Goal: Task Accomplishment & Management: Complete application form

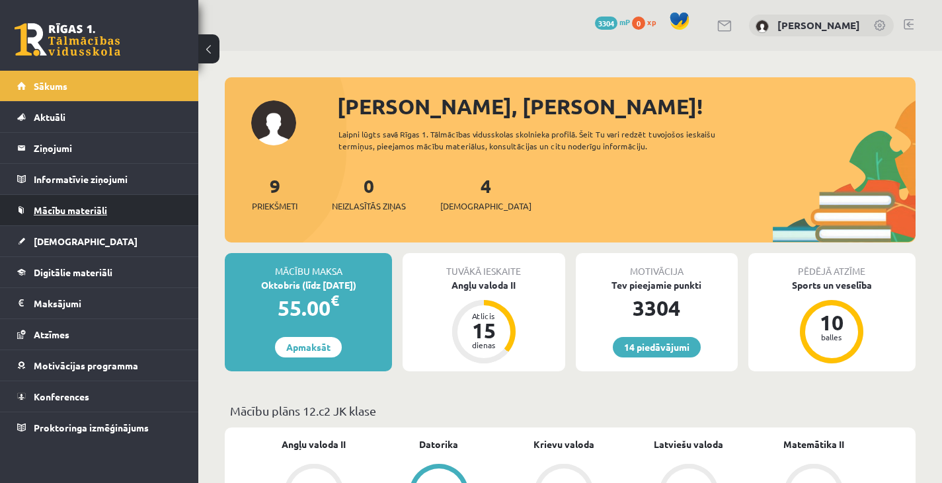
click at [99, 213] on span "Mācību materiāli" at bounding box center [70, 210] width 73 height 12
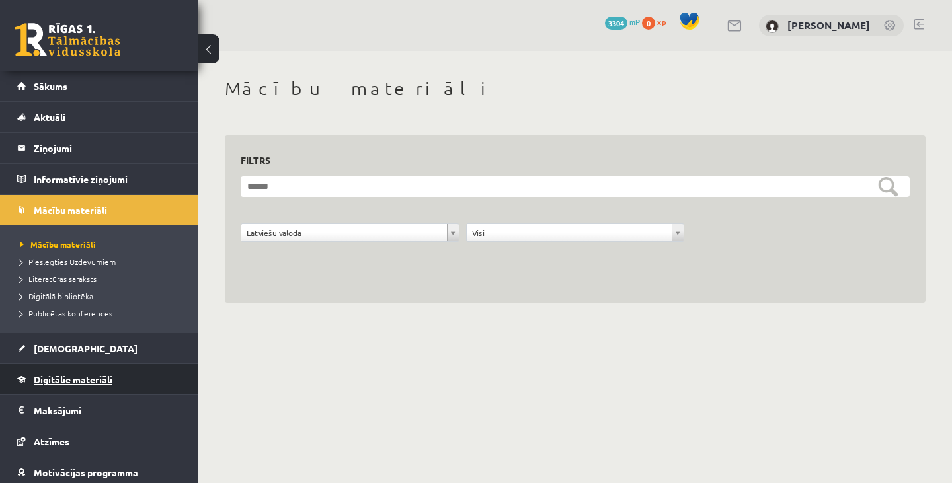
click at [87, 381] on span "Digitālie materiāli" at bounding box center [73, 379] width 79 height 12
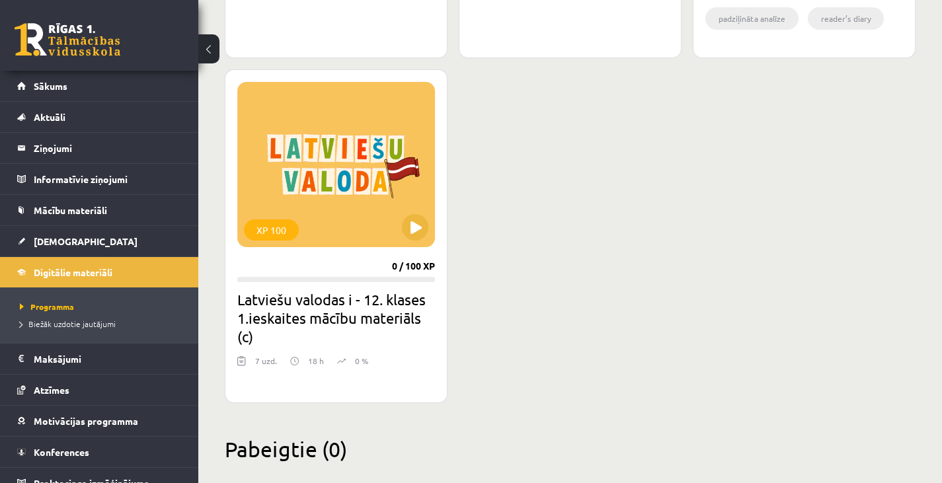
scroll to position [1556, 0]
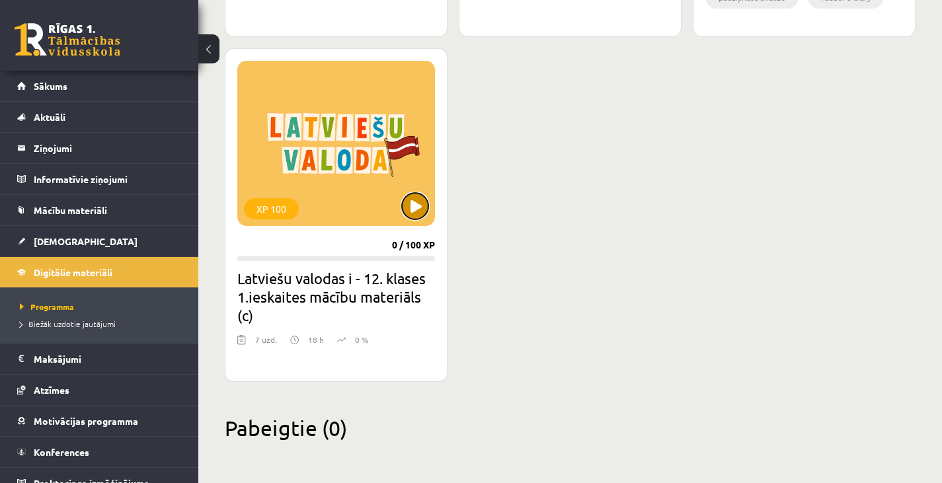
click at [418, 204] on button at bounding box center [415, 206] width 26 height 26
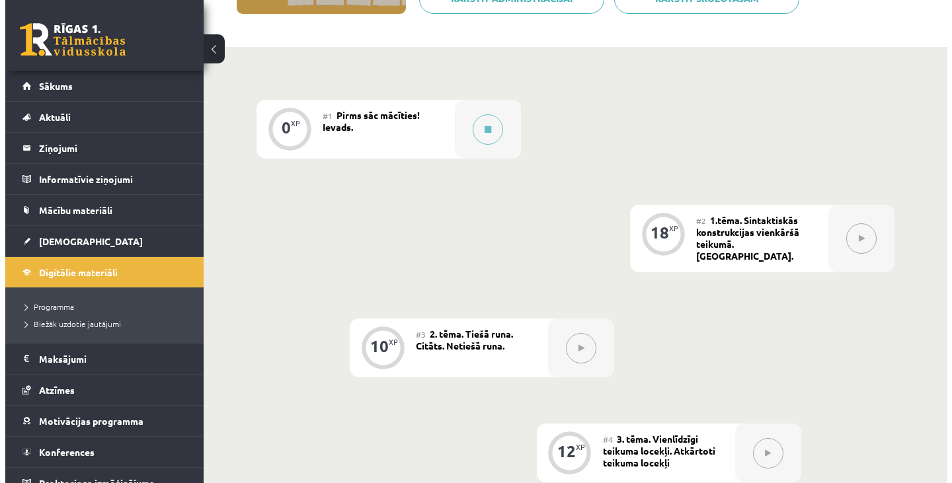
scroll to position [257, 0]
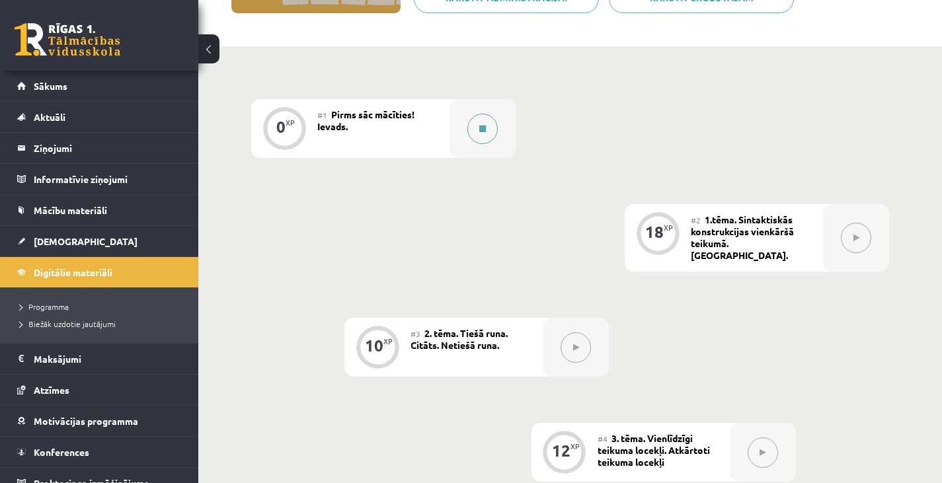
click at [492, 128] on button at bounding box center [482, 129] width 30 height 30
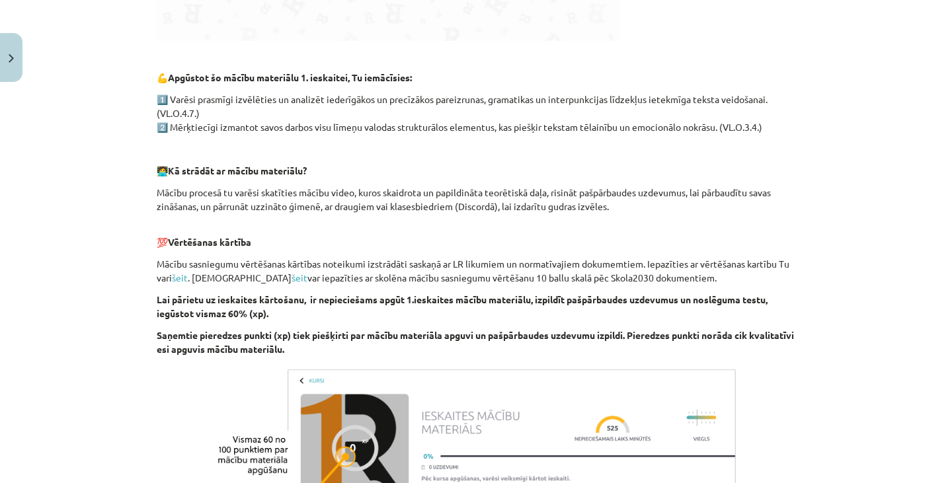
scroll to position [618, 0]
click at [180, 280] on link "šeit" at bounding box center [180, 277] width 16 height 12
click at [291, 279] on link "šeit" at bounding box center [299, 277] width 16 height 12
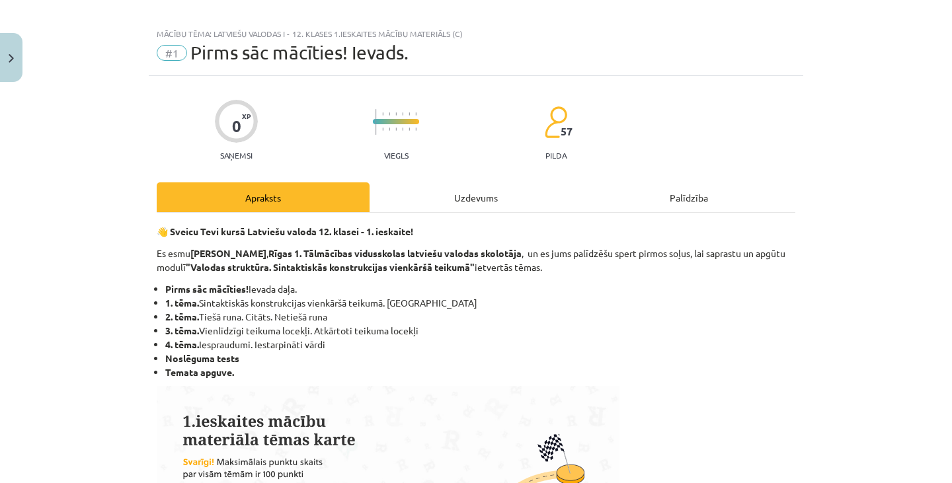
scroll to position [0, 0]
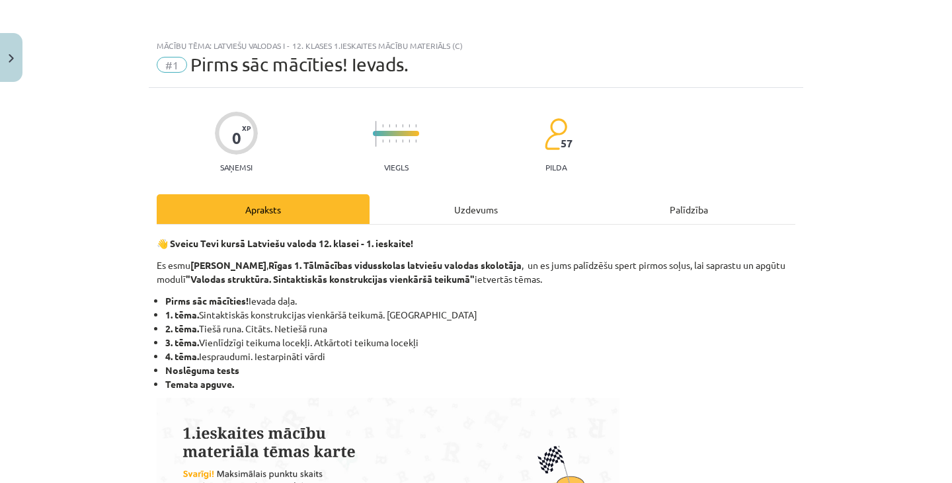
click at [477, 208] on div "Uzdevums" at bounding box center [475, 209] width 213 height 30
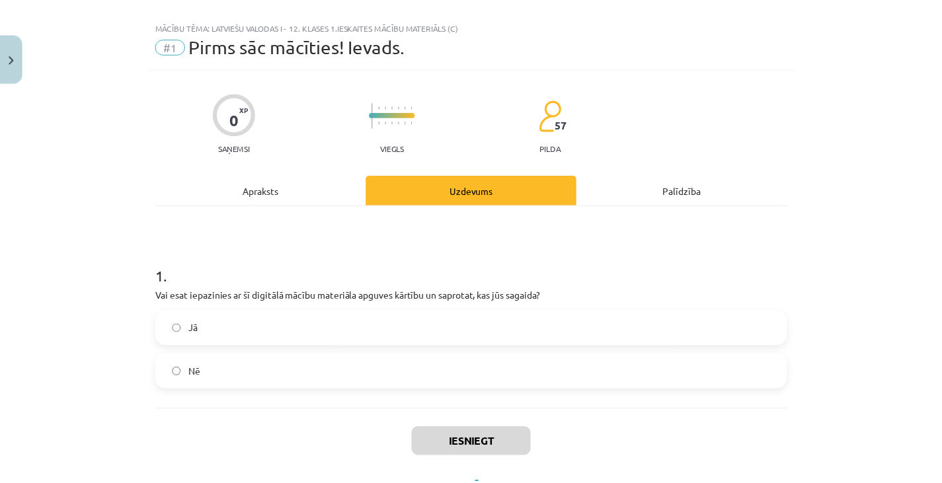
scroll to position [33, 0]
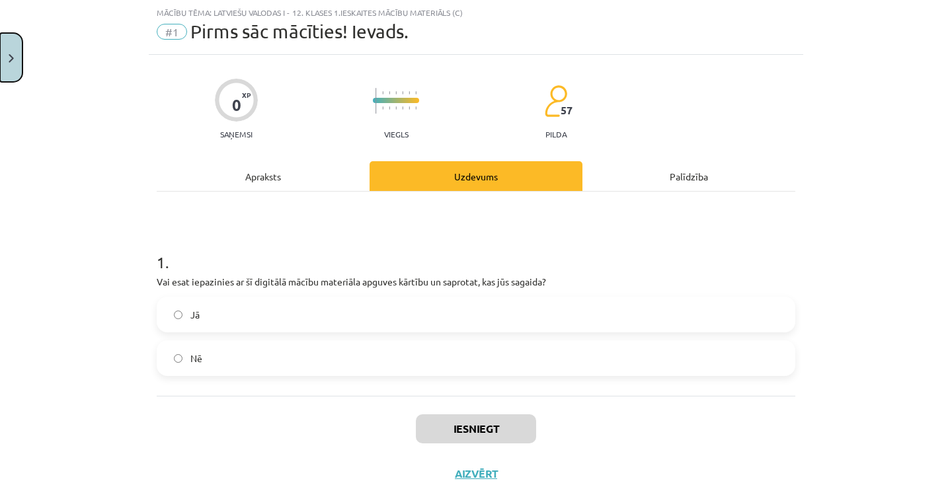
click at [11, 68] on button "Close" at bounding box center [11, 57] width 22 height 49
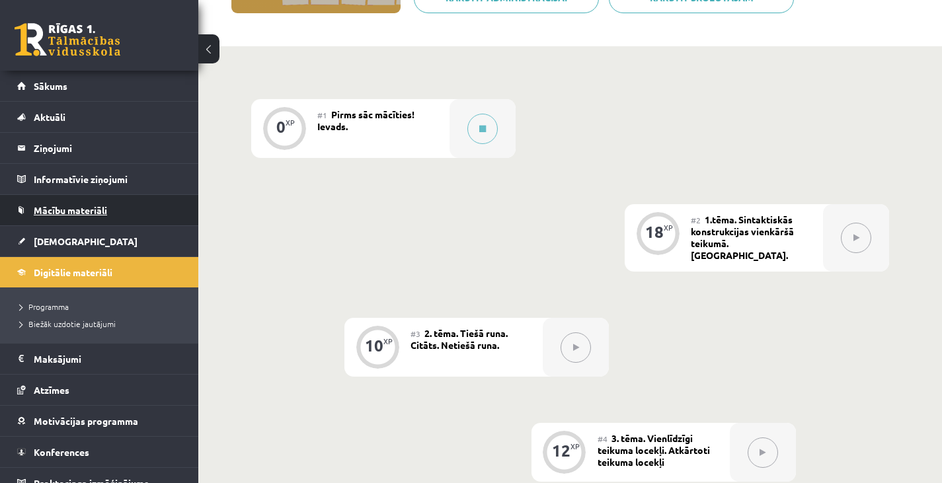
click at [110, 215] on link "Mācību materiāli" at bounding box center [99, 210] width 165 height 30
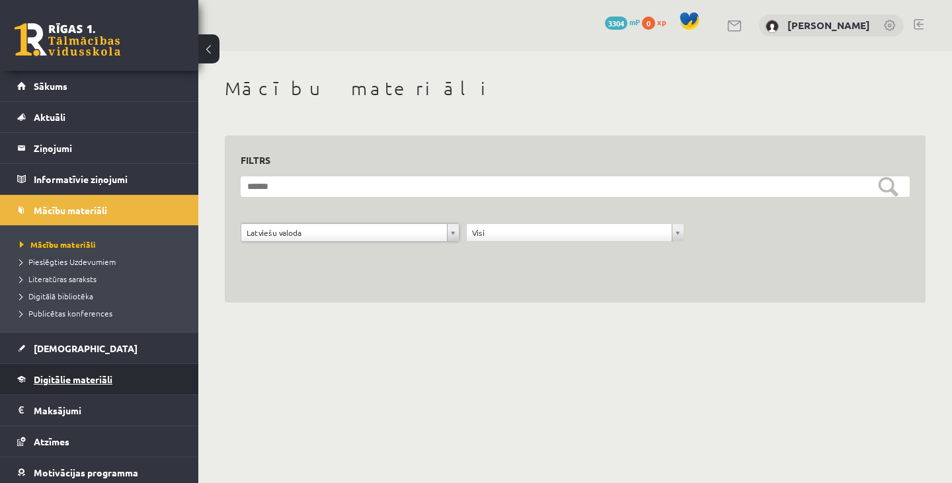
click at [112, 372] on link "Digitālie materiāli" at bounding box center [99, 379] width 165 height 30
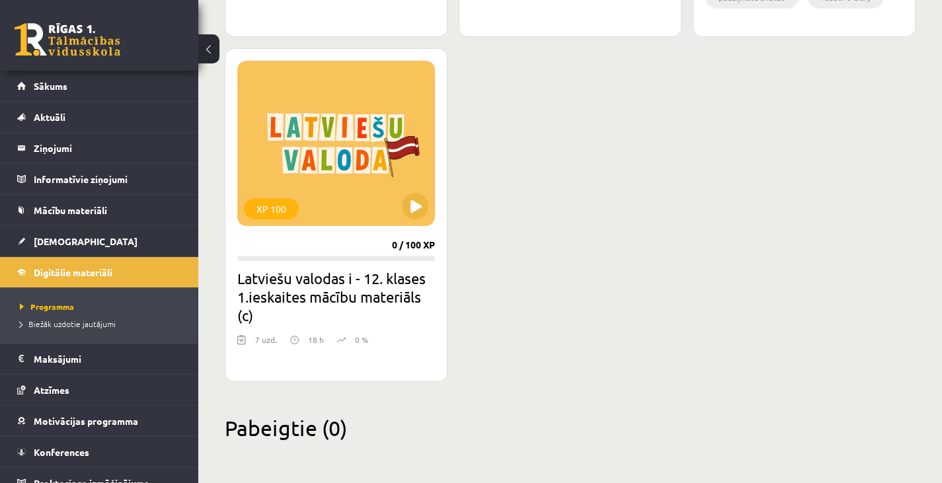
scroll to position [1556, 0]
click at [418, 200] on button at bounding box center [415, 206] width 26 height 26
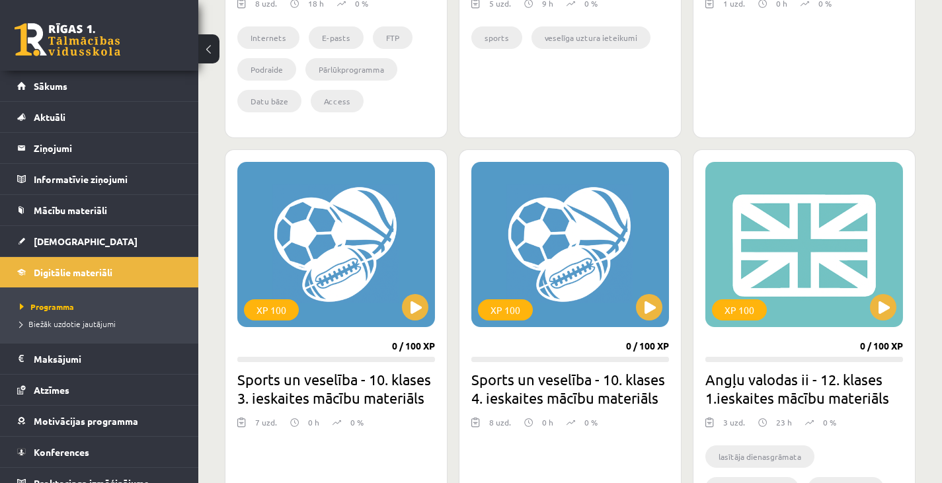
scroll to position [1063, 0]
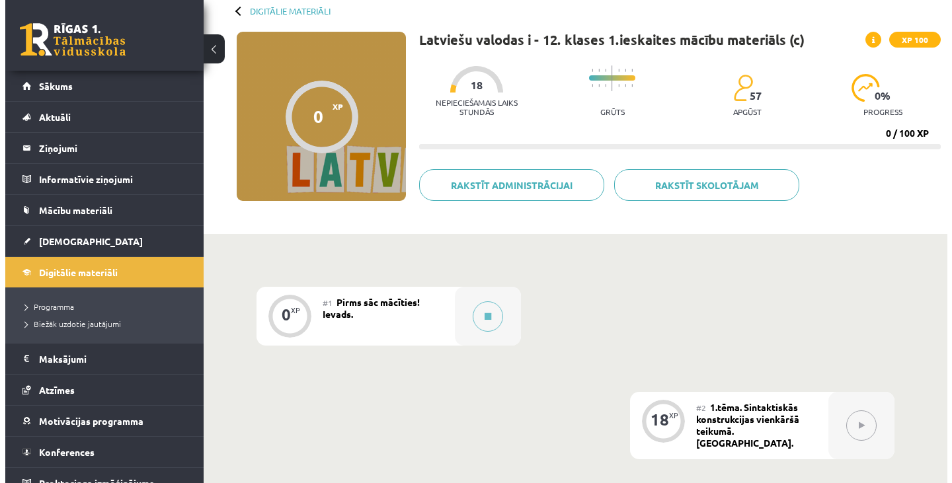
scroll to position [73, 0]
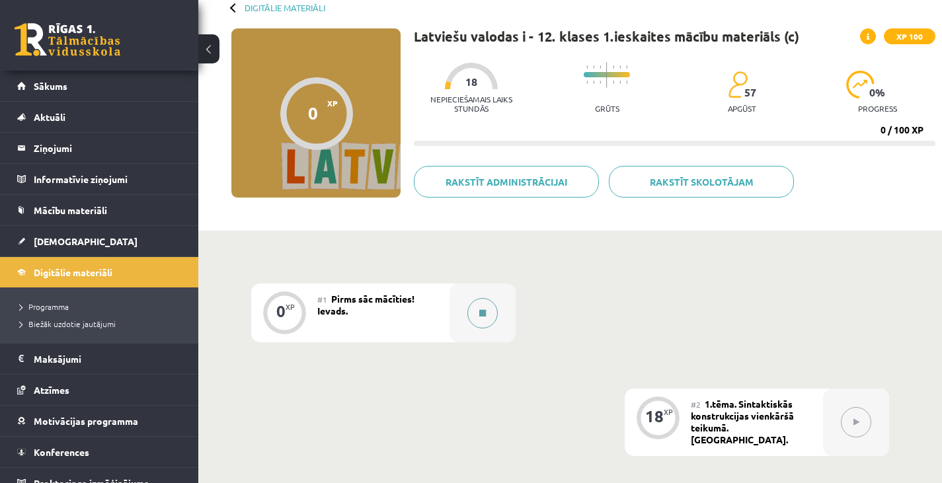
click at [460, 299] on div at bounding box center [482, 313] width 66 height 59
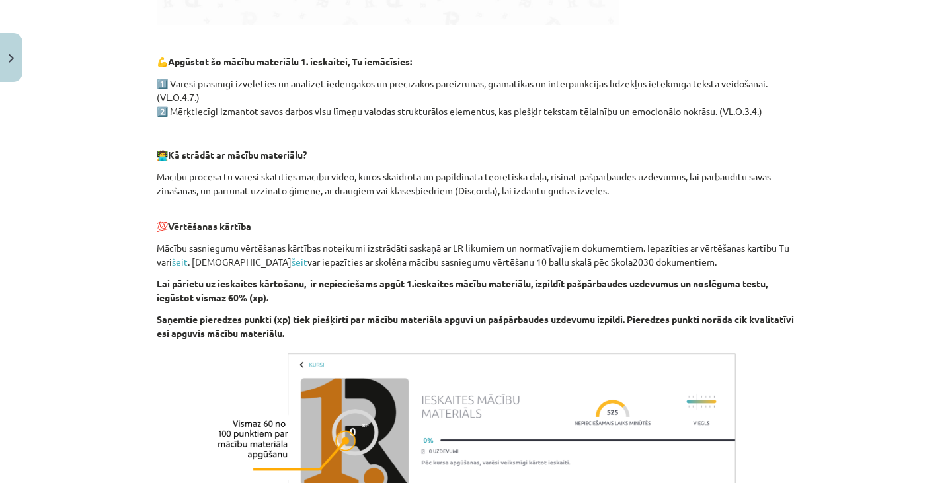
scroll to position [817, 0]
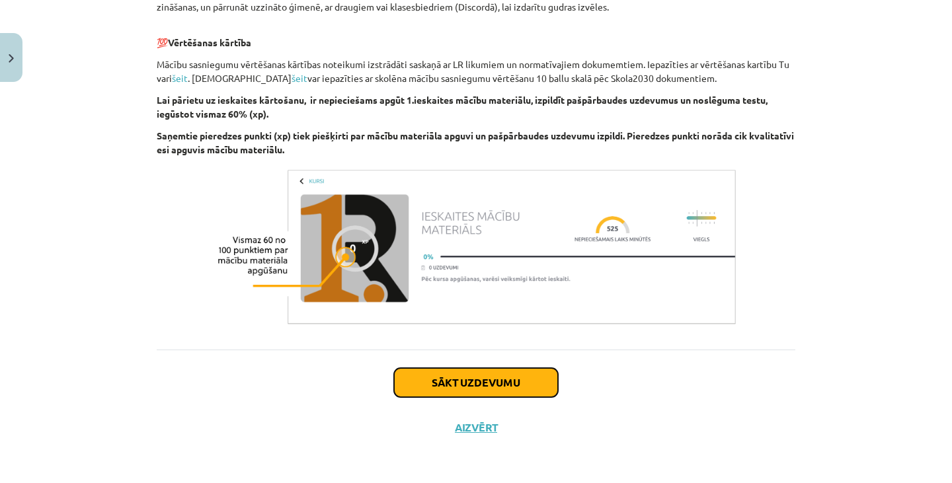
click at [480, 386] on button "Sākt uzdevumu" at bounding box center [476, 382] width 164 height 29
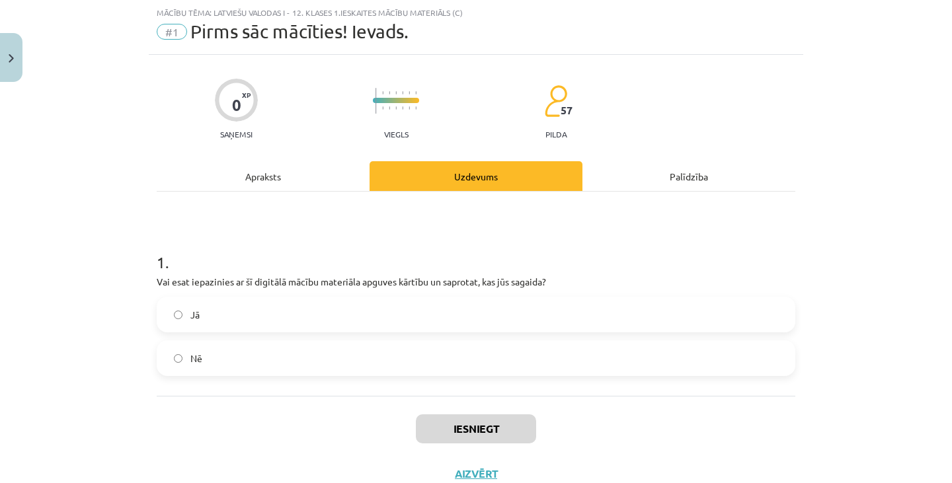
scroll to position [79, 0]
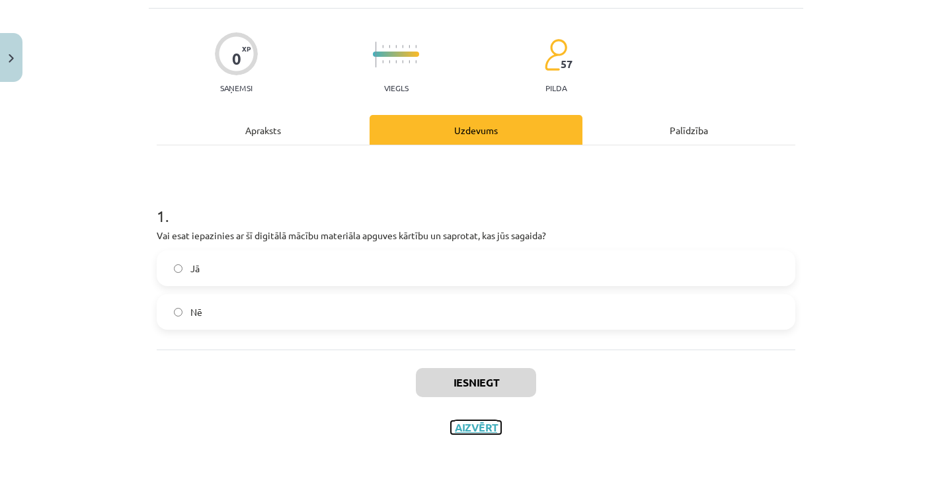
click at [477, 425] on button "Aizvērt" at bounding box center [476, 427] width 50 height 13
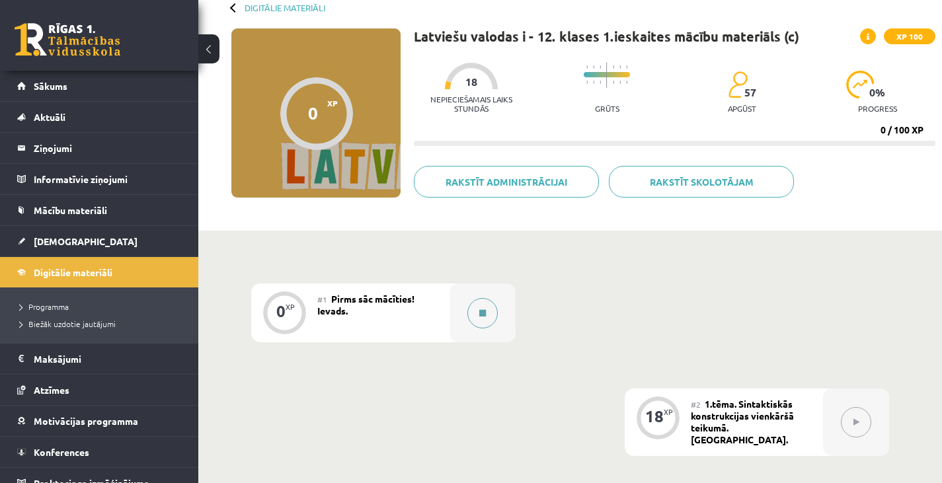
click at [457, 302] on div at bounding box center [482, 313] width 66 height 59
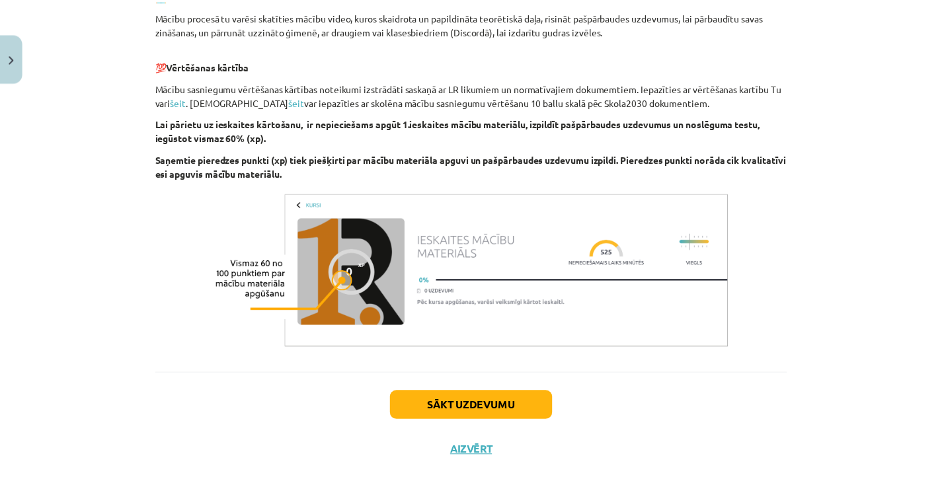
scroll to position [795, 0]
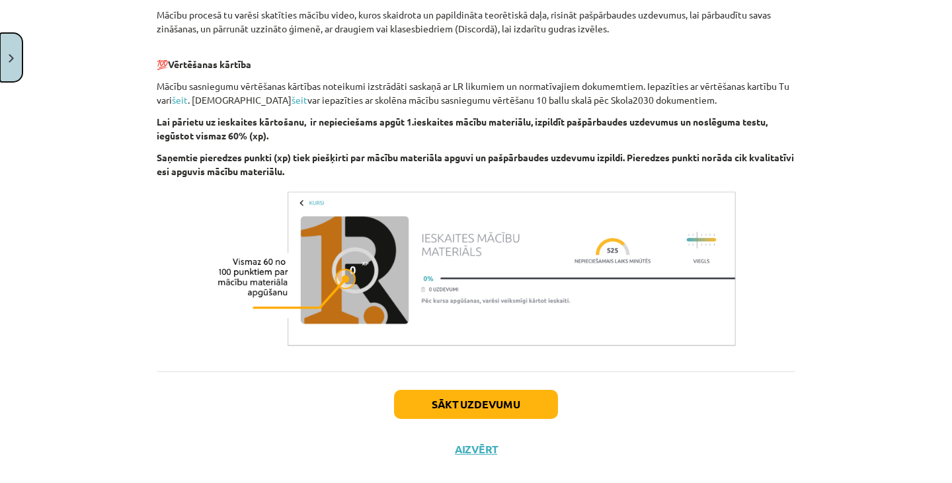
click at [3, 54] on button "Close" at bounding box center [11, 57] width 22 height 49
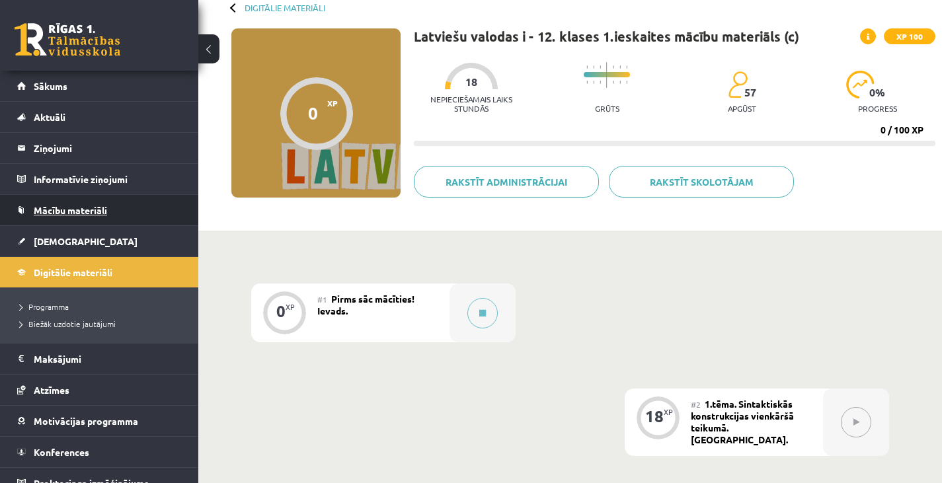
click at [62, 207] on span "Mācību materiāli" at bounding box center [70, 210] width 73 height 12
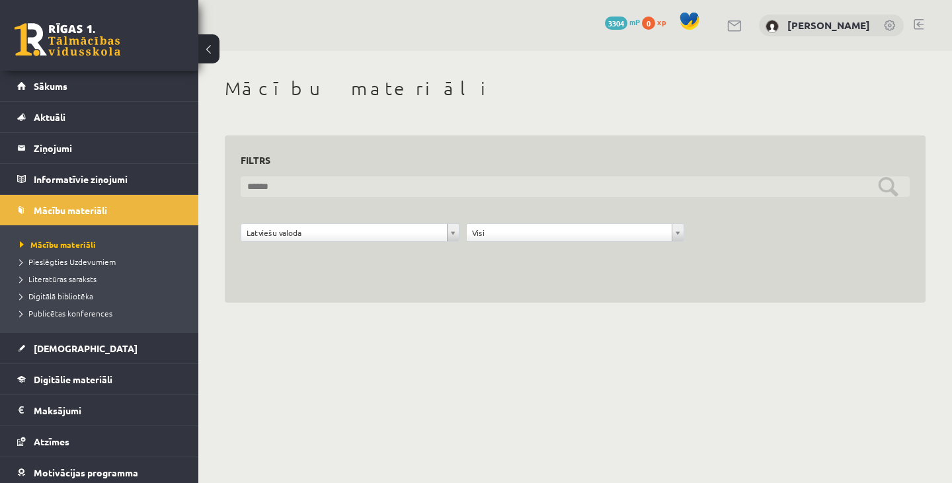
click at [899, 190] on input "text" at bounding box center [575, 186] width 669 height 20
drag, startPoint x: 899, startPoint y: 190, endPoint x: 798, endPoint y: 334, distance: 176.2
click at [798, 334] on body "0 Dāvanas 3304 mP 0 xp Nikoletta Nikolajenko Sākums Aktuāli Kā mācīties eSKOLĀ …" at bounding box center [476, 241] width 952 height 483
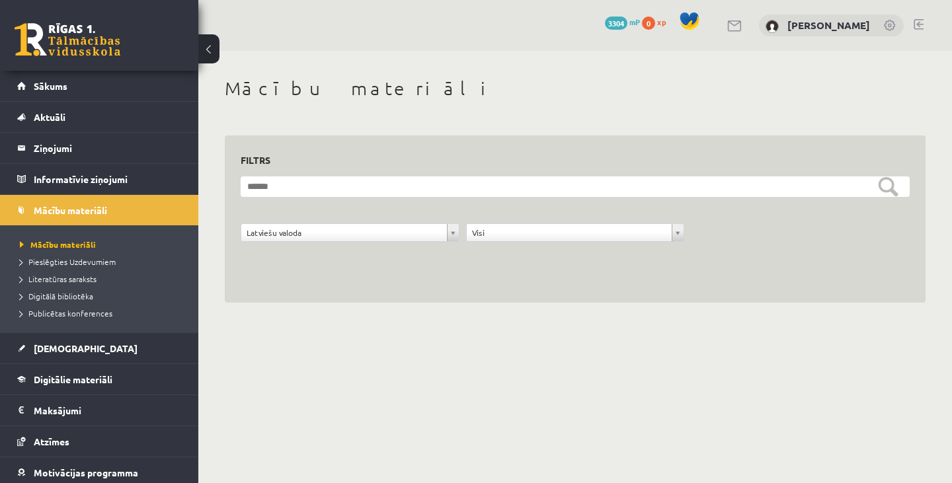
drag, startPoint x: 798, startPoint y: 334, endPoint x: 769, endPoint y: 319, distance: 33.1
click at [798, 334] on body "0 Dāvanas 3304 mP 0 xp Nikoletta Nikolajenko Sākums Aktuāli Kā mācīties eSKOLĀ …" at bounding box center [476, 241] width 952 height 483
click at [75, 280] on span "Literatūras saraksts" at bounding box center [58, 279] width 77 height 11
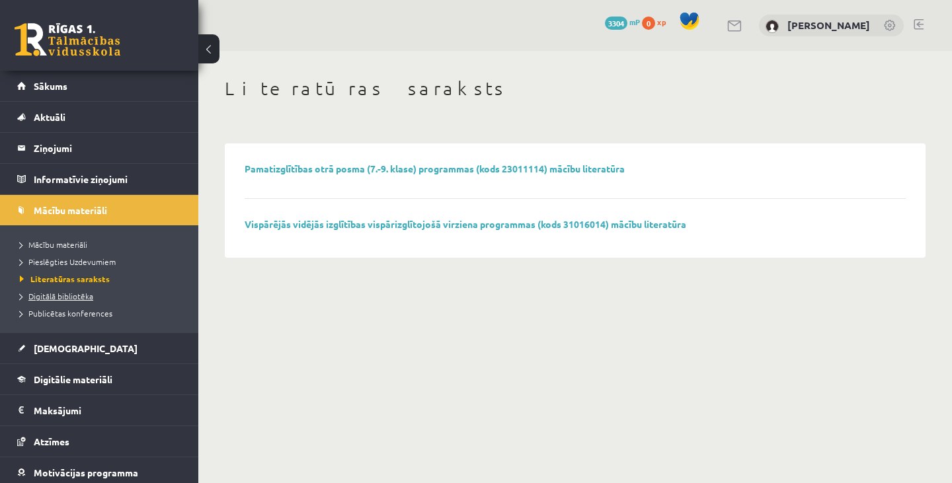
click at [73, 296] on span "Digitālā bibliotēka" at bounding box center [56, 296] width 73 height 11
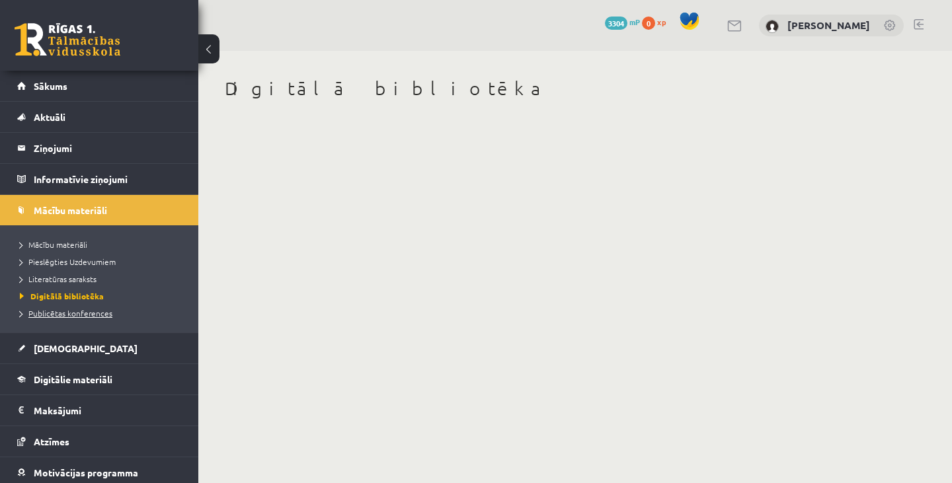
drag, startPoint x: 75, startPoint y: 305, endPoint x: 75, endPoint y: 315, distance: 9.9
click at [75, 315] on li "Publicētas konferences" at bounding box center [102, 313] width 165 height 17
click at [75, 315] on span "Publicētas konferences" at bounding box center [70, 313] width 100 height 11
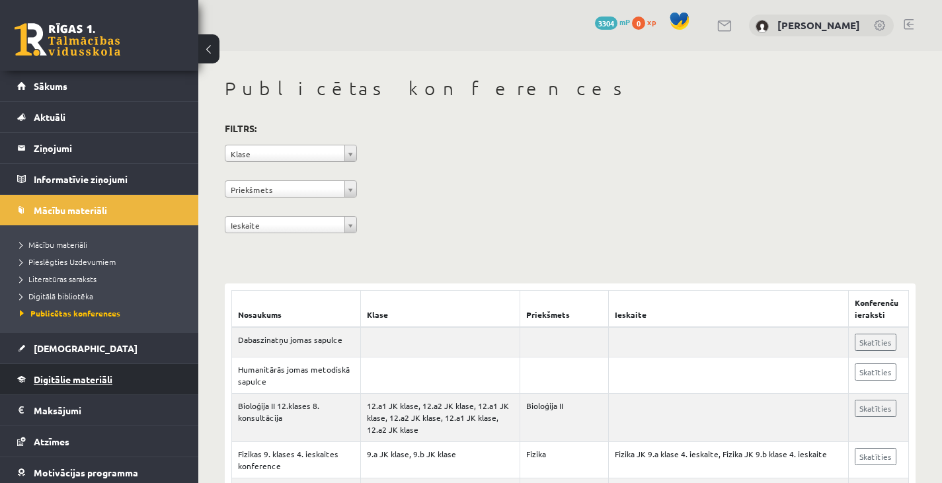
click at [36, 385] on link "Digitālie materiāli" at bounding box center [99, 379] width 165 height 30
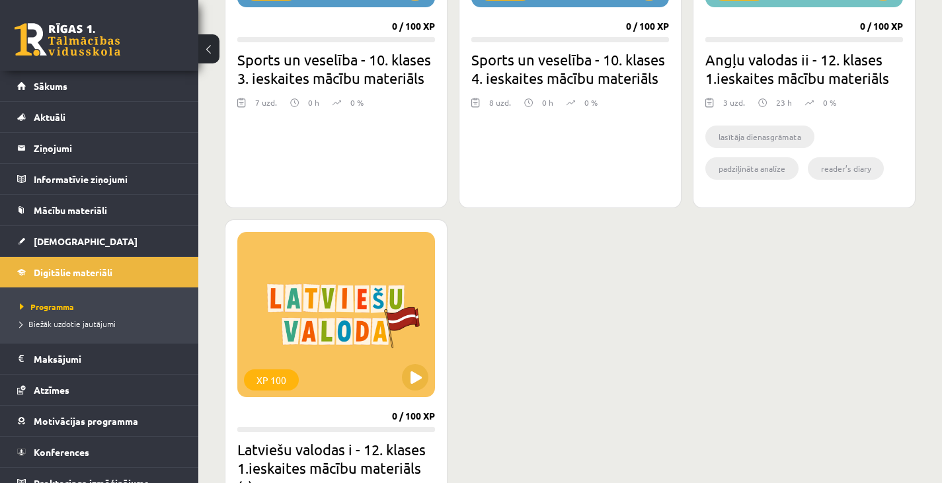
scroll to position [1556, 0]
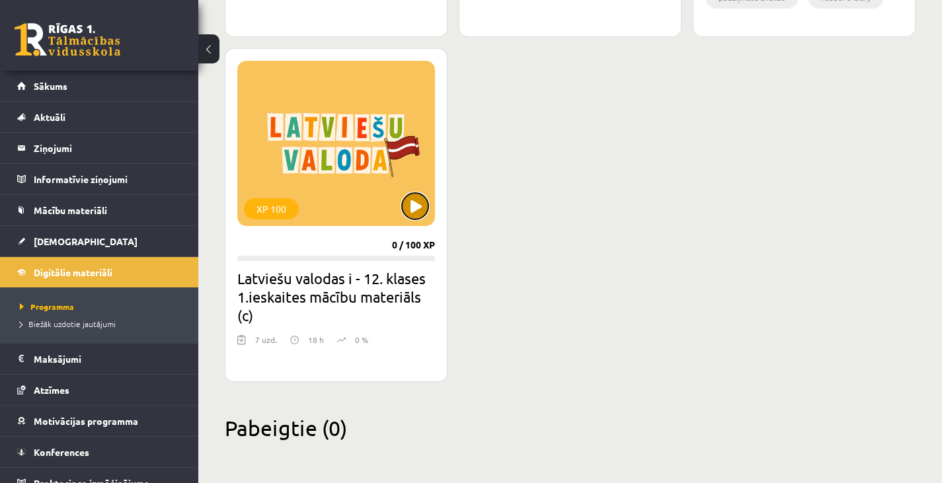
click at [416, 204] on button at bounding box center [415, 206] width 26 height 26
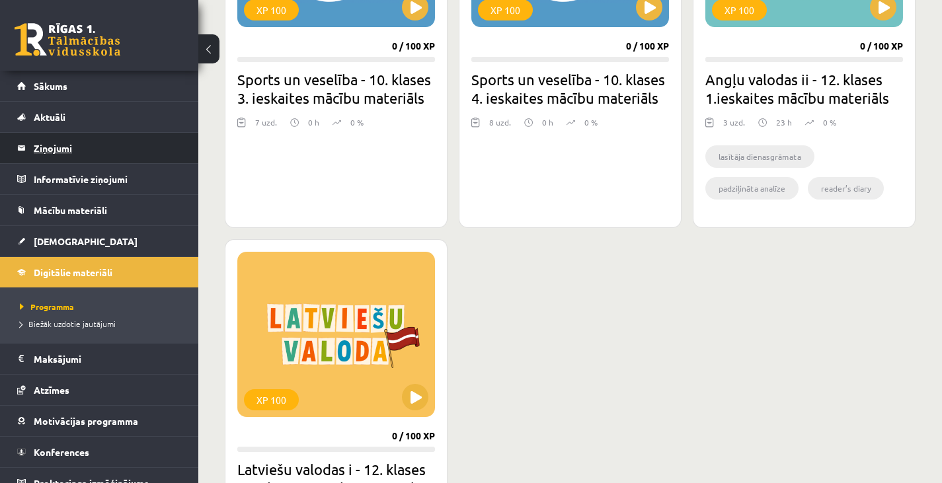
scroll to position [1365, 0]
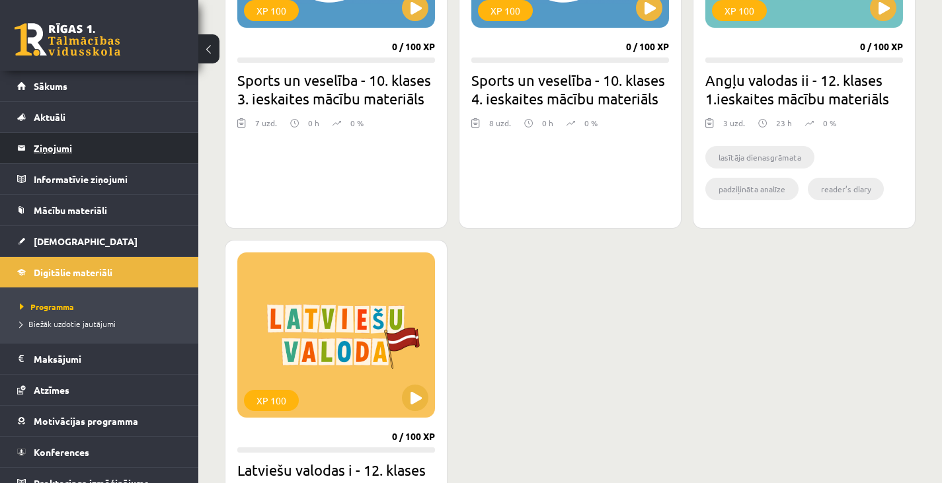
click at [104, 147] on legend "Ziņojumi 0" at bounding box center [108, 148] width 148 height 30
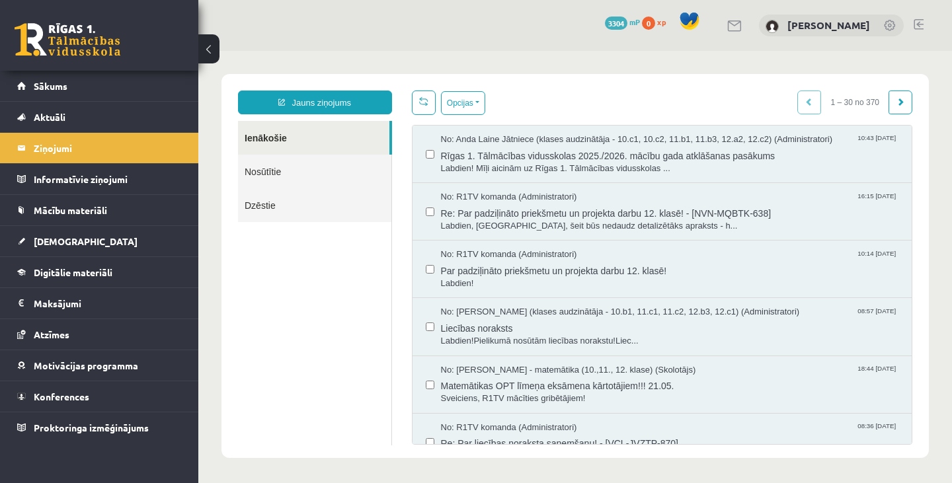
click at [360, 167] on link "Nosūtītie" at bounding box center [314, 172] width 153 height 34
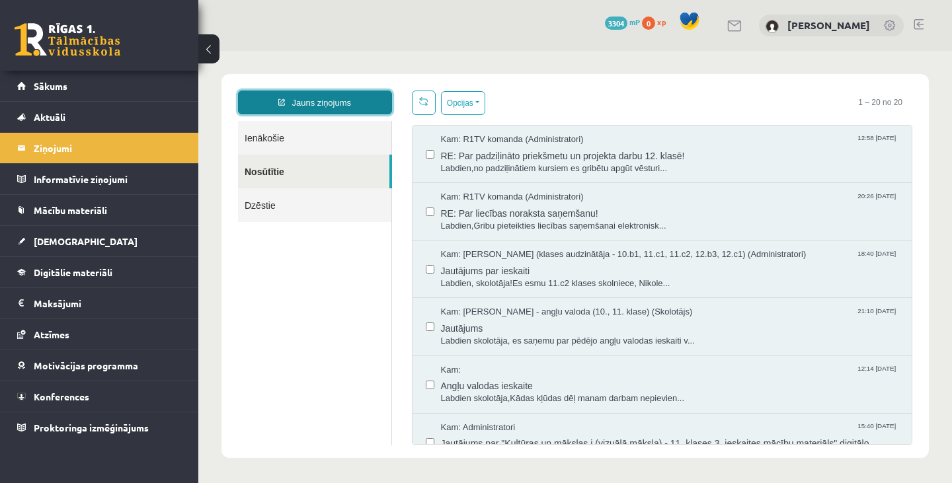
click at [357, 99] on link "Jauns ziņojums" at bounding box center [315, 103] width 154 height 24
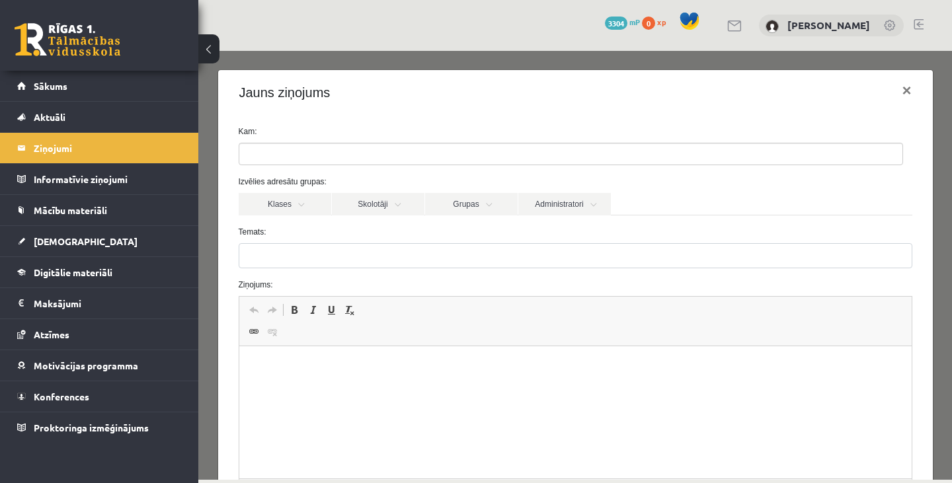
click at [399, 157] on ul at bounding box center [570, 153] width 663 height 21
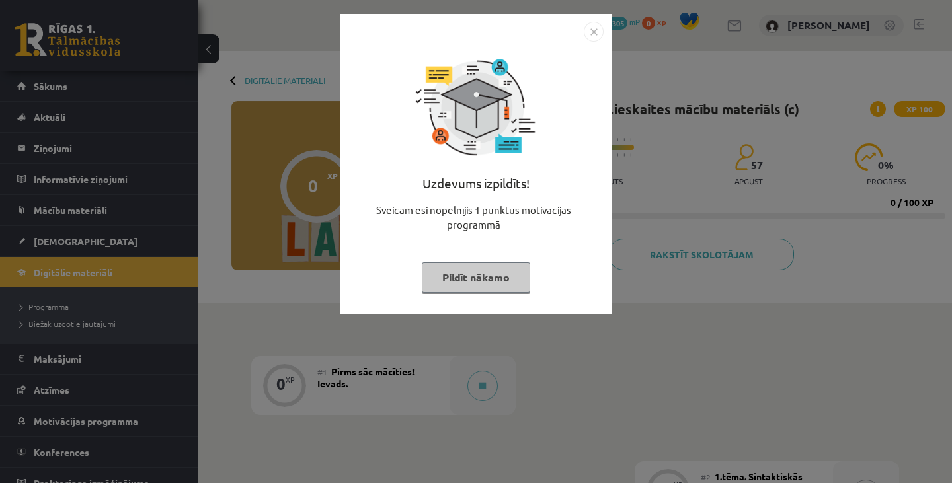
click at [500, 269] on button "Pildīt nākamo" at bounding box center [476, 277] width 108 height 30
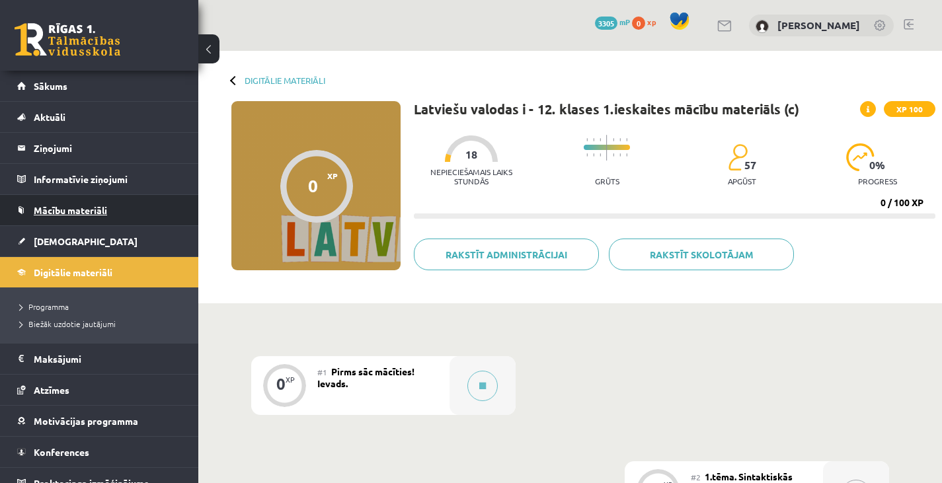
click at [90, 202] on link "Mācību materiāli" at bounding box center [99, 210] width 165 height 30
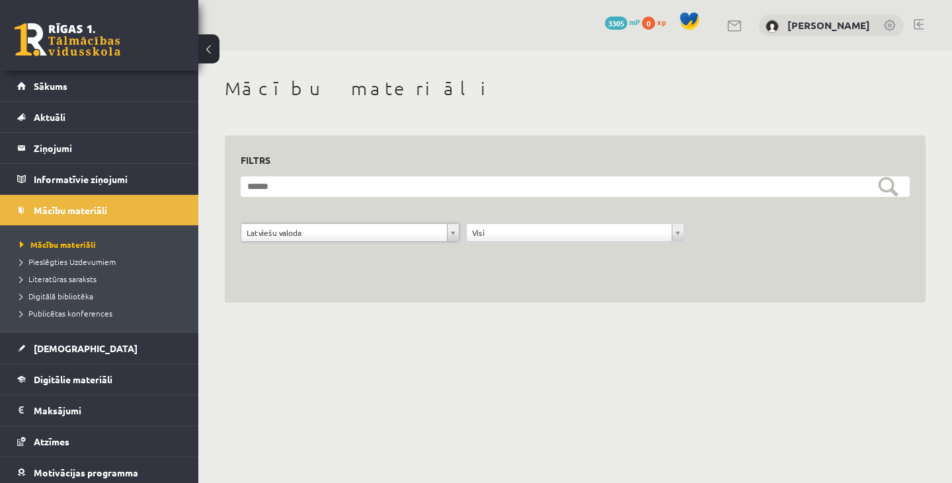
click at [801, 87] on h1 "Mācību materiāli" at bounding box center [575, 88] width 701 height 22
click at [759, 19] on div "[PERSON_NAME]" at bounding box center [831, 26] width 145 height 22
click at [70, 143] on legend "Ziņojumi 0" at bounding box center [108, 148] width 148 height 30
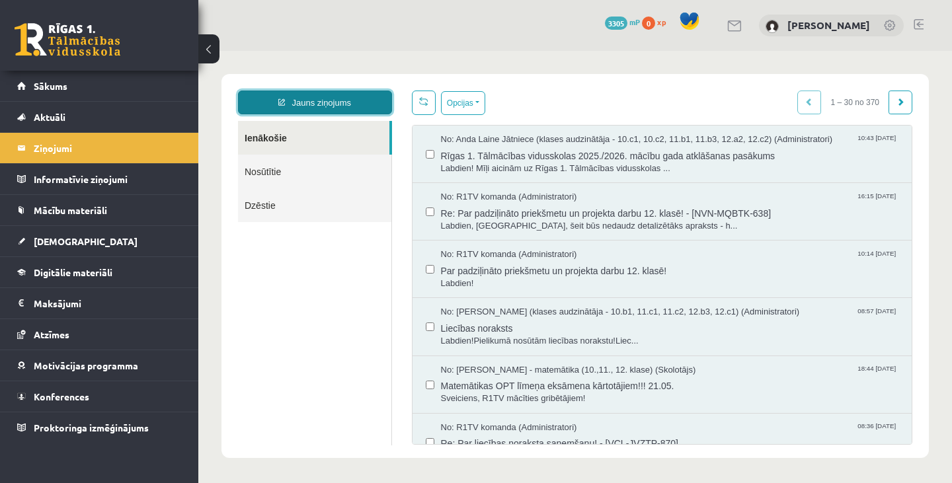
click at [305, 96] on link "Jauns ziņojums" at bounding box center [315, 103] width 154 height 24
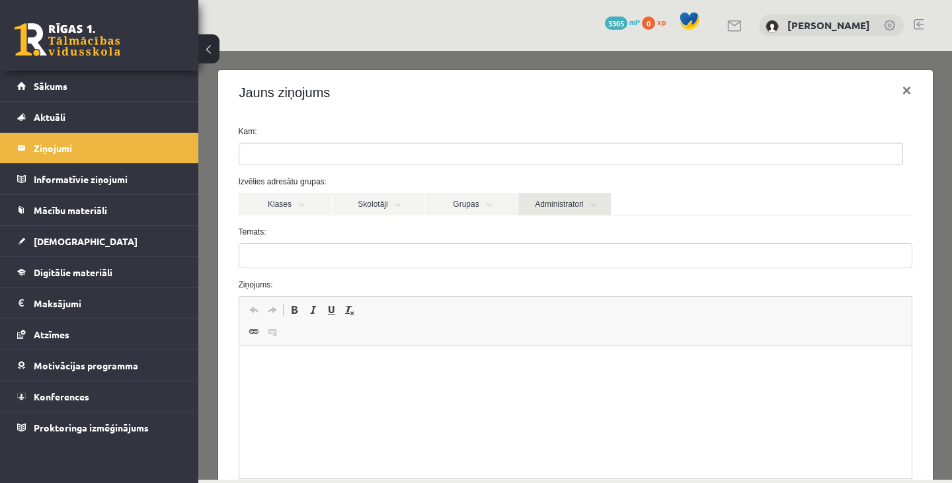
click at [552, 210] on link "Administratori" at bounding box center [564, 204] width 93 height 22
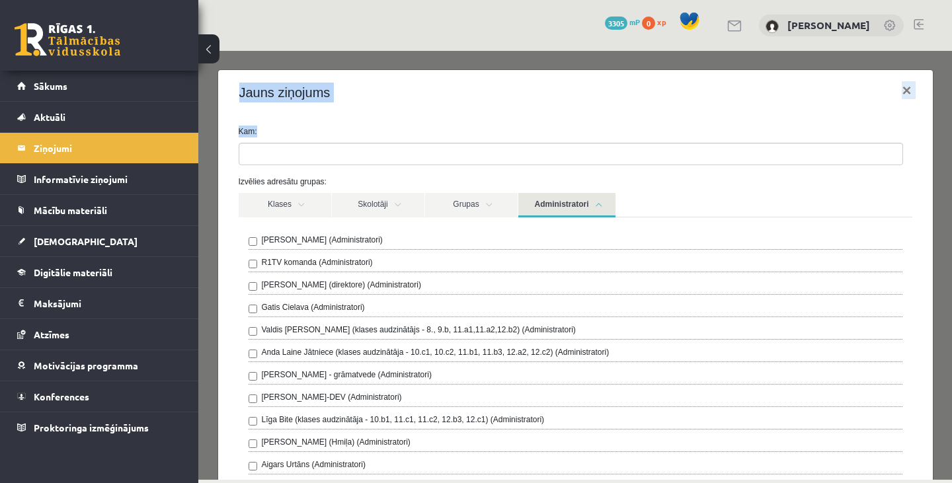
drag, startPoint x: 365, startPoint y: 139, endPoint x: 134, endPoint y: 78, distance: 239.3
click at [198, 78] on html "Jauns ziņojums Ienākošie Nosūtītie Dzēstie ********* ********* ******* Opcijas …" at bounding box center [574, 266] width 753 height 430
click at [134, 78] on link "Sākums" at bounding box center [99, 86] width 165 height 30
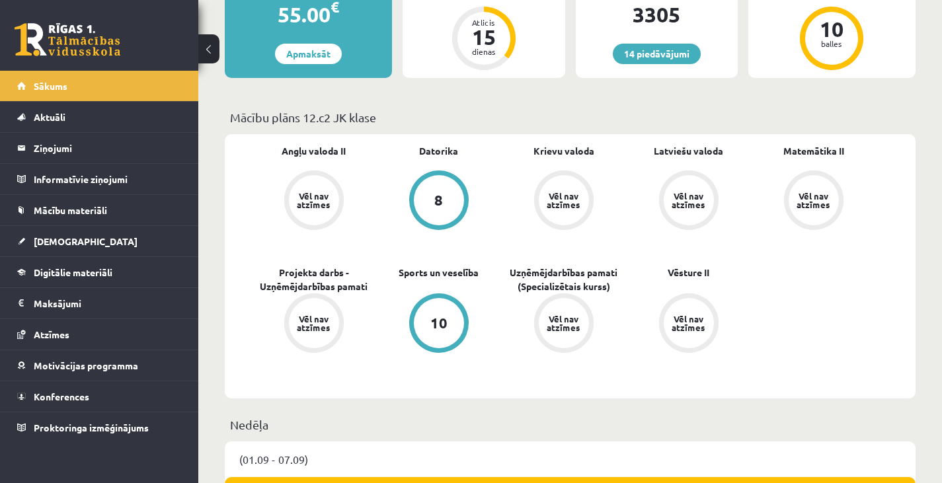
scroll to position [294, 0]
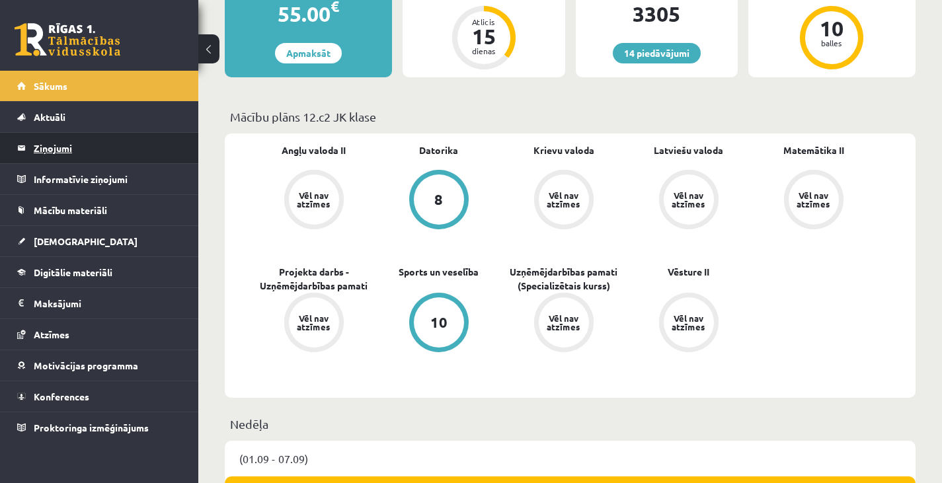
click at [115, 151] on legend "Ziņojumi 0" at bounding box center [108, 148] width 148 height 30
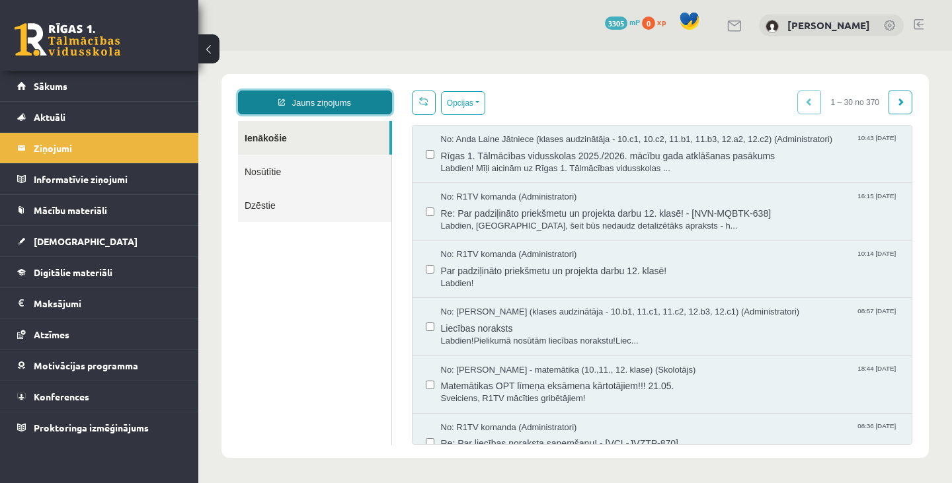
click at [353, 102] on link "Jauns ziņojums" at bounding box center [315, 103] width 154 height 24
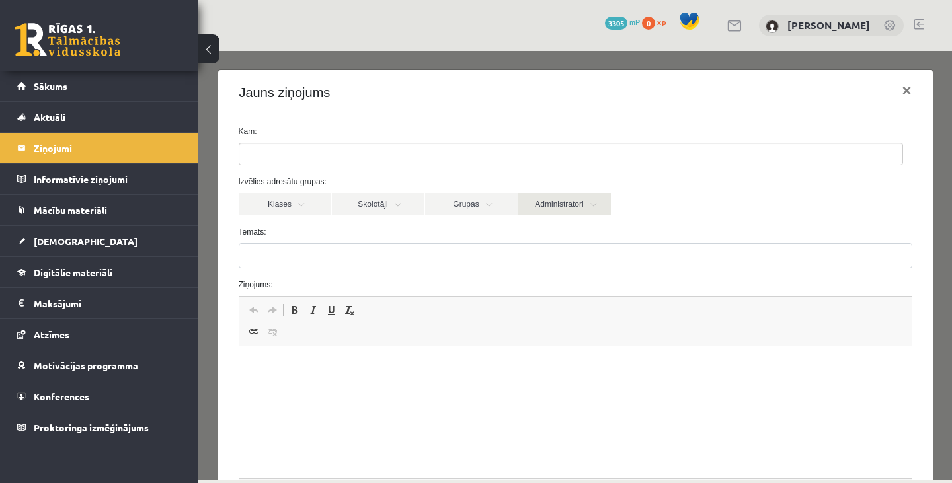
click at [547, 198] on link "Administratori" at bounding box center [564, 204] width 93 height 22
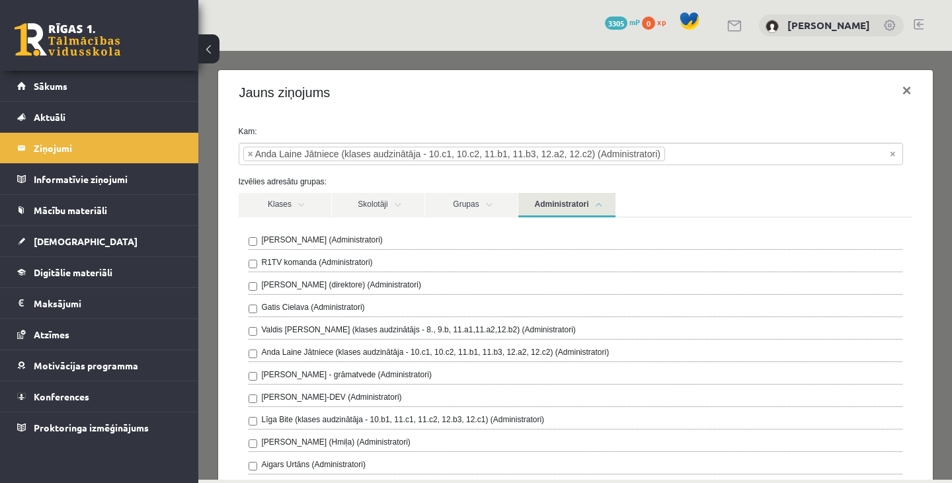
click at [584, 204] on link "Administratori" at bounding box center [566, 205] width 97 height 24
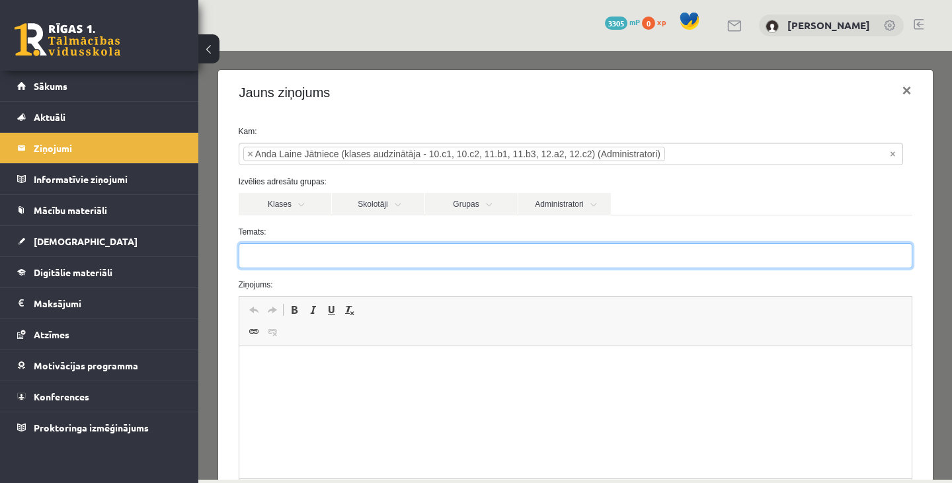
click at [549, 252] on input "Temats:" at bounding box center [575, 255] width 673 height 25
type input "*********"
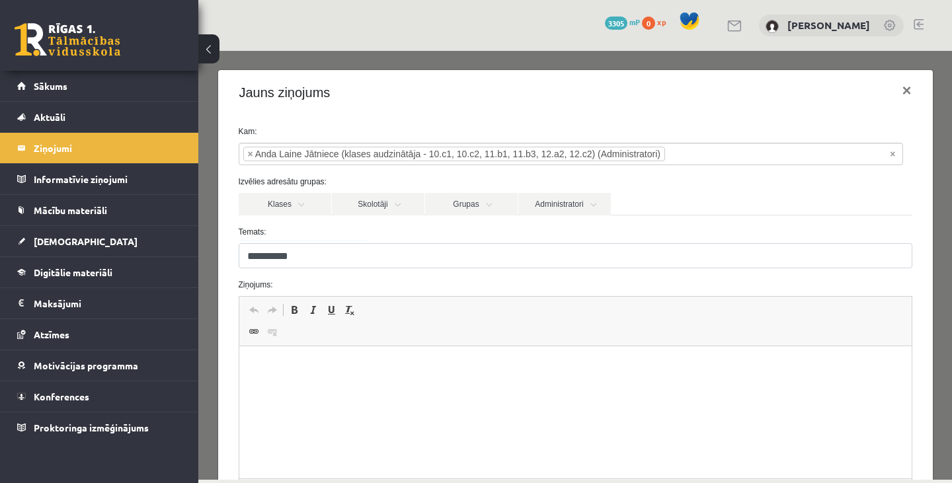
click at [622, 371] on p "Bagātinātā teksta redaktors, wiswyg-editor-47363817451620-1756716734-137" at bounding box center [575, 367] width 646 height 14
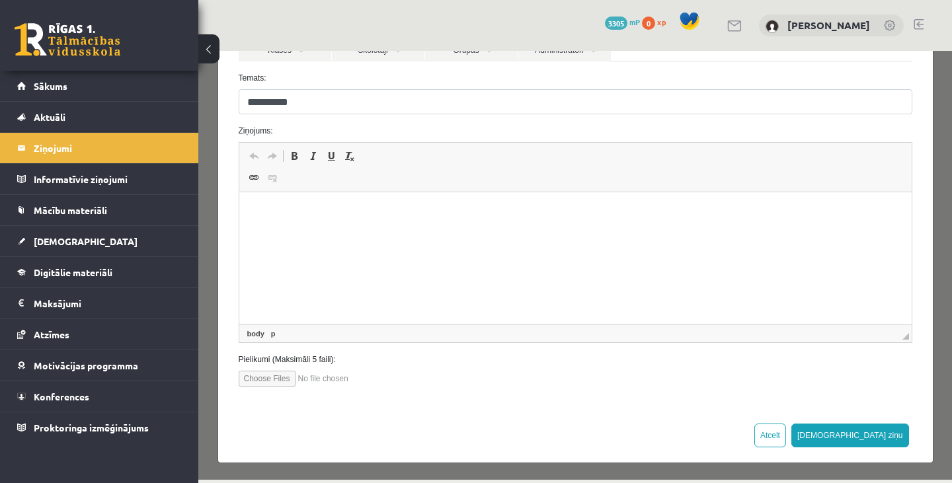
scroll to position [153, 0]
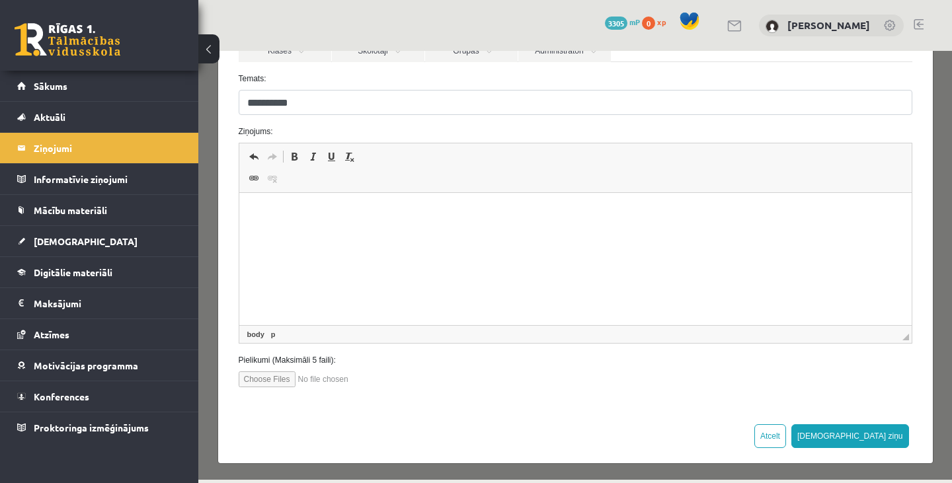
click at [401, 233] on html at bounding box center [575, 213] width 672 height 40
drag, startPoint x: 450, startPoint y: 443, endPoint x: 530, endPoint y: 391, distance: 95.1
click at [530, 391] on div "**********" at bounding box center [575, 190] width 716 height 548
click at [282, 377] on input "file" at bounding box center [314, 379] width 150 height 16
type input "**********"
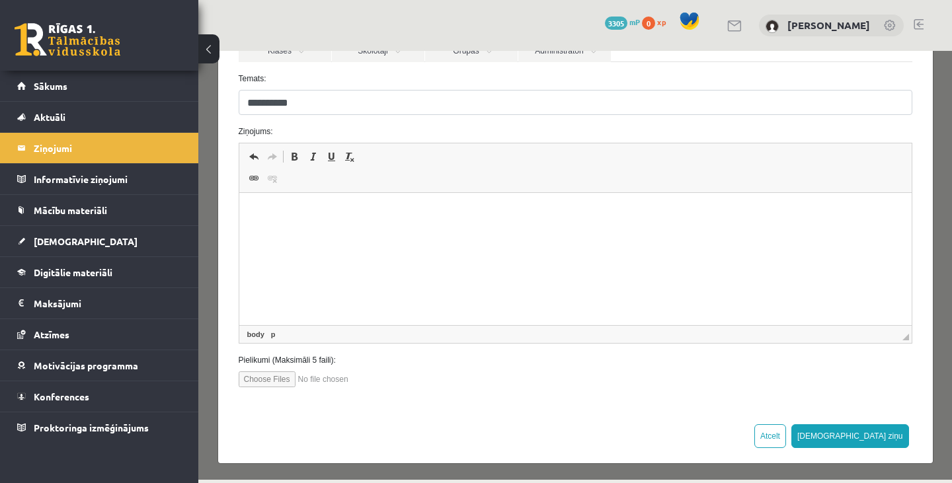
click at [379, 212] on p "Bagātinātā teksta redaktors, wiswyg-editor-47363817451620-1756716734-137" at bounding box center [575, 213] width 646 height 14
click at [337, 213] on p "**********" at bounding box center [570, 213] width 636 height 14
click at [503, 212] on p "**********" at bounding box center [570, 213] width 636 height 14
click at [452, 213] on p "**********" at bounding box center [570, 213] width 636 height 14
click at [552, 214] on p "**********" at bounding box center [570, 213] width 636 height 14
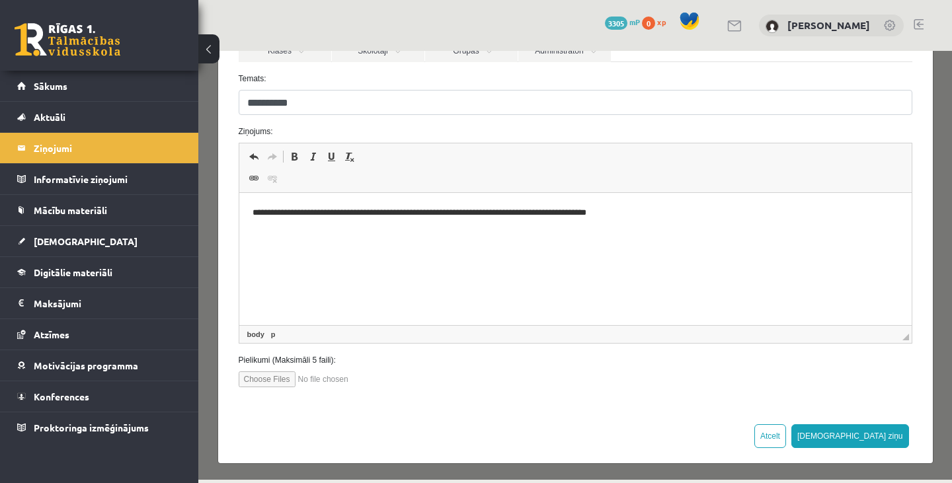
click at [567, 213] on p "**********" at bounding box center [570, 213] width 636 height 14
click at [289, 210] on p "**********" at bounding box center [570, 213] width 636 height 14
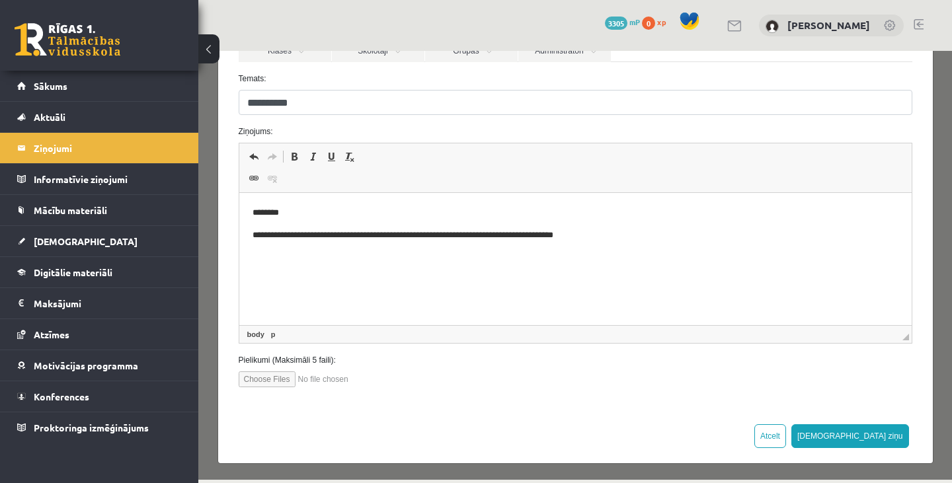
click at [382, 233] on p "**********" at bounding box center [570, 236] width 636 height 14
click at [567, 237] on p "**********" at bounding box center [570, 236] width 636 height 14
click at [592, 231] on p "**********" at bounding box center [570, 236] width 636 height 14
click at [658, 239] on p "**********" at bounding box center [570, 236] width 636 height 14
click at [258, 258] on p "**********" at bounding box center [570, 258] width 636 height 14
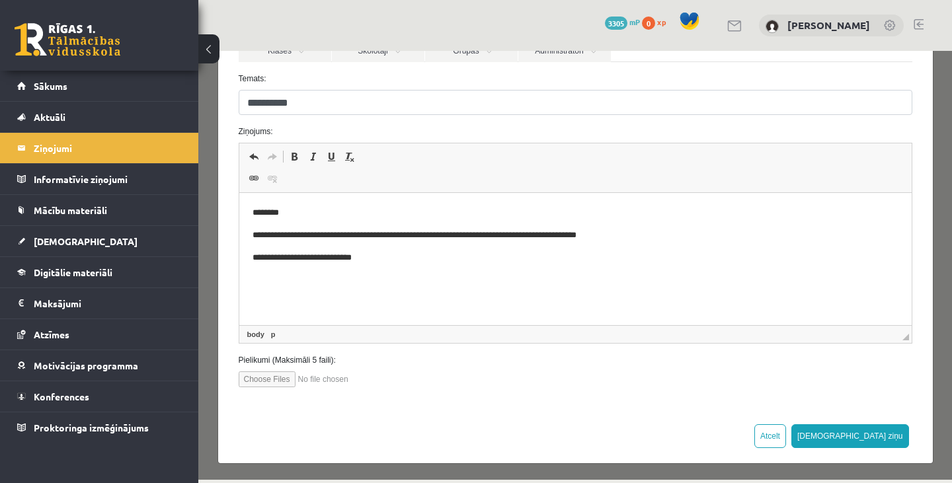
click at [257, 258] on p "**********" at bounding box center [570, 258] width 636 height 14
click at [278, 257] on p "**********" at bounding box center [570, 258] width 636 height 14
click at [284, 259] on p "**********" at bounding box center [570, 258] width 636 height 14
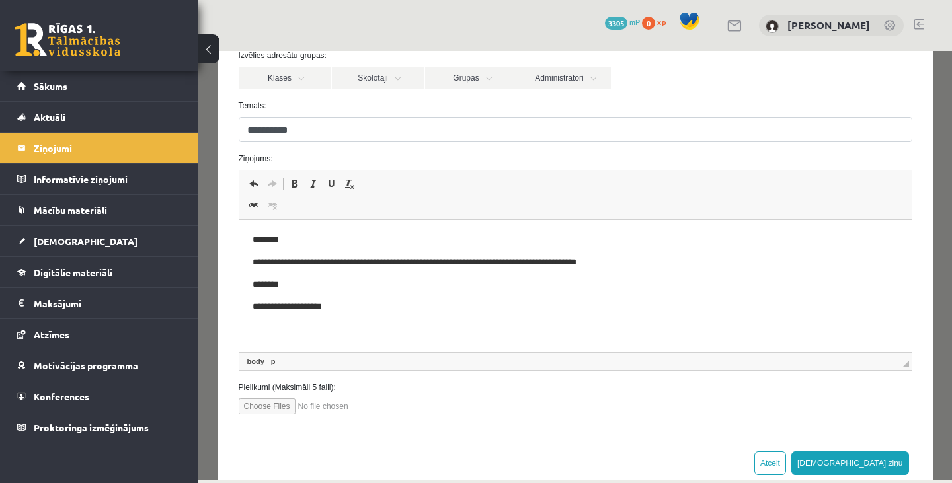
scroll to position [157, 0]
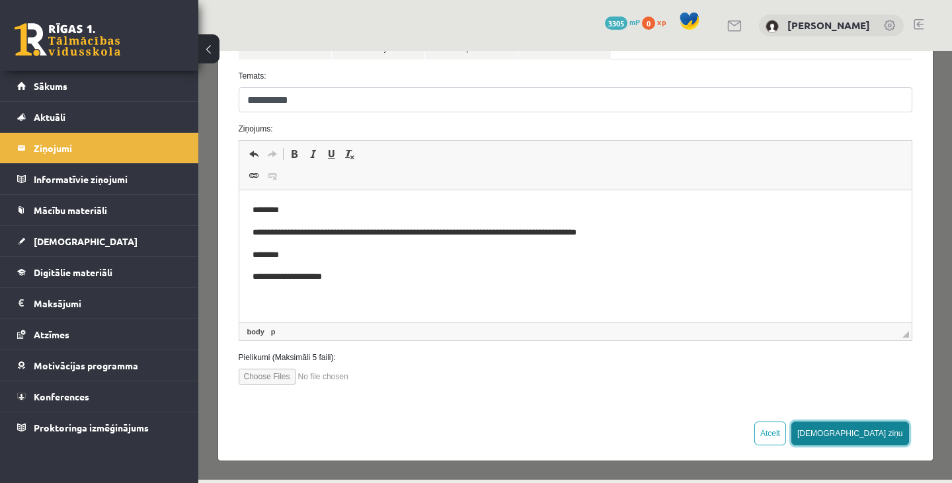
click at [876, 428] on button "Sūtīt ziņu" at bounding box center [850, 434] width 118 height 24
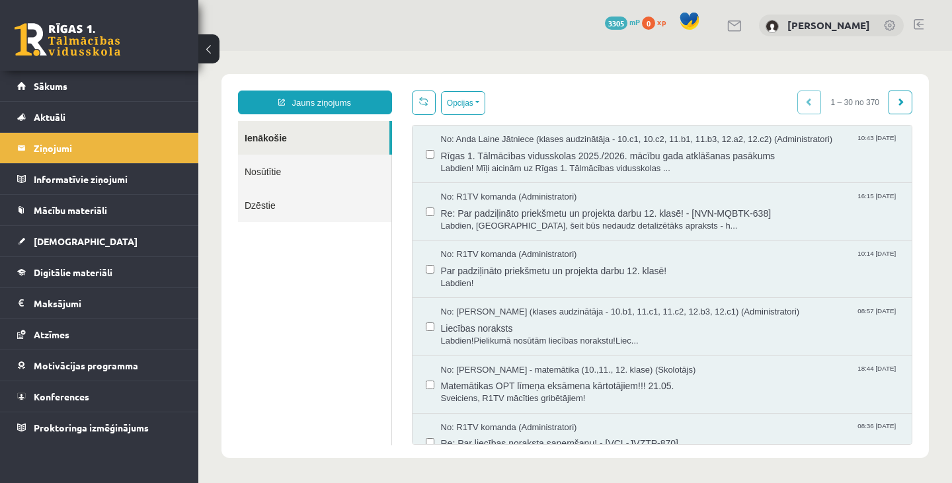
scroll to position [0, 0]
click at [169, 91] on link "Sākums" at bounding box center [99, 86] width 165 height 30
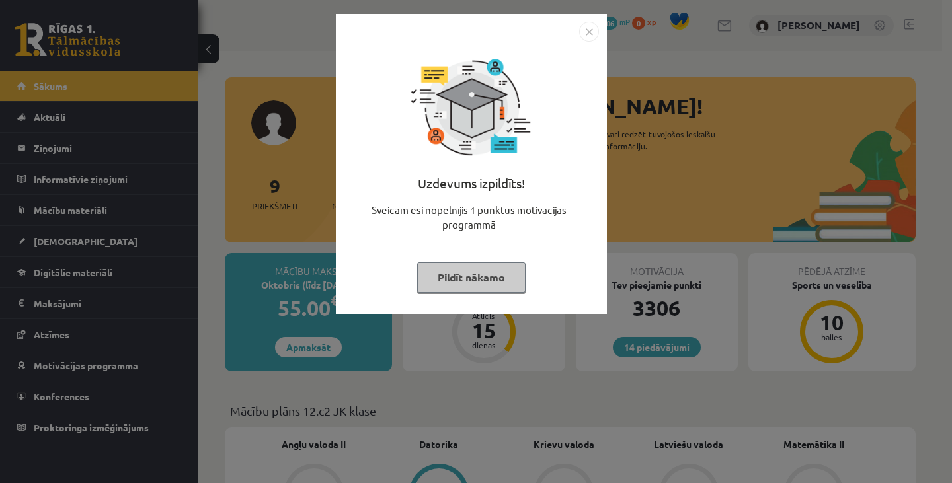
click at [461, 269] on button "Pildīt nākamo" at bounding box center [471, 277] width 108 height 30
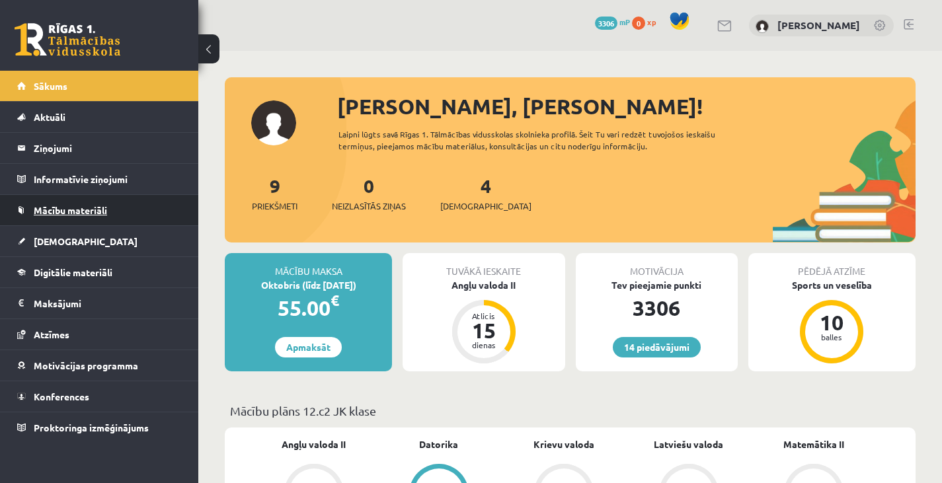
click at [59, 202] on link "Mācību materiāli" at bounding box center [99, 210] width 165 height 30
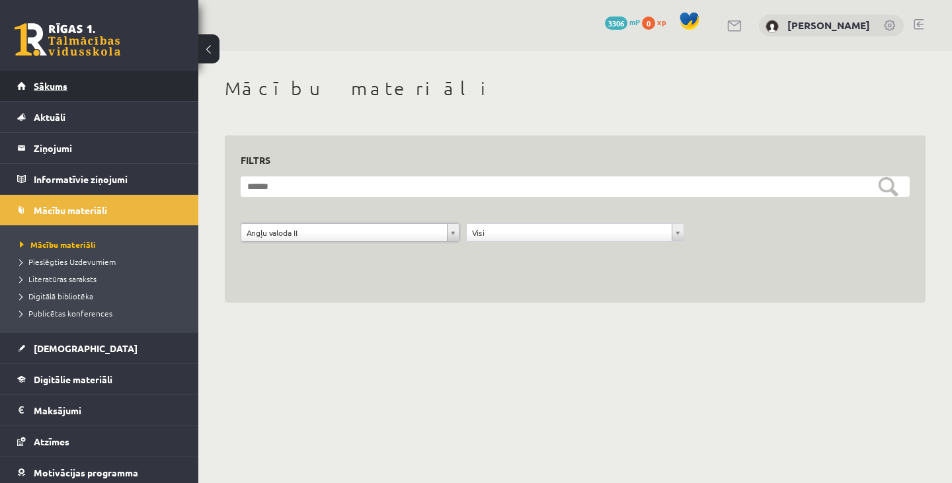
click at [89, 87] on link "Sākums" at bounding box center [99, 86] width 165 height 30
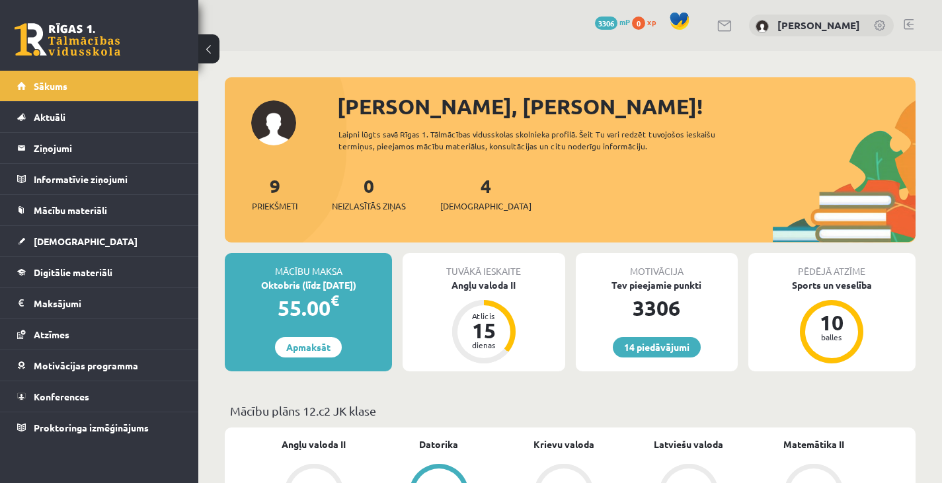
click at [89, 87] on link "Sākums" at bounding box center [99, 86] width 165 height 30
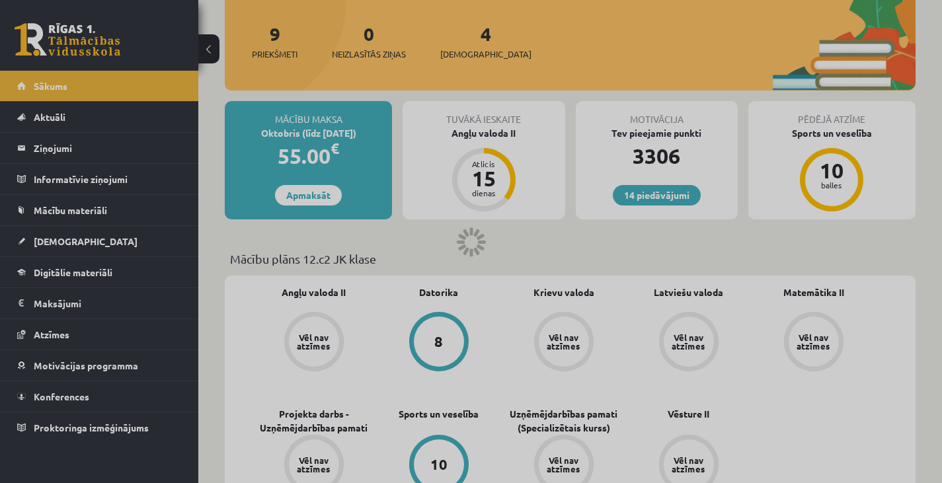
scroll to position [166, 0]
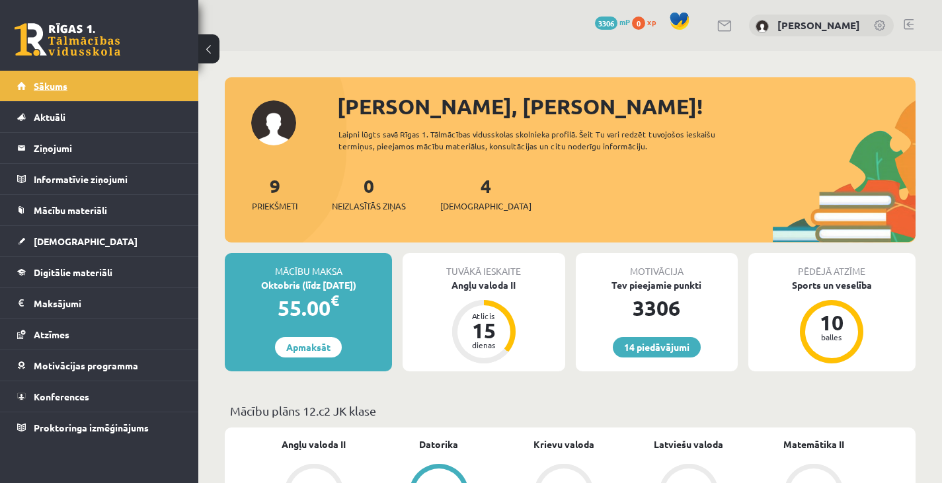
click at [115, 85] on link "Sākums" at bounding box center [99, 86] width 165 height 30
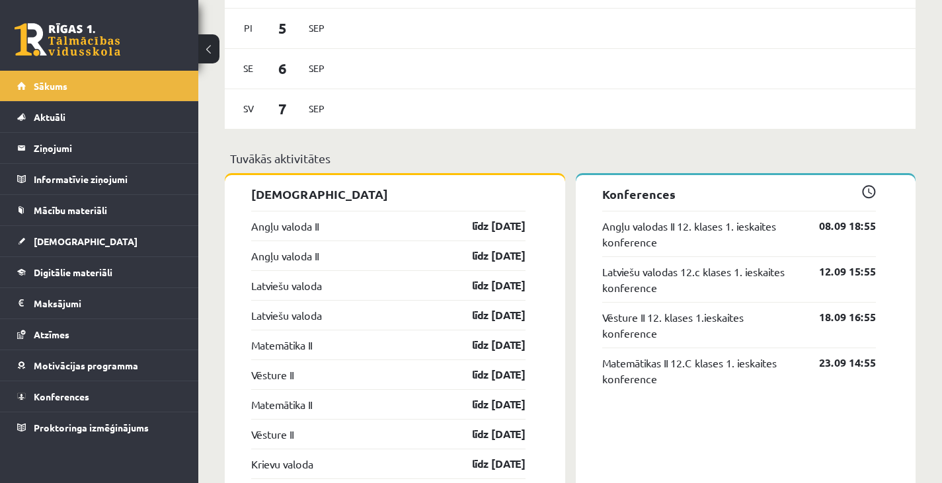
scroll to position [924, 0]
click at [59, 241] on span "[DEMOGRAPHIC_DATA]" at bounding box center [86, 241] width 104 height 12
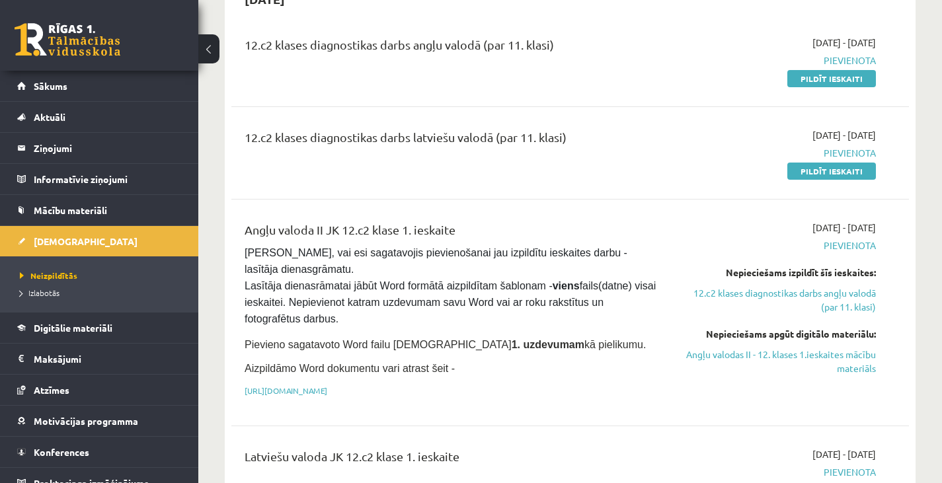
scroll to position [155, 0]
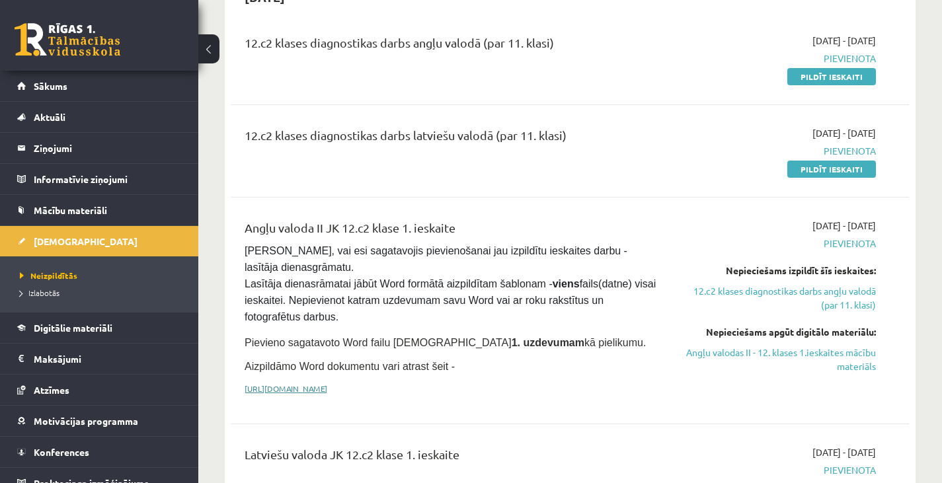
click at [327, 387] on link "https://drive.google.com/drive/folders/1IHE_ip15KOAbO2Se1NDGwZ2e__vlzPUf?usp=sh…" at bounding box center [286, 388] width 83 height 11
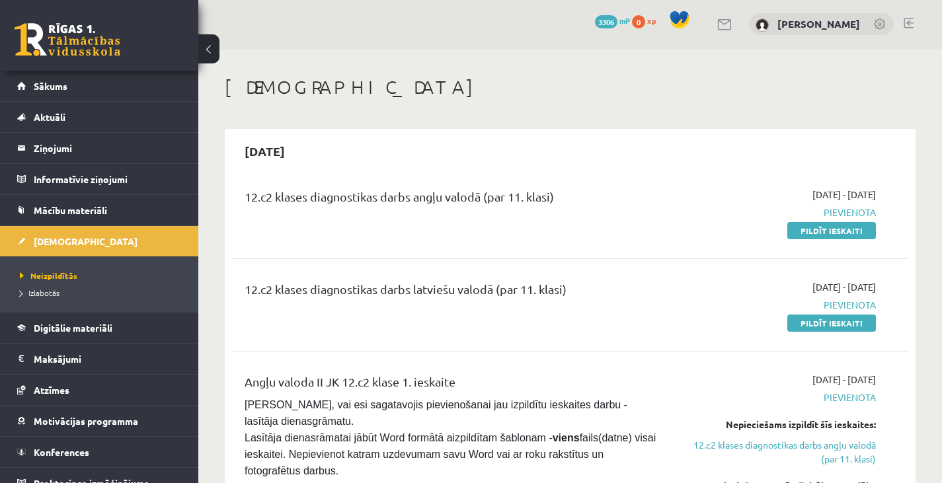
scroll to position [0, 0]
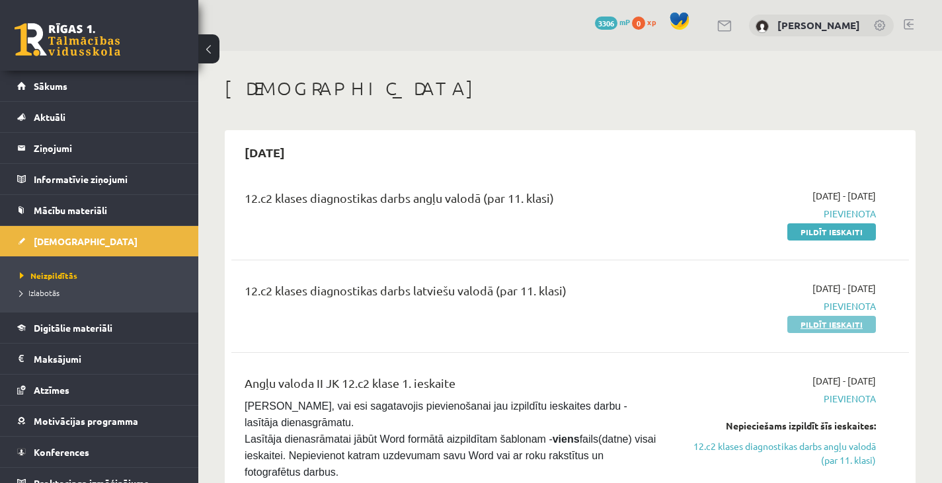
click at [837, 327] on link "Pildīt ieskaiti" at bounding box center [831, 324] width 89 height 17
click at [824, 327] on link "Pildīt ieskaiti" at bounding box center [831, 324] width 89 height 17
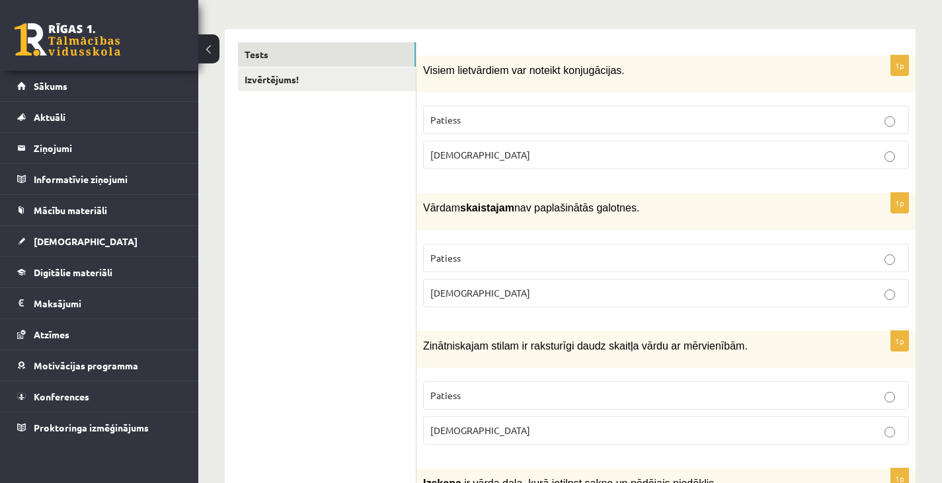
scroll to position [202, 0]
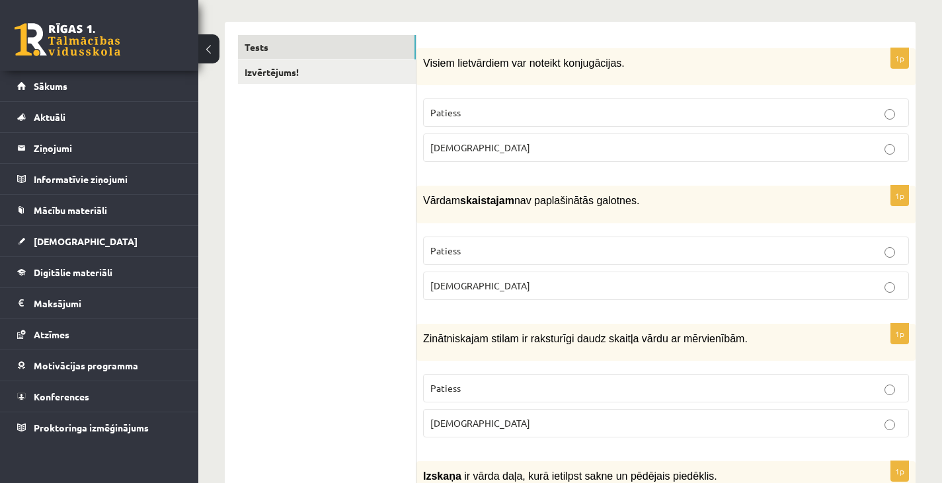
click at [567, 153] on p "[DEMOGRAPHIC_DATA]" at bounding box center [665, 148] width 471 height 14
click at [533, 283] on p "[DEMOGRAPHIC_DATA]" at bounding box center [665, 286] width 471 height 14
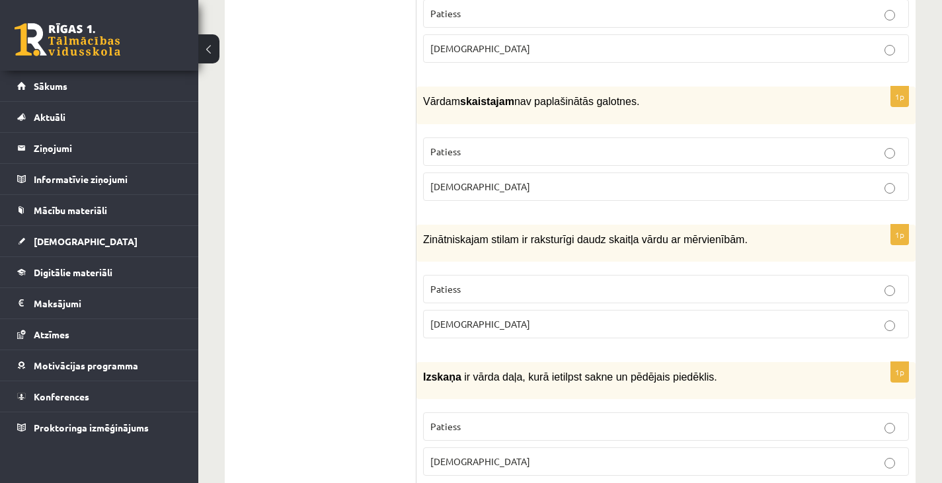
scroll to position [301, 0]
drag, startPoint x: 533, startPoint y: 283, endPoint x: 527, endPoint y: 296, distance: 14.8
click at [527, 296] on label "Patiess" at bounding box center [666, 289] width 486 height 28
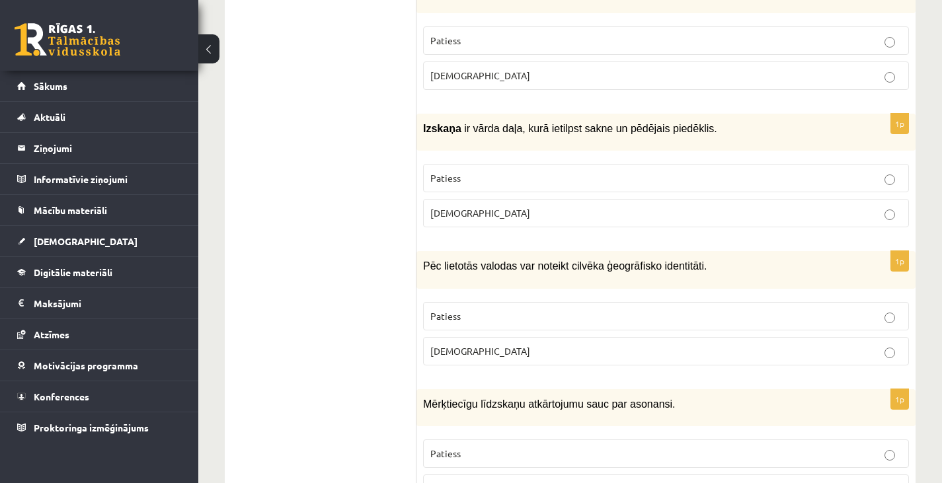
scroll to position [549, 0]
click at [524, 213] on p "[DEMOGRAPHIC_DATA]" at bounding box center [665, 215] width 471 height 14
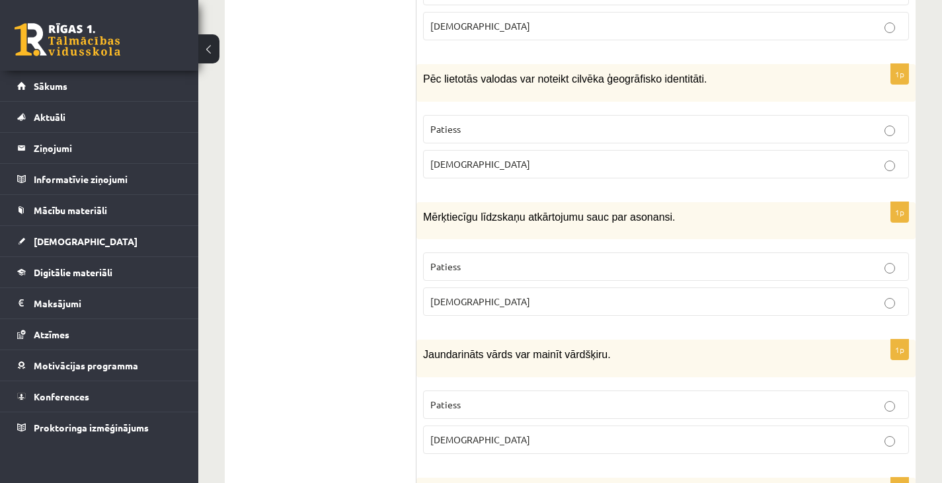
scroll to position [738, 0]
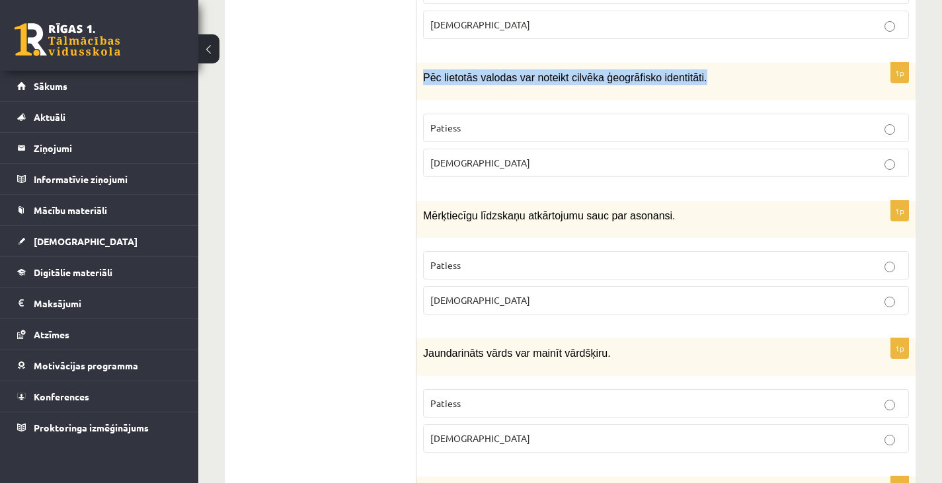
drag, startPoint x: 419, startPoint y: 76, endPoint x: 683, endPoint y: 73, distance: 263.7
click at [683, 73] on div "Pēc lietotās valodas var noteikt cilvēka ģeogrāfisko identitāti." at bounding box center [665, 81] width 499 height 37
copy span "Pēc lietotās valodas var noteikt cilvēka ģeogrāfisko identitāti."
click at [661, 122] on p "Patiess" at bounding box center [665, 128] width 471 height 14
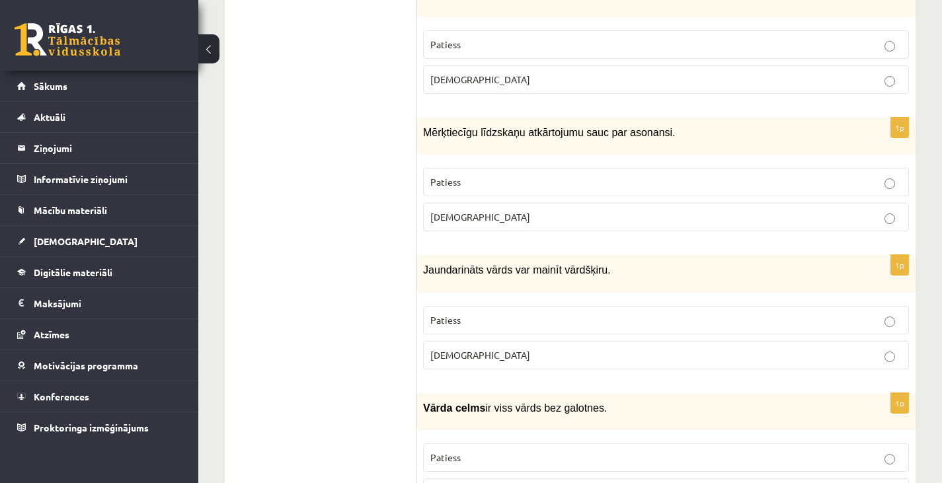
scroll to position [821, 0]
click at [420, 126] on div "Mērķtiecīgu līdzskaņu atkārtojumu sauc par asonansi." at bounding box center [665, 136] width 499 height 37
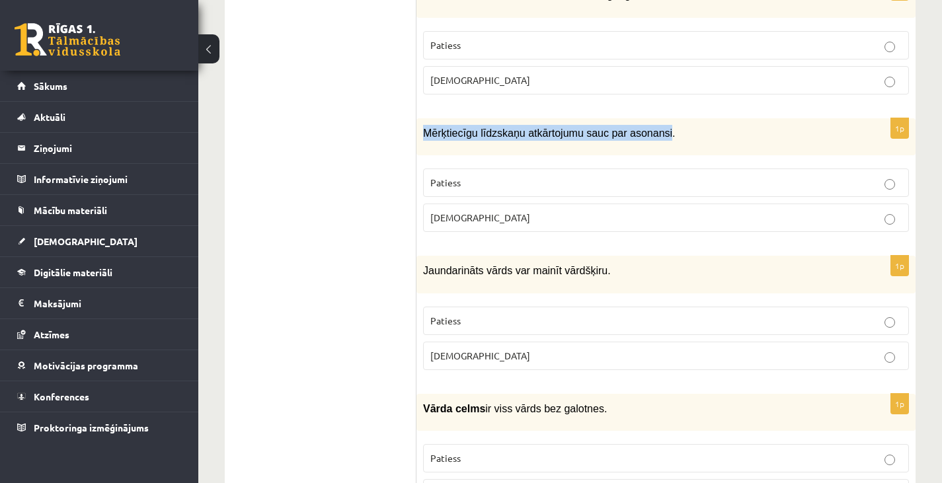
drag, startPoint x: 420, startPoint y: 126, endPoint x: 648, endPoint y: 124, distance: 227.4
click at [648, 124] on div "Mērķtiecīgu līdzskaņu atkārtojumu sauc par asonansi." at bounding box center [665, 136] width 499 height 37
copy span "Mērķtiecīgu līdzskaņu atkārtojumu sauc par asonansi"
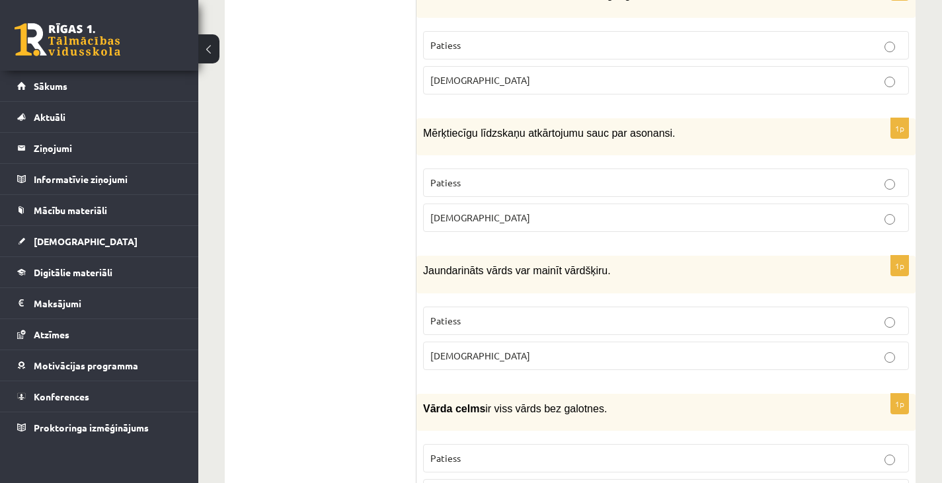
click at [568, 217] on p "Aplams" at bounding box center [665, 218] width 471 height 14
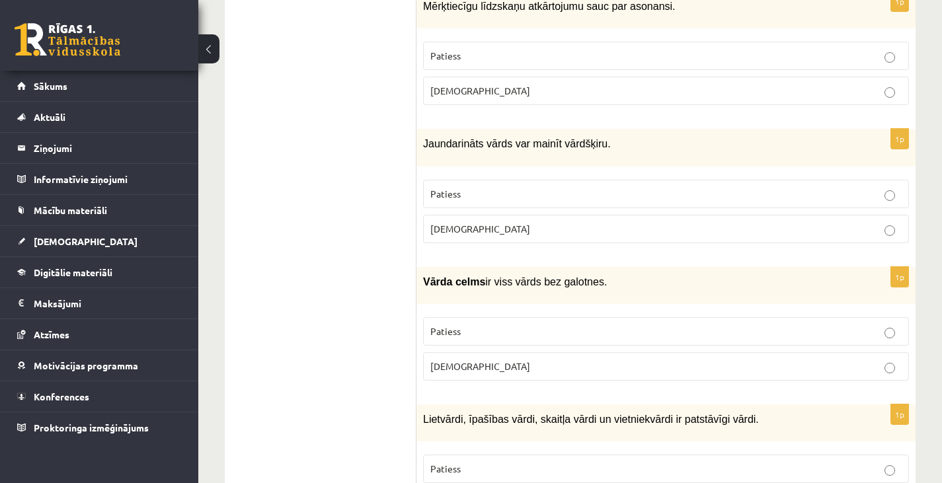
scroll to position [948, 0]
drag, startPoint x: 428, startPoint y: 141, endPoint x: 504, endPoint y: 139, distance: 76.0
click at [504, 139] on span "Jaundarināts vārds var mainīt vārdšķiru." at bounding box center [517, 142] width 188 height 11
drag, startPoint x: 424, startPoint y: 138, endPoint x: 605, endPoint y: 139, distance: 181.8
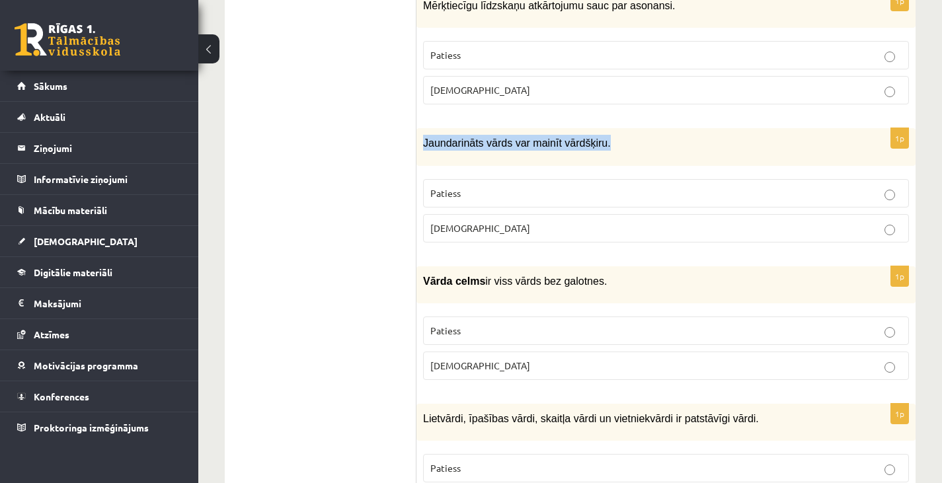
click at [605, 139] on p "Jaundarināts vārds var mainīt vārdšķiru." at bounding box center [633, 143] width 420 height 16
copy span "Jaundarināts vārds var mainīt vārdšķiru."
click at [420, 132] on div "Jaundarināts vārds var mainīt vārdšķiru." at bounding box center [665, 146] width 499 height 37
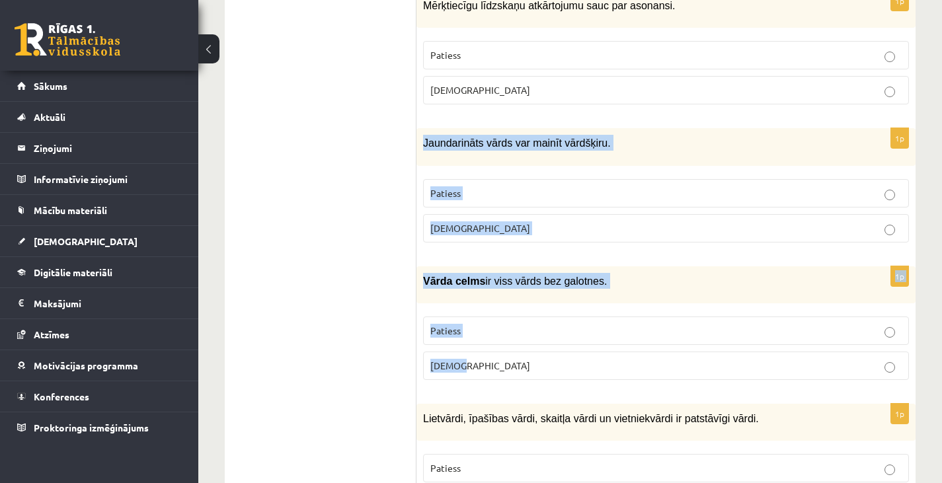
drag, startPoint x: 420, startPoint y: 134, endPoint x: 531, endPoint y: 355, distance: 247.4
copy form "Jaundarināts vārds var mainīt vārdšķiru. Patiess Aplams 1p Vārda celms ir viss …"
click at [516, 186] on p "Patiess" at bounding box center [665, 193] width 471 height 14
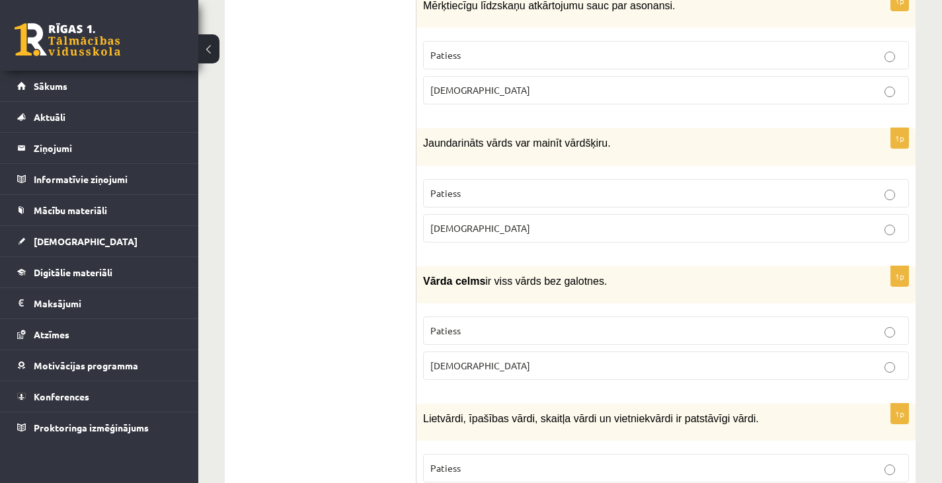
click at [510, 330] on p "Patiess" at bounding box center [665, 331] width 471 height 14
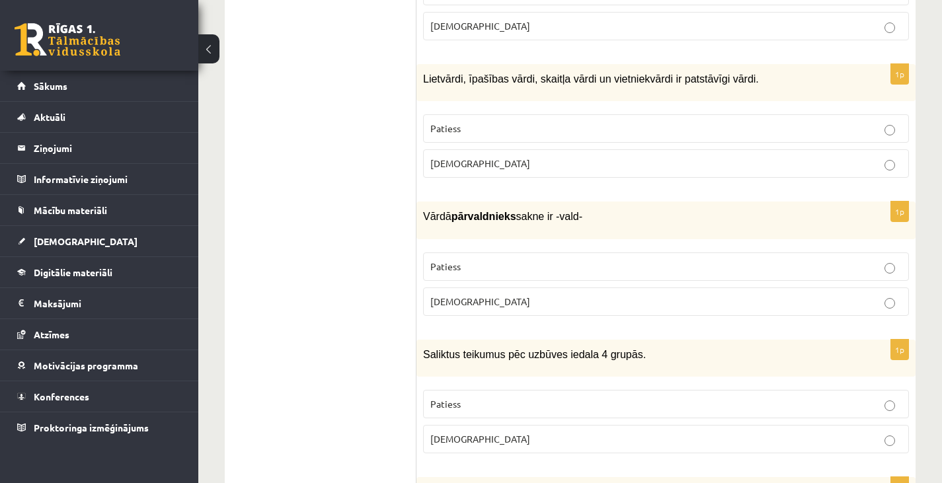
scroll to position [1289, 0]
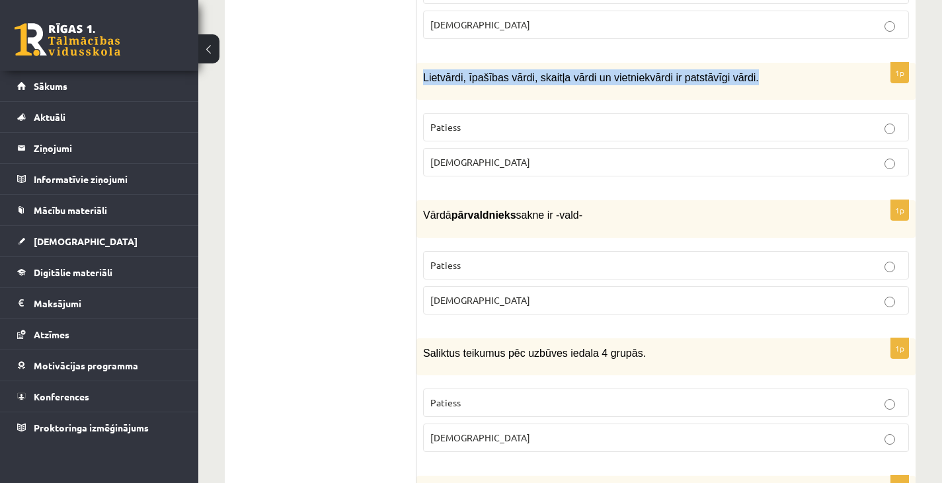
drag, startPoint x: 417, startPoint y: 71, endPoint x: 754, endPoint y: 57, distance: 337.4
copy span "Lietvārdi, īpašības vārdi, skaitļa vārdi un vietniekvārdi ir patstāvīgi vārdi."
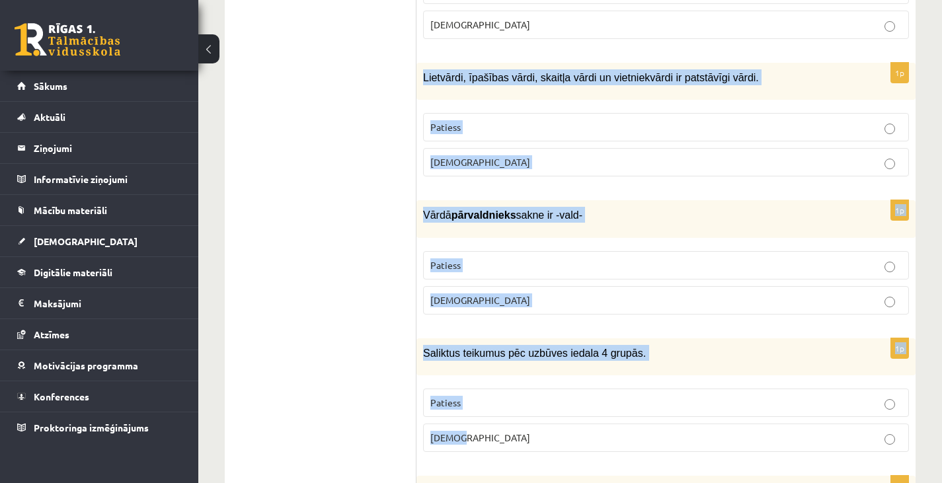
drag, startPoint x: 419, startPoint y: 67, endPoint x: 506, endPoint y: 425, distance: 368.0
copy form "Lietvārdi, īpašības vārdi, skaitļa vārdi un vietniekvārdi ir patstāvīgi vārdi. …"
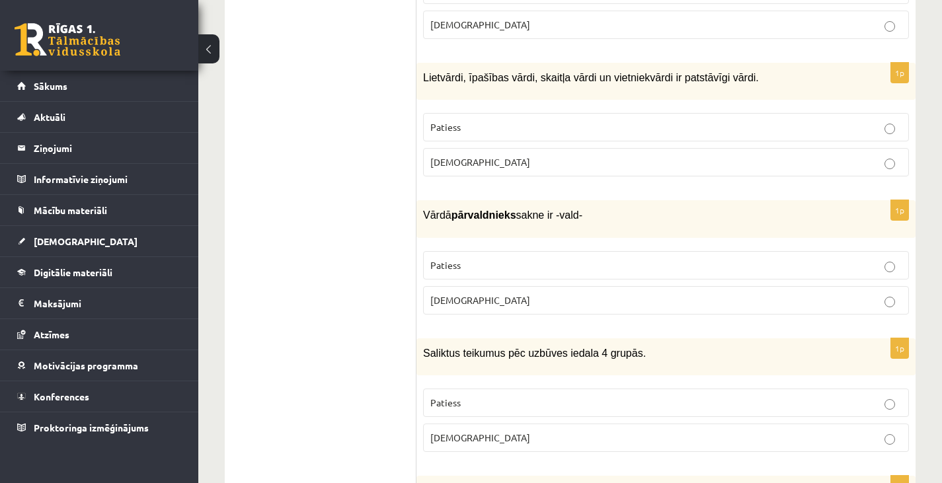
click at [566, 120] on p "Patiess" at bounding box center [665, 127] width 471 height 14
click at [514, 258] on p "Patiess" at bounding box center [665, 265] width 471 height 14
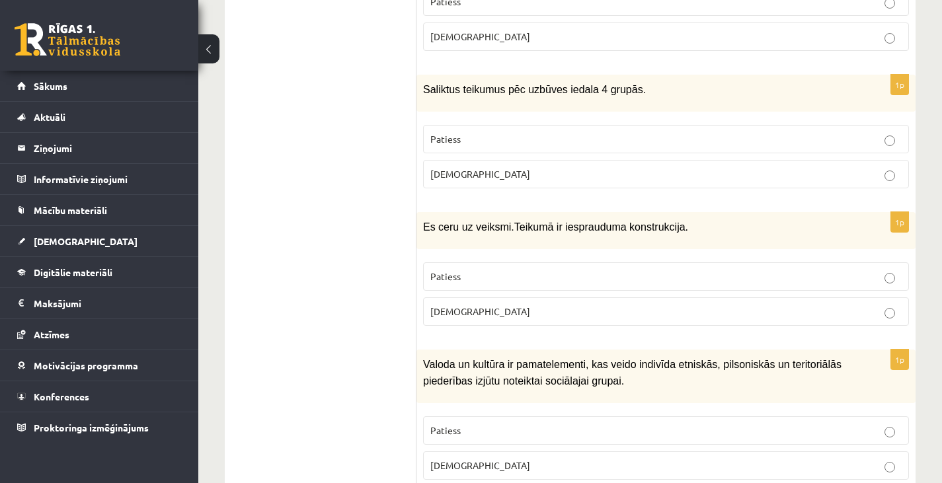
scroll to position [1554, 0]
drag, startPoint x: 419, startPoint y: 77, endPoint x: 674, endPoint y: 83, distance: 255.2
click at [674, 83] on div "Saliktus teikumus pēc uzbūves iedala 4 grupās." at bounding box center [665, 92] width 499 height 37
copy span "Saliktus teikumus pēc uzbūves iedala 4 grupās."
click at [447, 87] on span "Saliktus teikumus pēc uzbūves iedala 4 grupās." at bounding box center [534, 88] width 223 height 11
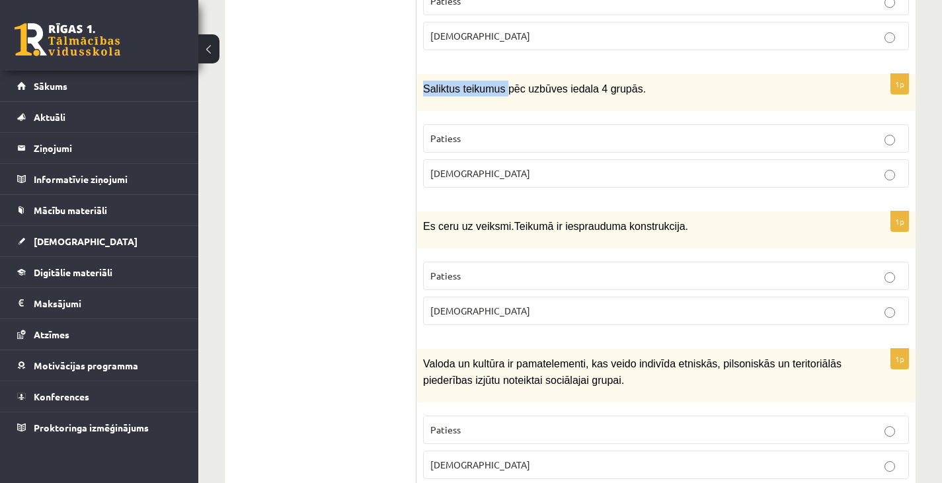
drag, startPoint x: 420, startPoint y: 84, endPoint x: 499, endPoint y: 85, distance: 78.7
click at [499, 85] on div "Saliktus teikumus pēc uzbūves iedala 4 grupās." at bounding box center [665, 92] width 499 height 37
click at [457, 167] on span "Aplams" at bounding box center [480, 173] width 100 height 12
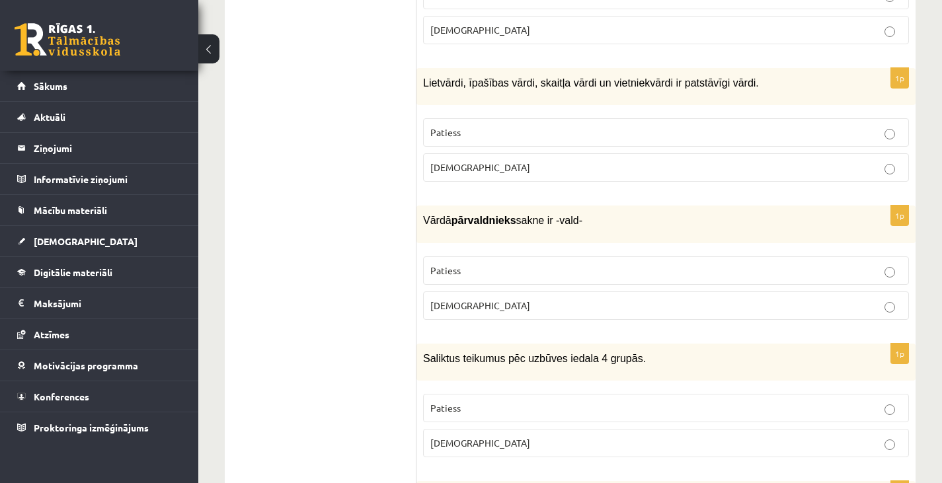
scroll to position [1284, 0]
click at [551, 161] on p "Aplams" at bounding box center [665, 168] width 471 height 14
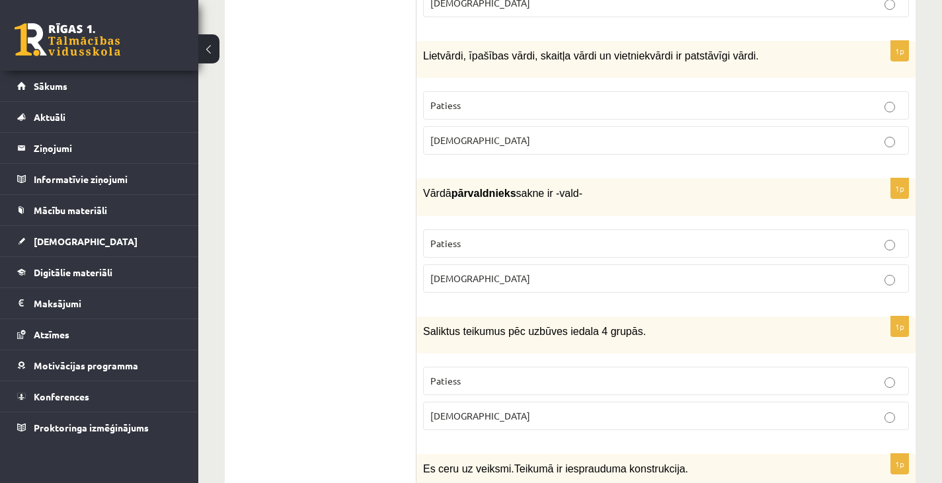
scroll to position [1312, 0]
click at [576, 98] on p "Patiess" at bounding box center [665, 105] width 471 height 14
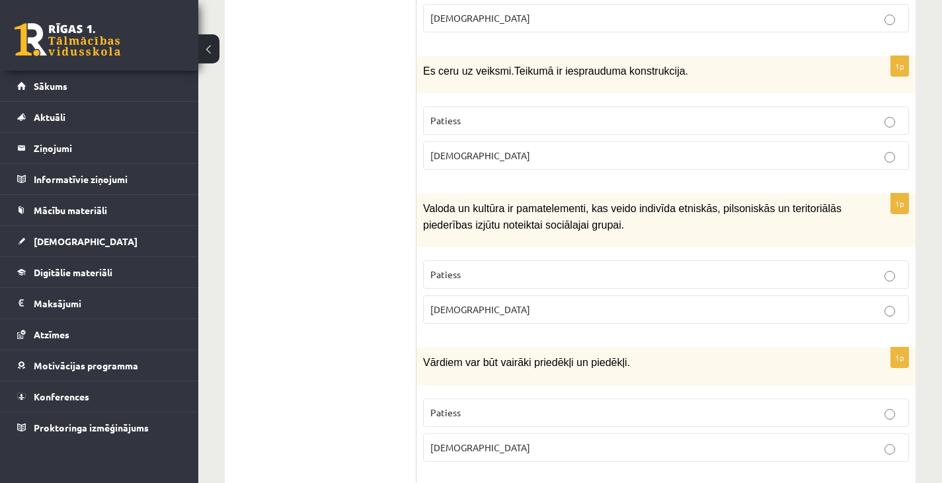
scroll to position [1711, 0]
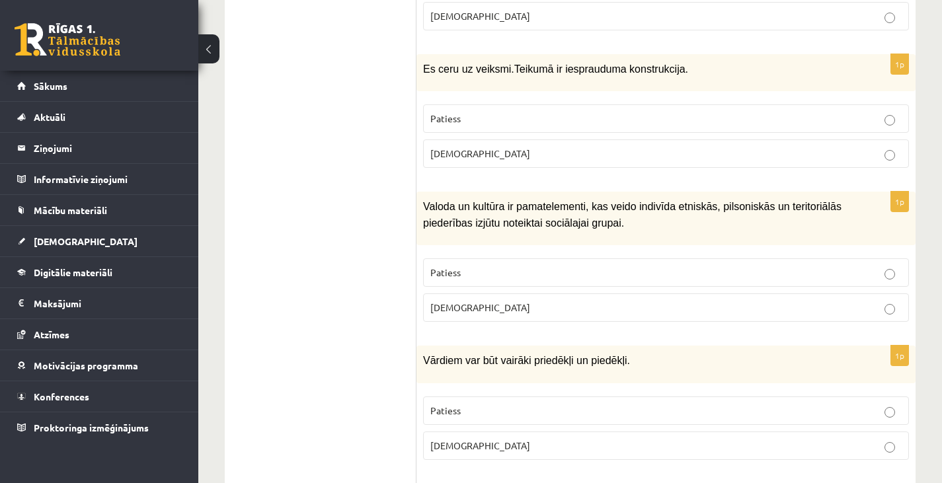
click at [566, 115] on p "Patiess" at bounding box center [665, 119] width 471 height 14
click at [601, 266] on p "Patiess" at bounding box center [665, 273] width 471 height 14
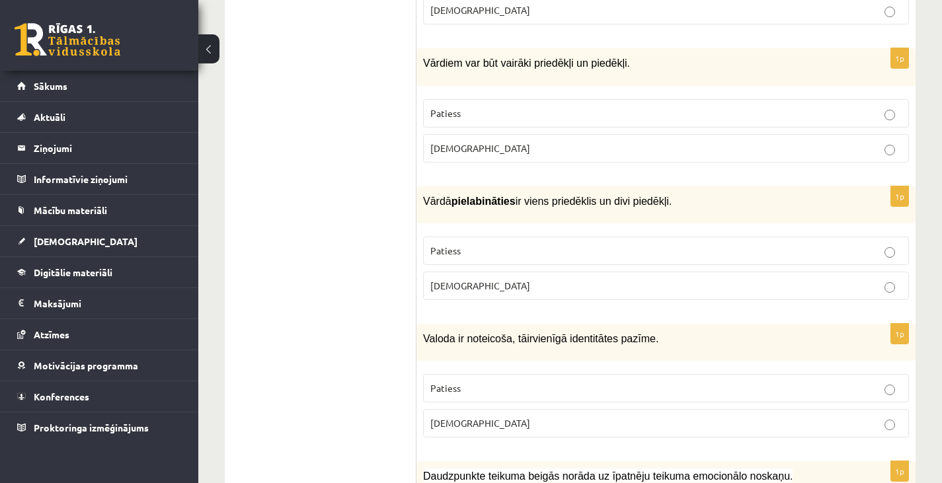
scroll to position [2008, 0]
click at [554, 245] on p "Patiess" at bounding box center [665, 252] width 471 height 14
click at [603, 107] on p "Patiess" at bounding box center [665, 114] width 471 height 14
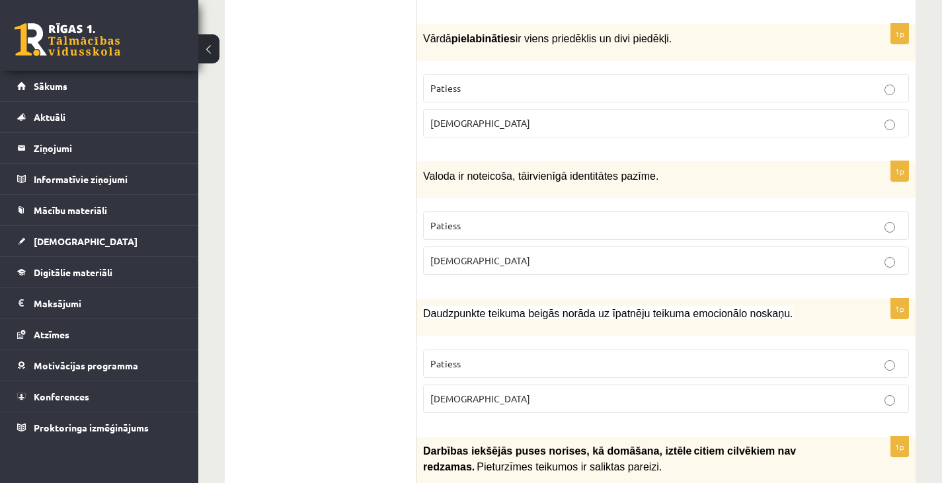
scroll to position [2171, 0]
click at [602, 116] on p "Aplams" at bounding box center [665, 123] width 471 height 14
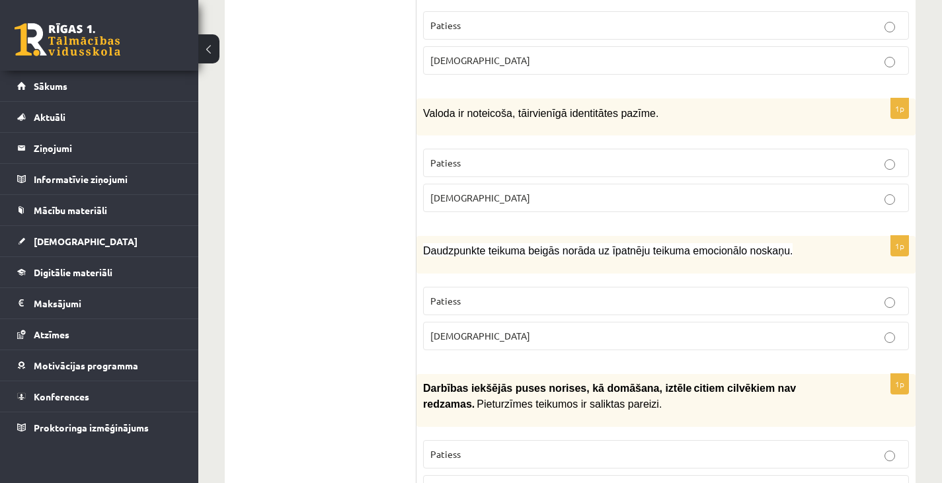
scroll to position [2235, 0]
click at [578, 190] on p "Aplams" at bounding box center [665, 197] width 471 height 14
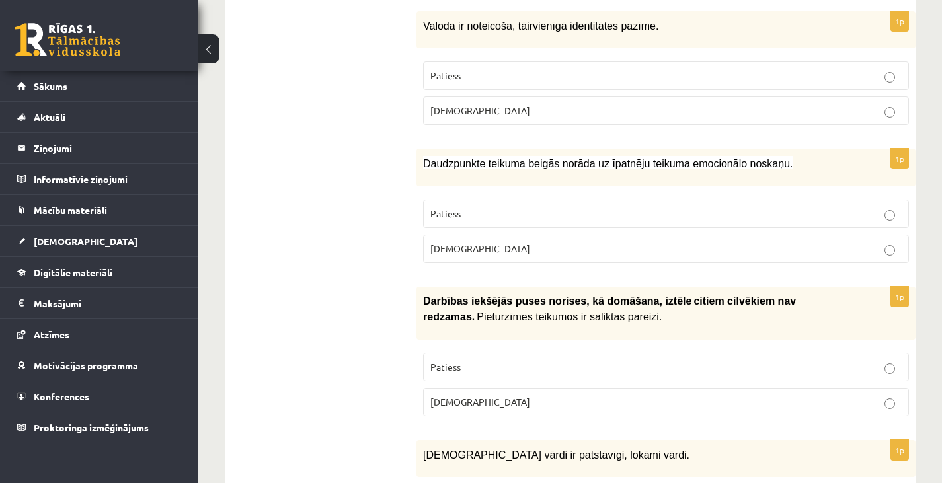
scroll to position [2344, 0]
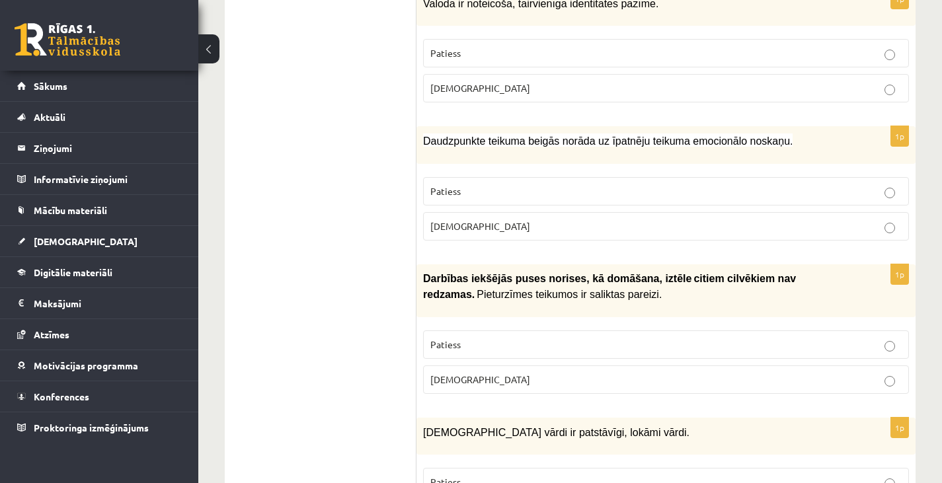
click at [591, 184] on p "Patiess" at bounding box center [665, 191] width 471 height 14
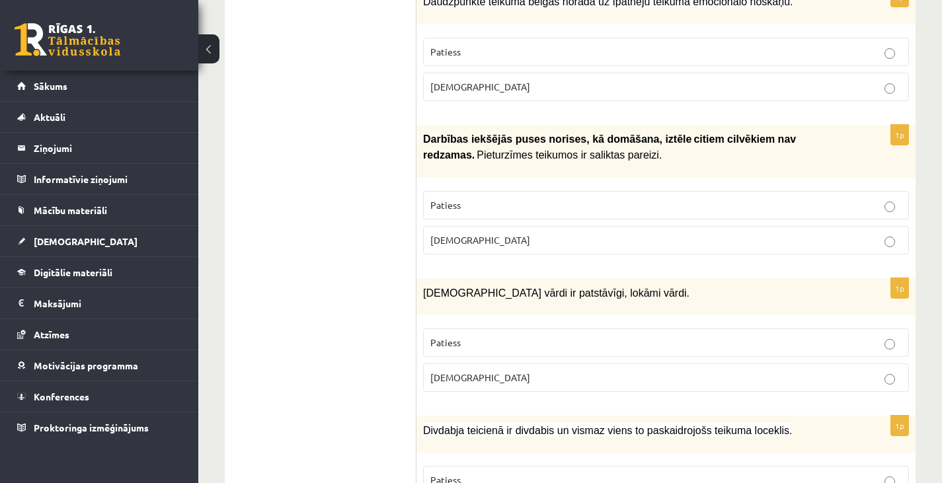
scroll to position [2484, 0]
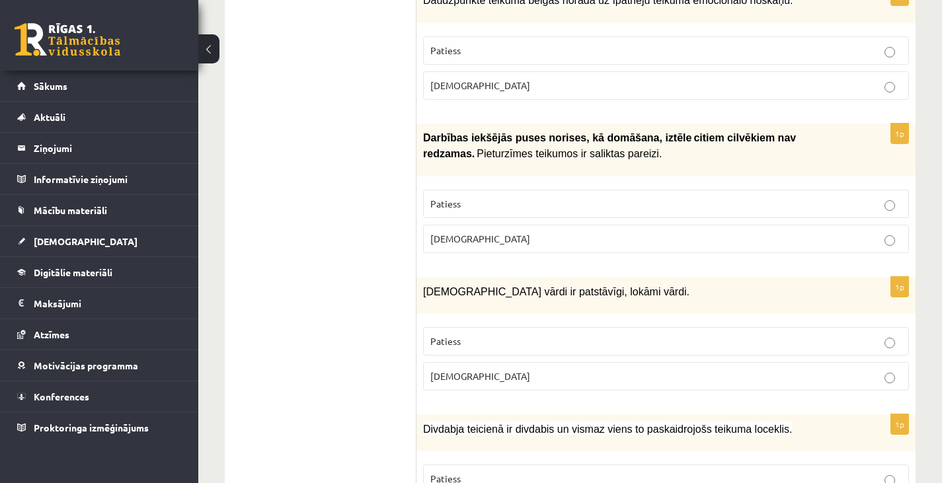
click at [636, 199] on label "Patiess" at bounding box center [666, 204] width 486 height 28
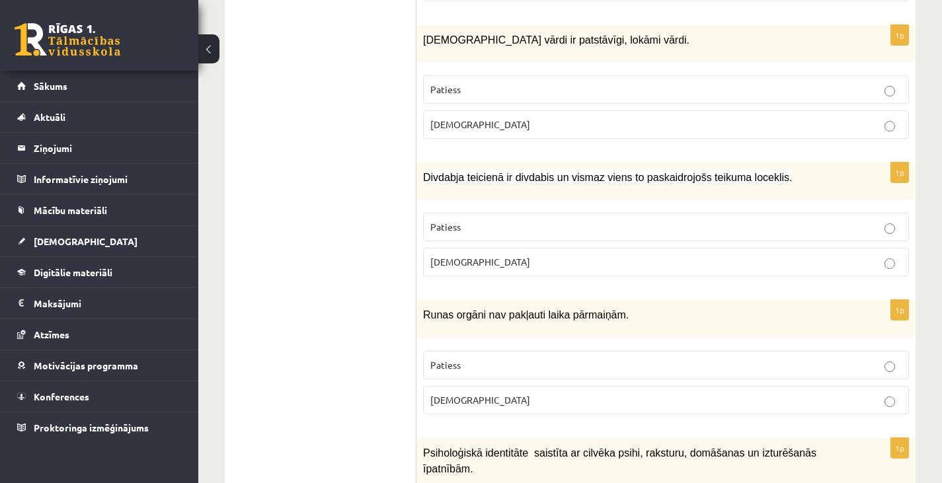
scroll to position [2737, 0]
click at [632, 117] on p "Aplams" at bounding box center [665, 124] width 471 height 14
click at [611, 219] on p "Patiess" at bounding box center [665, 226] width 471 height 14
click at [592, 393] on p "Aplams" at bounding box center [665, 400] width 471 height 14
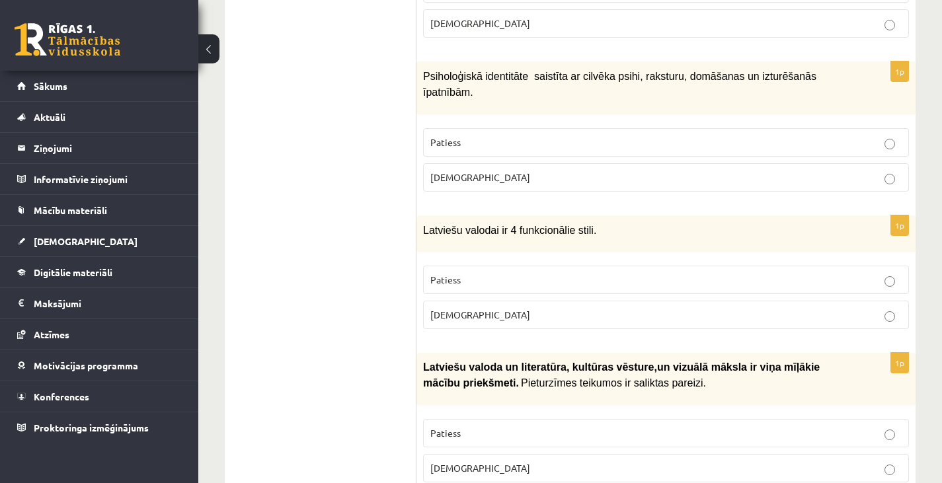
scroll to position [3114, 0]
click at [603, 128] on label "Patiess" at bounding box center [666, 142] width 486 height 28
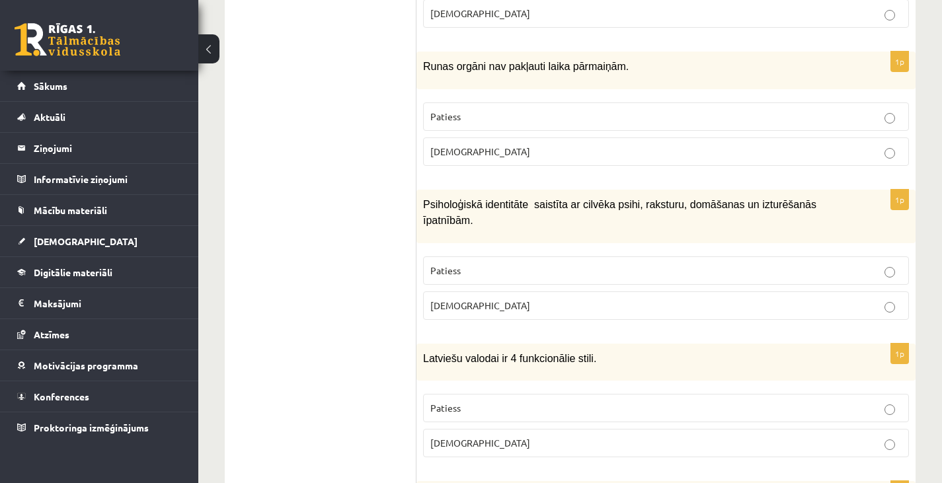
scroll to position [2978, 0]
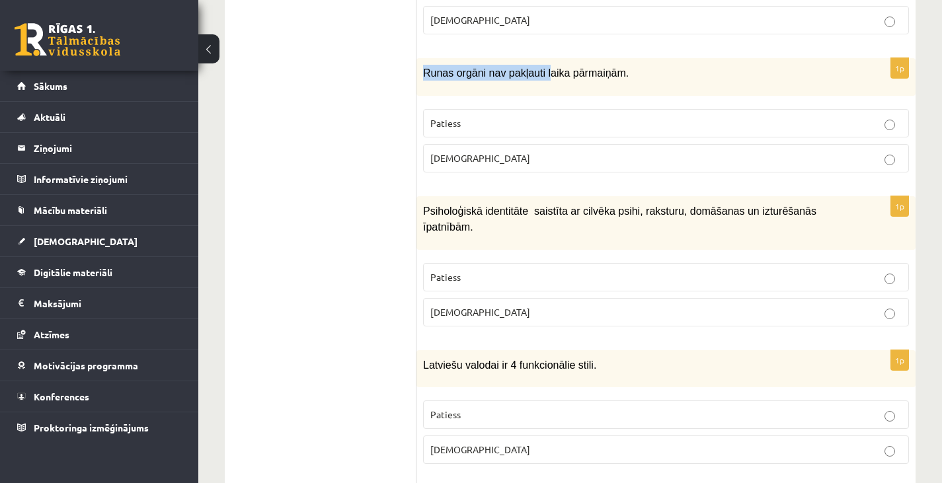
drag, startPoint x: 416, startPoint y: 57, endPoint x: 564, endPoint y: 80, distance: 149.8
click at [556, 80] on div "Runas orgāni nav pakļauti laika pārmaiņām." at bounding box center [665, 76] width 499 height 37
click at [566, 80] on div "Runas orgāni nav pakļauti laika pārmaiņām." at bounding box center [665, 76] width 499 height 37
drag, startPoint x: 566, startPoint y: 80, endPoint x: 609, endPoint y: 69, distance: 44.9
click at [609, 69] on div "Runas orgāni nav pakļauti laika pārmaiņām." at bounding box center [665, 76] width 499 height 37
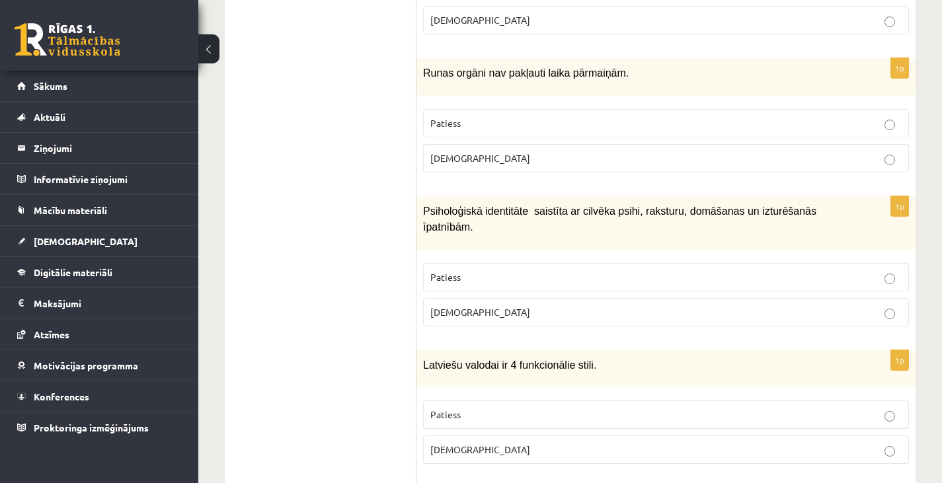
click at [430, 67] on span "Runas orgāni nav pakļauti laika pārmaiņām." at bounding box center [526, 72] width 206 height 11
drag, startPoint x: 419, startPoint y: 59, endPoint x: 631, endPoint y: 62, distance: 211.5
click at [631, 62] on div "Runas orgāni nav pakļauti laika pārmaiņām." at bounding box center [665, 76] width 499 height 37
copy span "Runas orgāni nav pakļauti laika pārmaiņām."
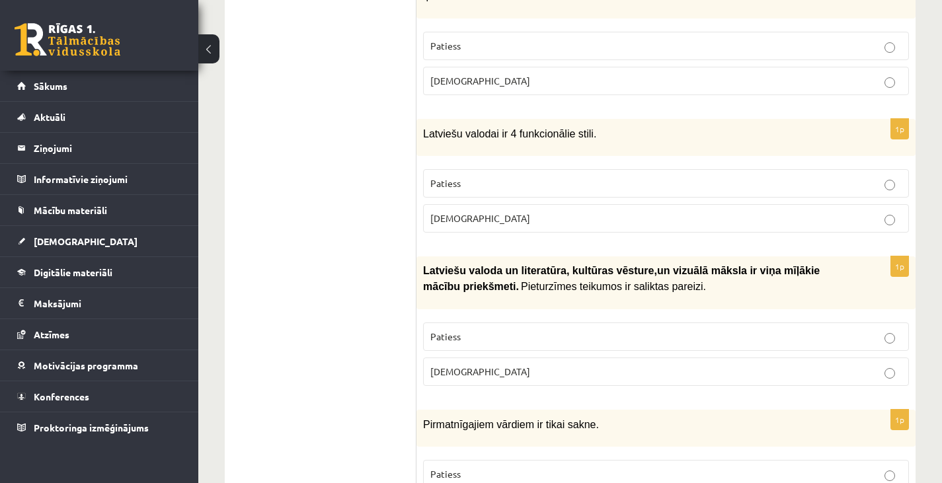
scroll to position [3221, 0]
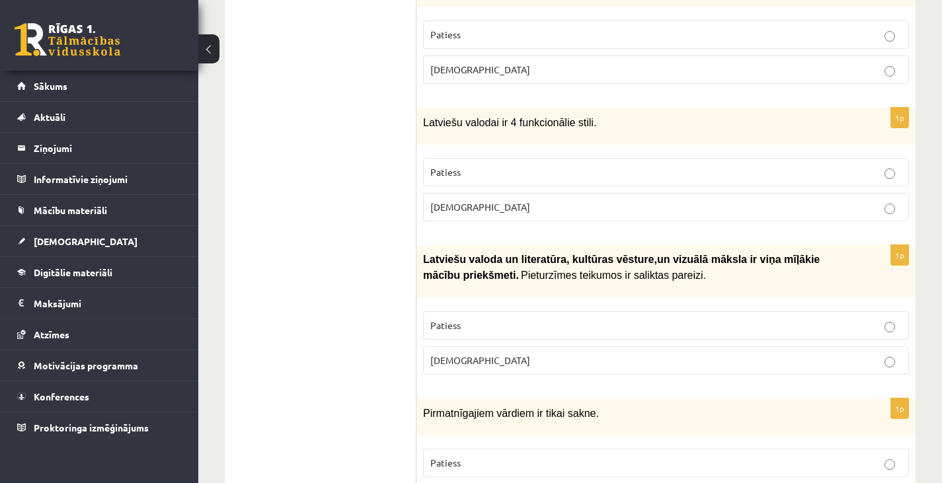
drag, startPoint x: 527, startPoint y: 404, endPoint x: 500, endPoint y: 296, distance: 111.6
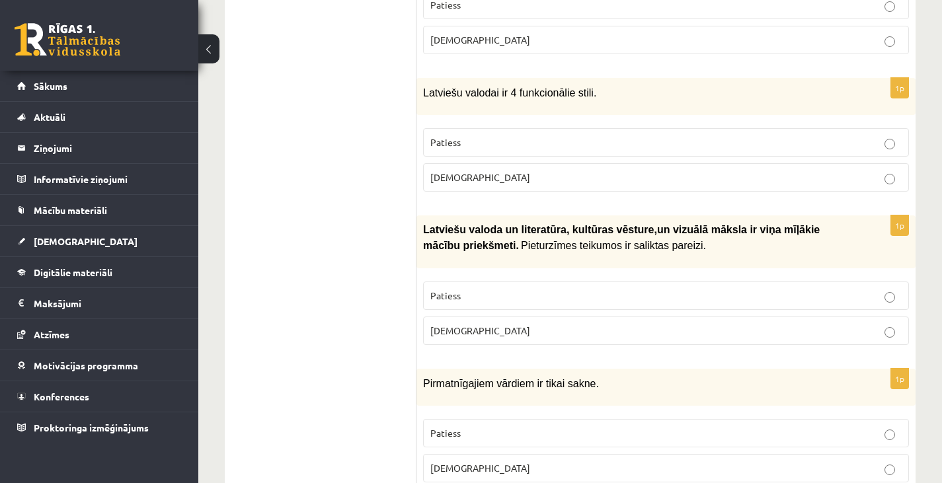
scroll to position [3253, 0]
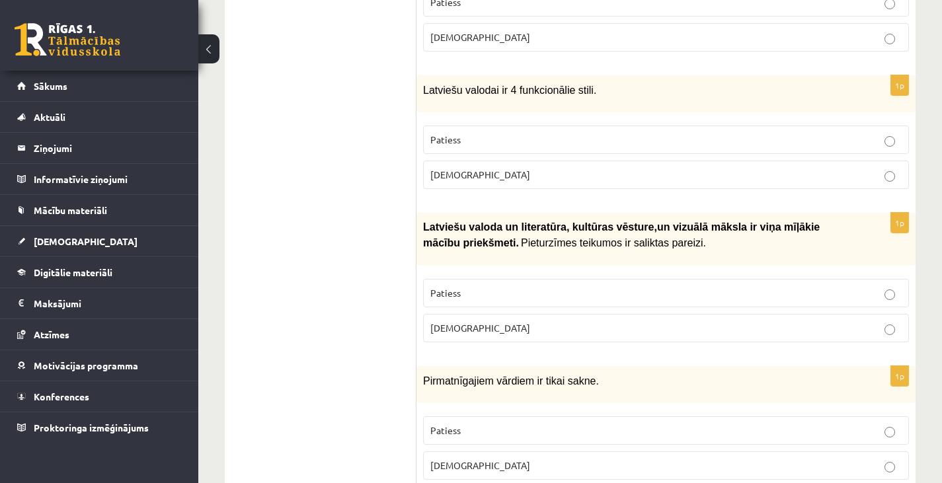
drag, startPoint x: 416, startPoint y: 55, endPoint x: 505, endPoint y: 123, distance: 112.2
drag, startPoint x: 422, startPoint y: 60, endPoint x: 505, endPoint y: 151, distance: 123.1
click at [505, 151] on div "1p Latviešu valodai ir 4 funkcionālie stili. Patiess Aplams" at bounding box center [665, 137] width 499 height 124
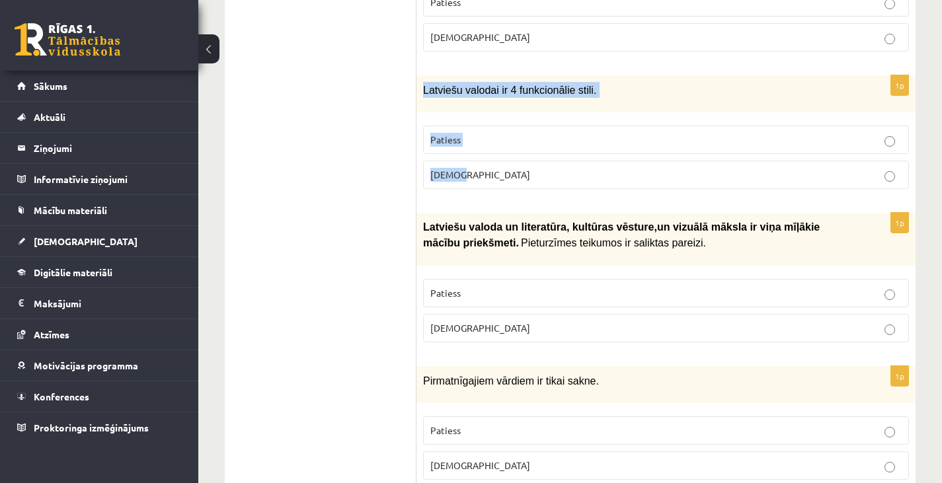
copy div "Latviešu valodai ir 4 funkcionālie stili. Patiess Aplams"
click at [602, 133] on p "Patiess" at bounding box center [665, 140] width 471 height 14
drag, startPoint x: 414, startPoint y: 190, endPoint x: 670, endPoint y: 230, distance: 259.5
drag, startPoint x: 670, startPoint y: 230, endPoint x: 663, endPoint y: 221, distance: 11.8
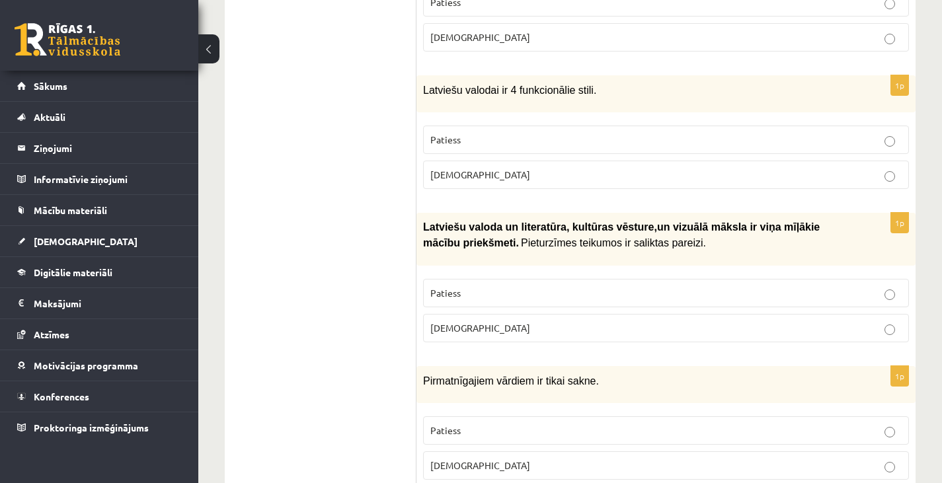
click at [663, 221] on div "Latviešu valoda un literatūra, kultūras vēsture , un vizuālā māksla ir v…" at bounding box center [665, 239] width 499 height 53
click at [658, 219] on div "Latviešu valoda un literatūra, kultūras vēsture , un vizuālā māksla ir v…" at bounding box center [665, 239] width 499 height 53
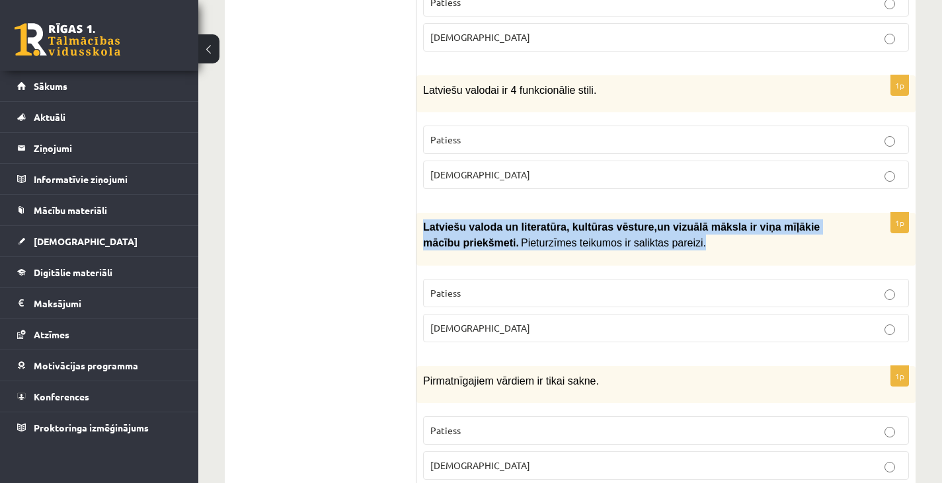
drag, startPoint x: 422, startPoint y: 194, endPoint x: 674, endPoint y: 219, distance: 253.7
click at [674, 219] on div "Latviešu valoda un literatūra, kultūras vēsture , un vizuālā māksla ir v…" at bounding box center [665, 239] width 499 height 53
copy p "Latviešu valoda un literatūra, kultūras vēsture , un vizuālā māksla ir v…"
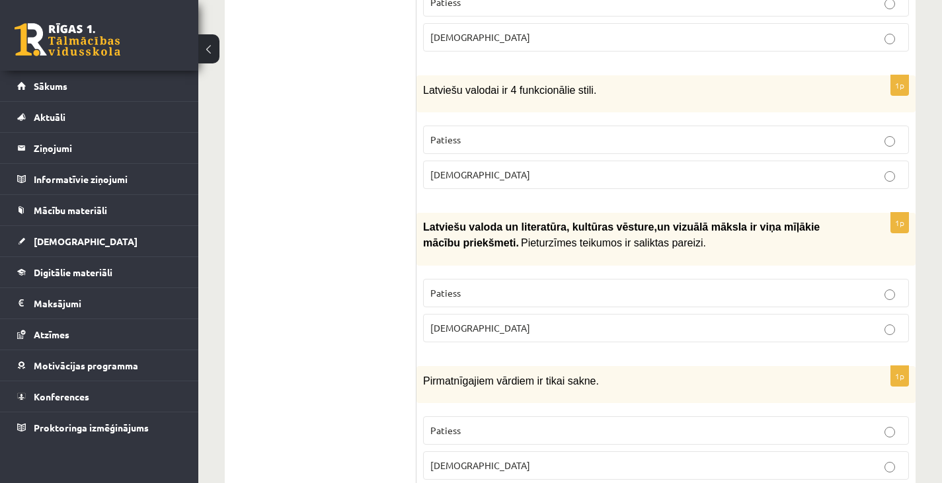
click at [572, 321] on p "Aplams" at bounding box center [665, 328] width 471 height 14
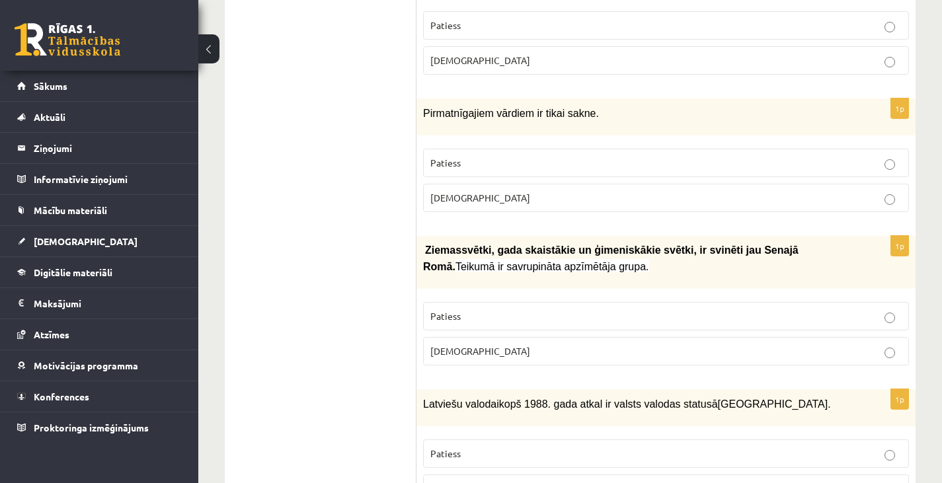
scroll to position [3521, 0]
drag, startPoint x: 411, startPoint y: 79, endPoint x: 580, endPoint y: 92, distance: 169.7
click at [455, 98] on div "Pirmatnīgajiem vārdiem ir tikai sakne." at bounding box center [665, 116] width 499 height 37
drag, startPoint x: 420, startPoint y: 81, endPoint x: 493, endPoint y: 122, distance: 83.8
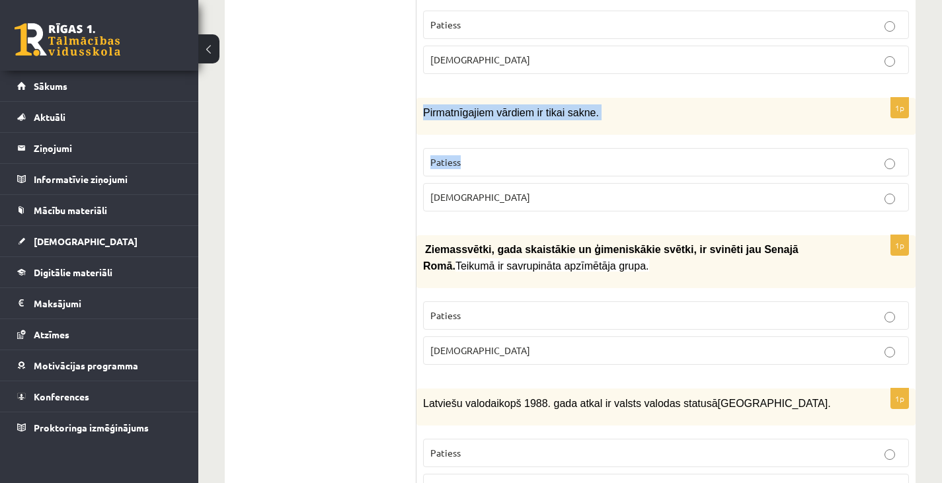
click at [493, 122] on div "1p Pirmatnīgajiem vārdiem ir tikai sakne. Patiess Aplams" at bounding box center [665, 160] width 499 height 124
click at [493, 155] on p "Patiess" at bounding box center [665, 162] width 471 height 14
click at [427, 100] on div "Pirmatnīgajiem vārdiem ir tikai sakne." at bounding box center [665, 116] width 499 height 37
drag, startPoint x: 418, startPoint y: 80, endPoint x: 498, endPoint y: 163, distance: 115.5
click at [498, 163] on div "1p Pirmatnīgajiem vārdiem ir tikai sakne. Patiess Aplams" at bounding box center [665, 160] width 499 height 124
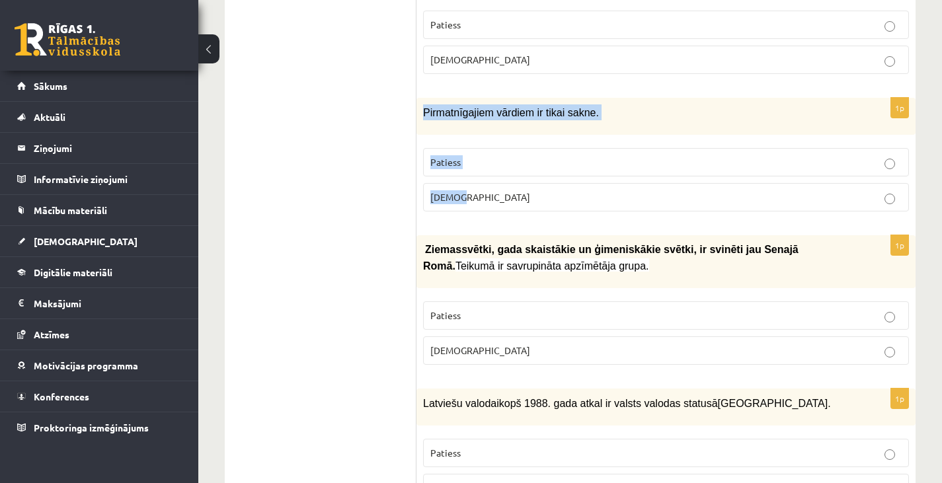
click at [519, 155] on p "Patiess" at bounding box center [665, 162] width 471 height 14
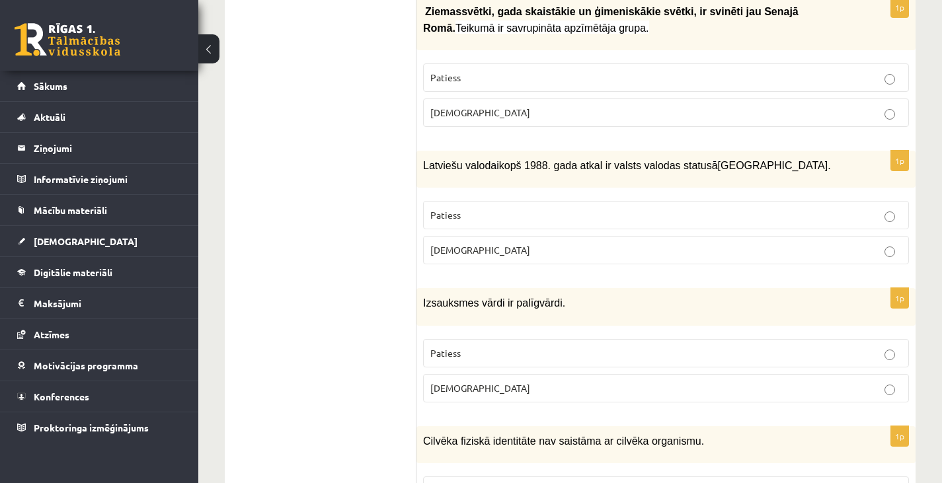
scroll to position [3968, 0]
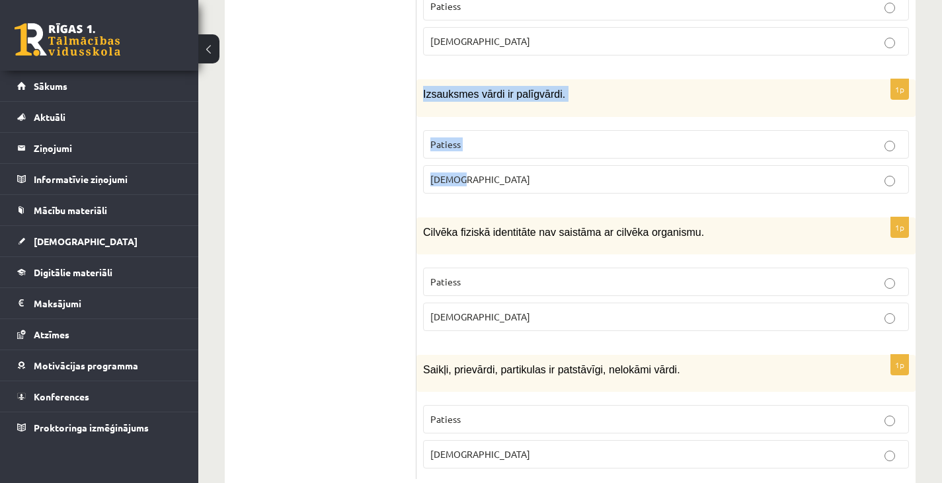
drag, startPoint x: 420, startPoint y: 58, endPoint x: 510, endPoint y: 139, distance: 120.8
click at [510, 139] on div "1p Izsauksmes vārdi ir palīgvārdi. Patiess Aplams" at bounding box center [665, 141] width 499 height 124
click at [519, 172] on p "Aplams" at bounding box center [665, 179] width 471 height 14
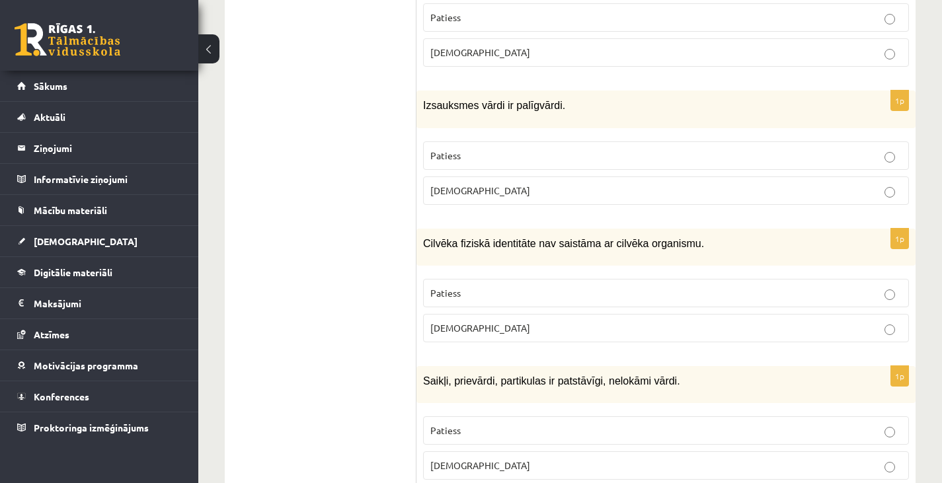
scroll to position [3959, 0]
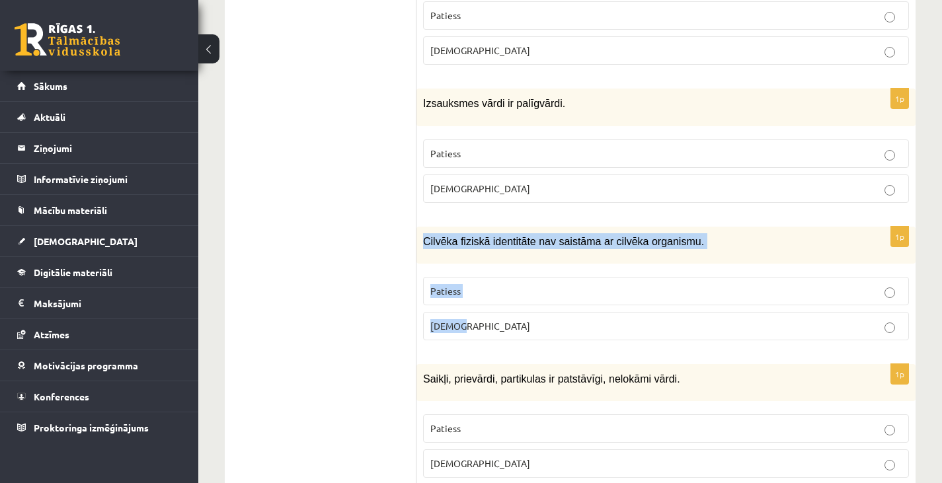
drag, startPoint x: 420, startPoint y: 205, endPoint x: 475, endPoint y: 294, distance: 104.7
click at [475, 294] on div "1p Cilvēka fiziskā identitāte nav saistāma ar cilvēka organismu. Patiess Aplams" at bounding box center [665, 289] width 499 height 124
click at [558, 319] on p "Aplams" at bounding box center [665, 326] width 471 height 14
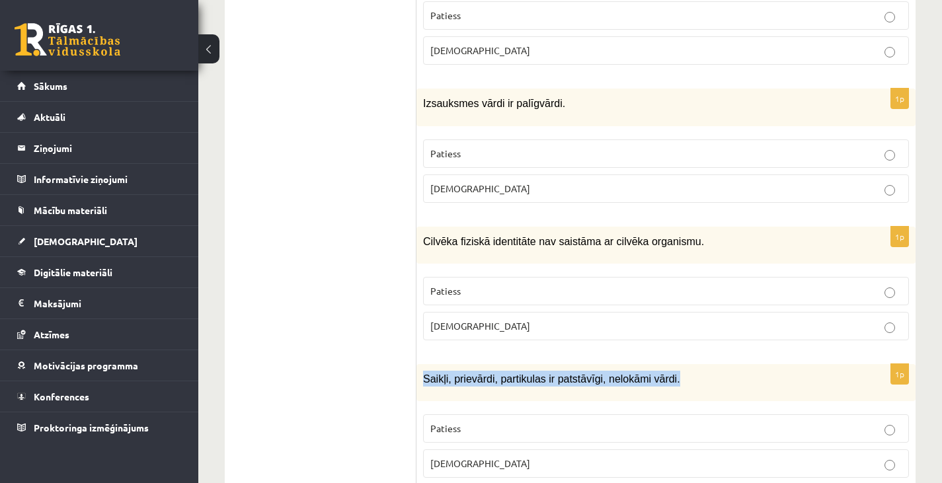
drag, startPoint x: 418, startPoint y: 340, endPoint x: 661, endPoint y: 350, distance: 243.4
click at [661, 364] on div "Saikļi, prievārdi, partikulas ir patstāvīgi, nelokāmi vārdi." at bounding box center [665, 382] width 499 height 37
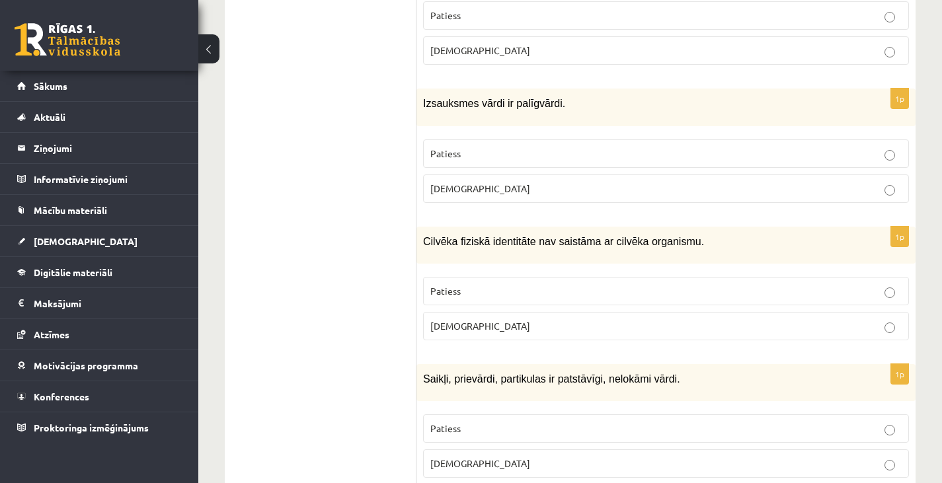
click at [492, 457] on p "Aplams" at bounding box center [665, 464] width 471 height 14
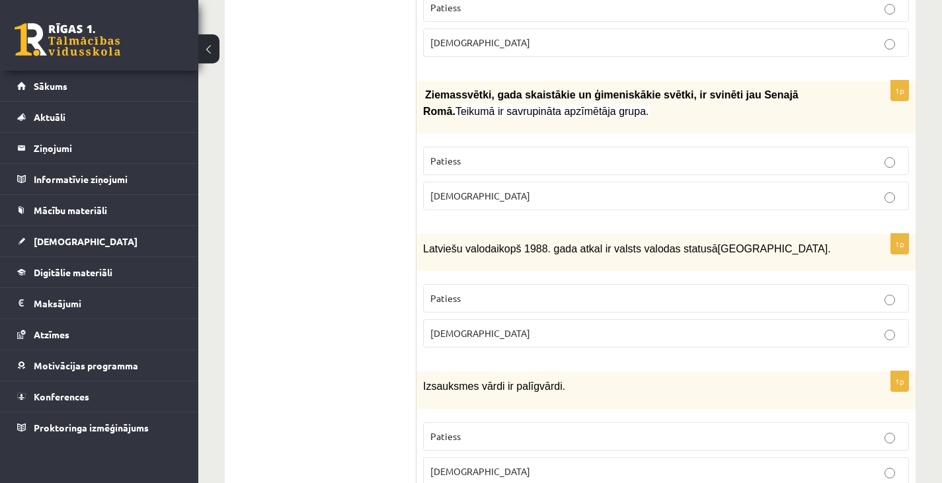
scroll to position [3675, 0]
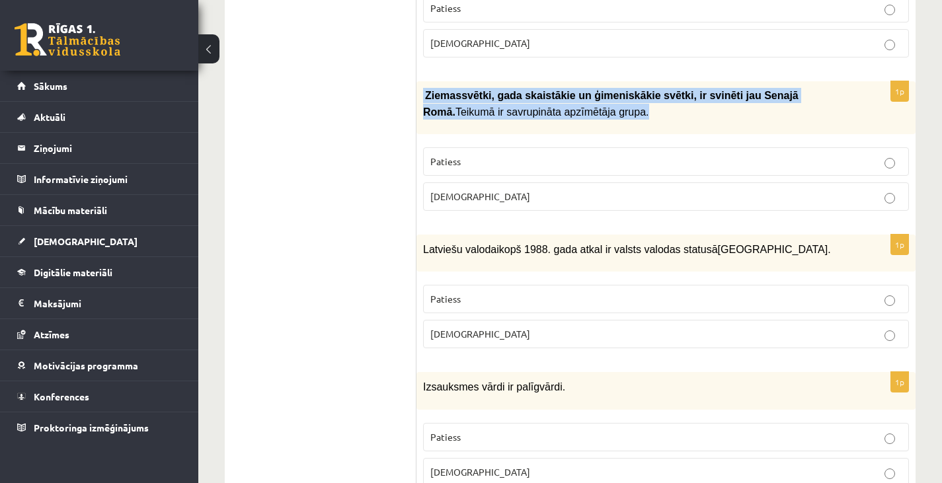
drag, startPoint x: 420, startPoint y: 62, endPoint x: 572, endPoint y: 81, distance: 153.8
click at [572, 81] on div "Ziemassvētki, gada skaistākie un ģimeniskākie svētki, ir svinēti jau Sena…" at bounding box center [665, 107] width 499 height 53
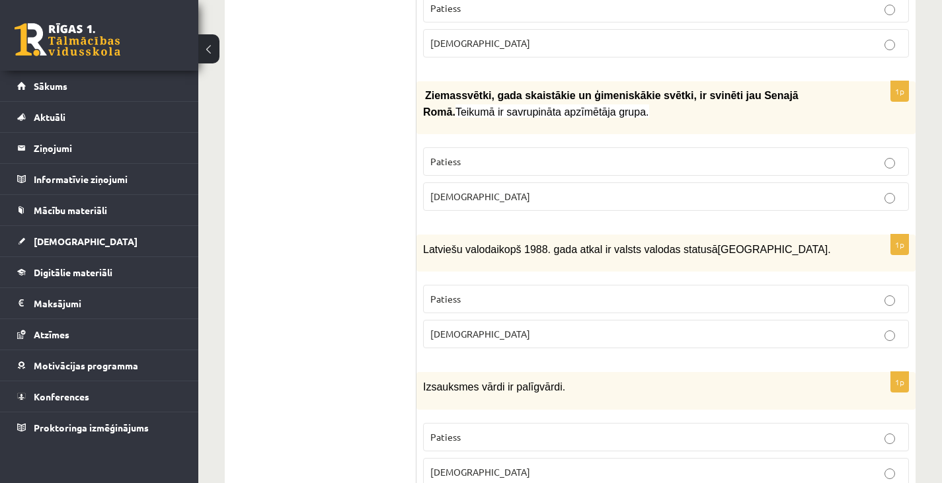
click at [514, 155] on p "Patiess" at bounding box center [665, 162] width 471 height 14
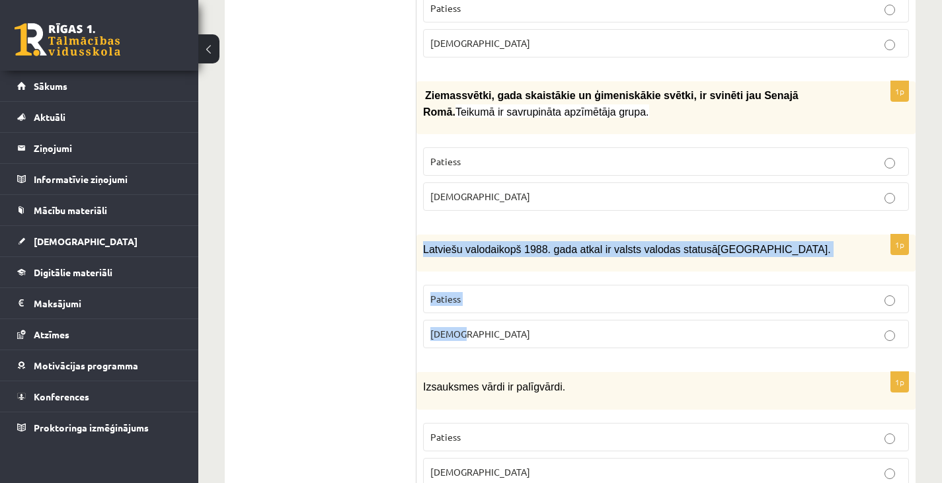
drag, startPoint x: 419, startPoint y: 210, endPoint x: 514, endPoint y: 291, distance: 125.2
click at [514, 291] on div "1p Latviešu valoda i kopš 1988. gada atkal ir valsts valodas statusā Latvijā…" at bounding box center [665, 297] width 499 height 124
click at [501, 292] on p "Patiess" at bounding box center [665, 299] width 471 height 14
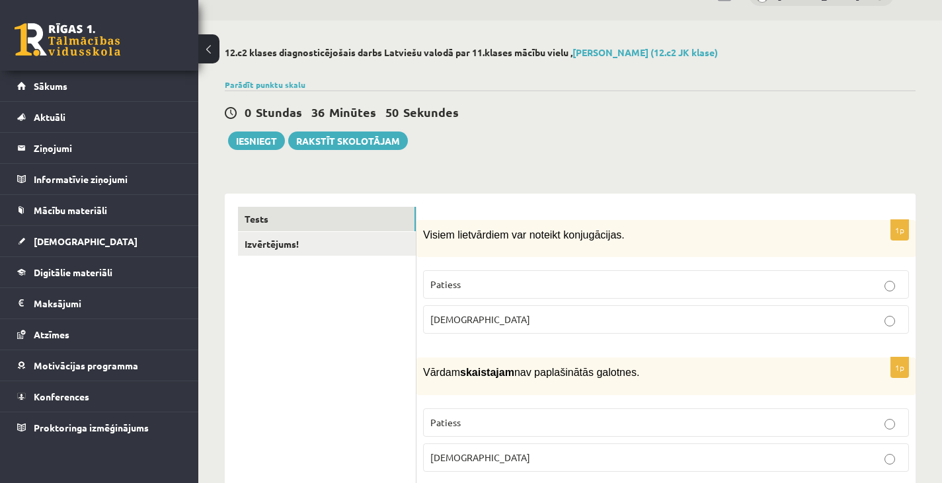
scroll to position [0, 0]
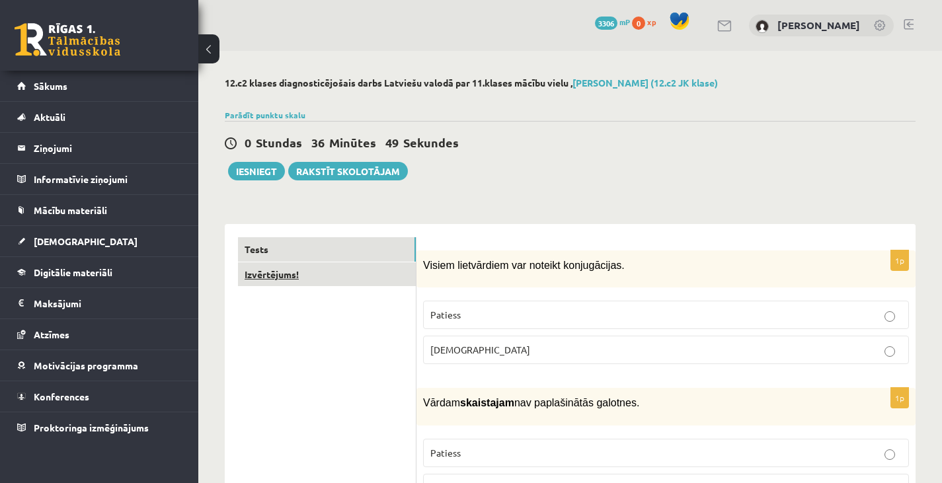
click at [309, 276] on link "Izvērtējums!" at bounding box center [327, 274] width 178 height 24
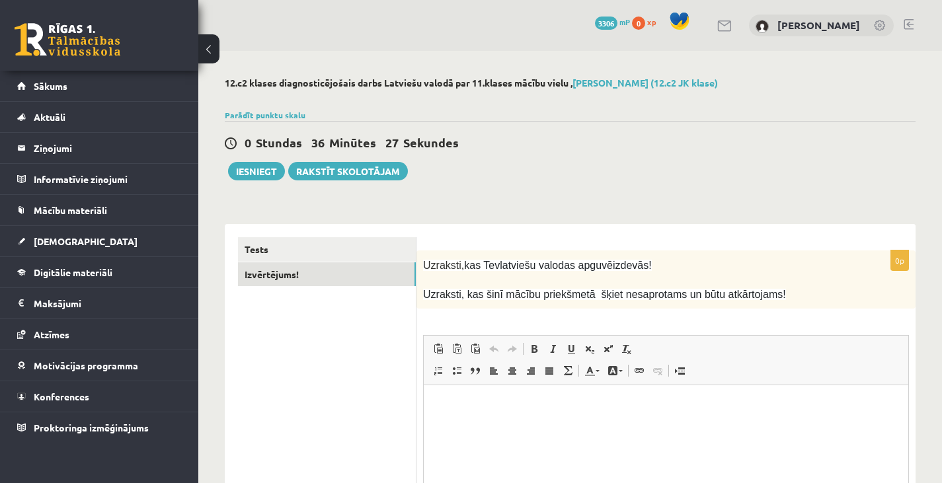
scroll to position [1, 0]
click at [327, 239] on link "Tests" at bounding box center [327, 249] width 178 height 24
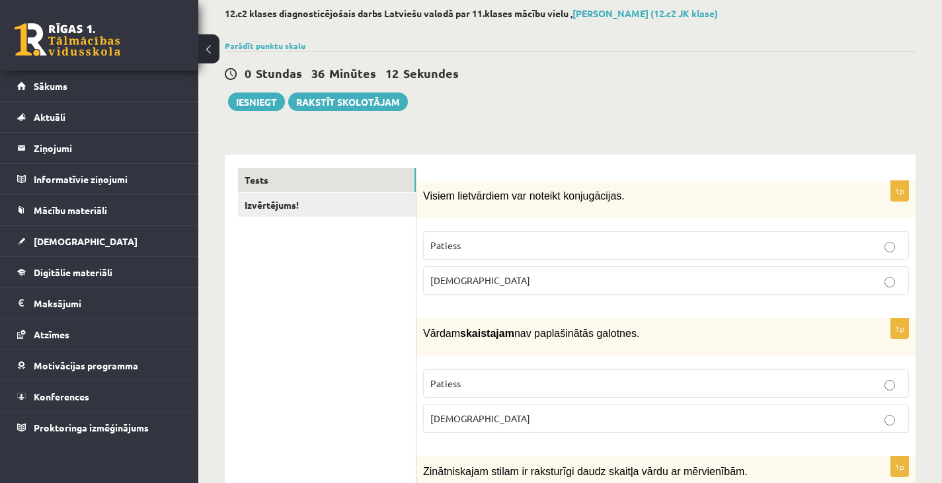
scroll to position [0, 0]
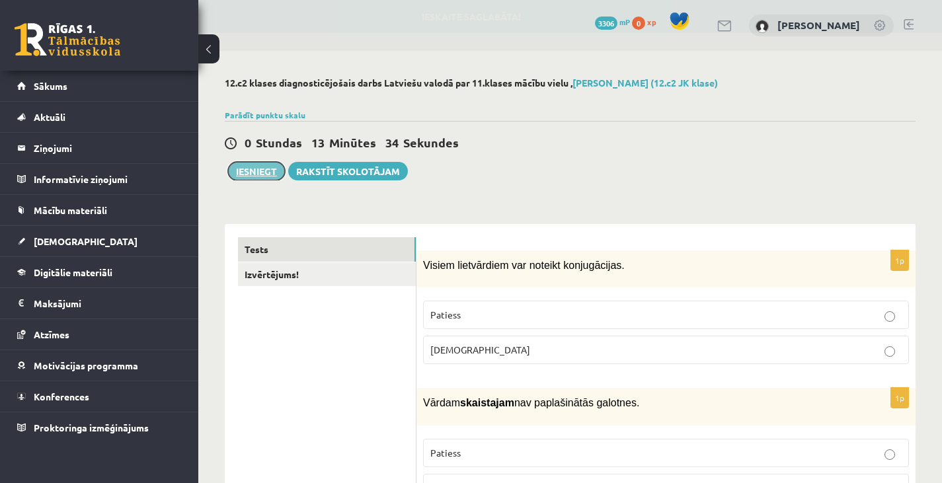
click at [252, 171] on button "Iesniegt" at bounding box center [256, 171] width 57 height 19
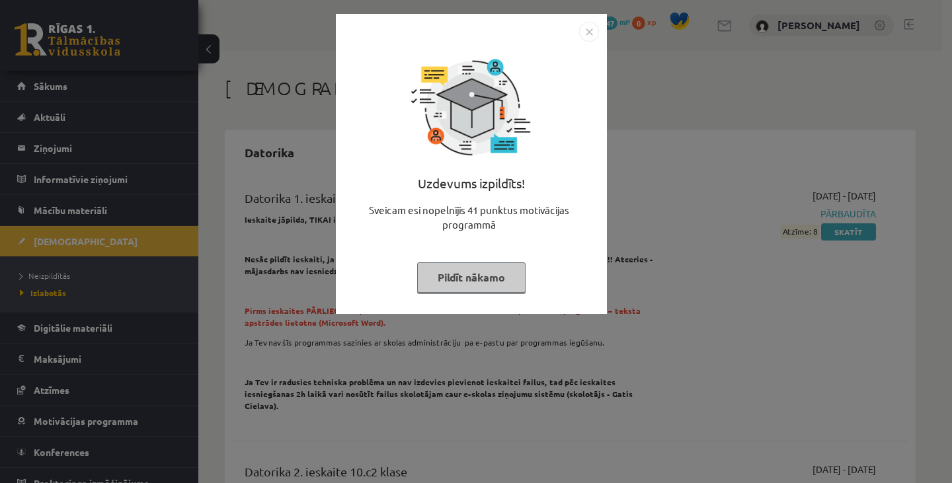
click at [507, 271] on button "Pildīt nākamo" at bounding box center [471, 277] width 108 height 30
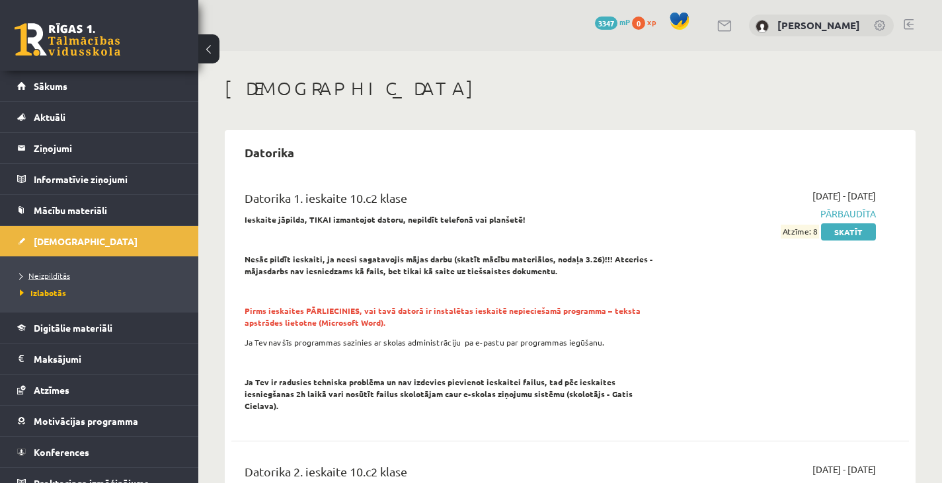
click at [61, 278] on span "Neizpildītās" at bounding box center [45, 275] width 50 height 11
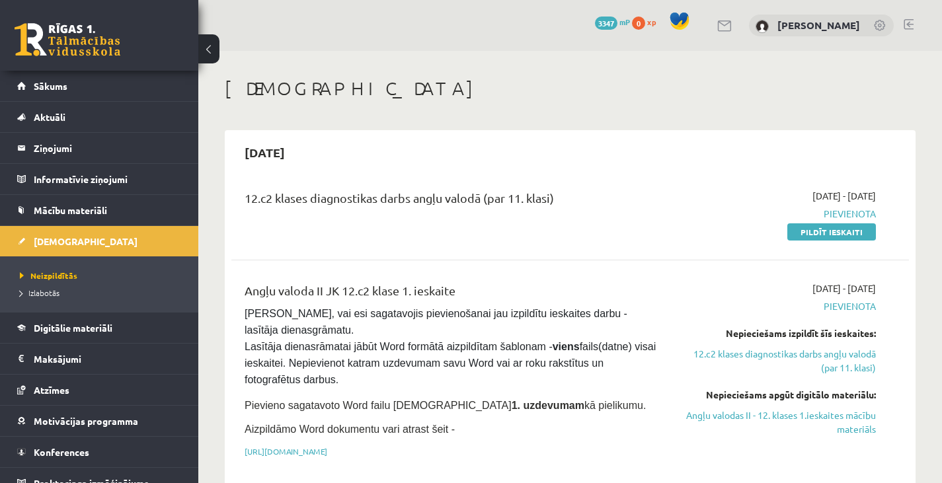
click at [868, 87] on h1 "[DEMOGRAPHIC_DATA]" at bounding box center [570, 88] width 691 height 22
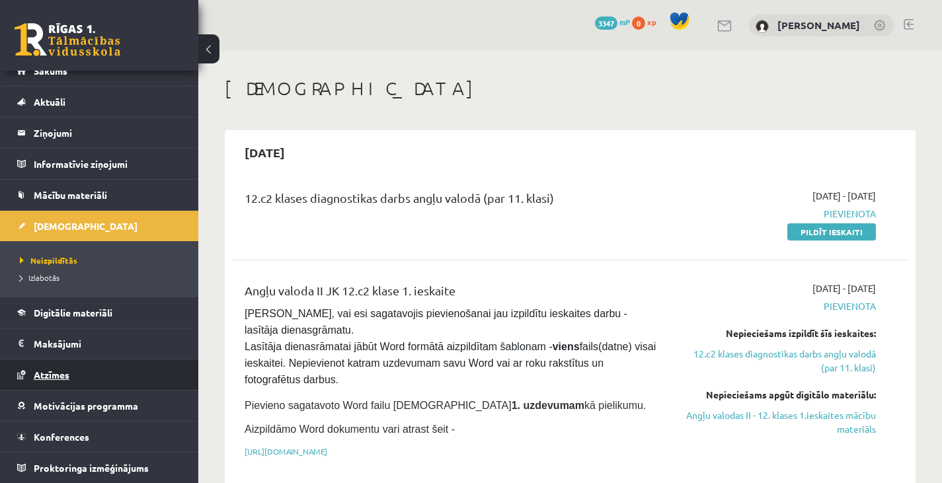
click at [123, 373] on link "Atzīmes" at bounding box center [99, 375] width 165 height 30
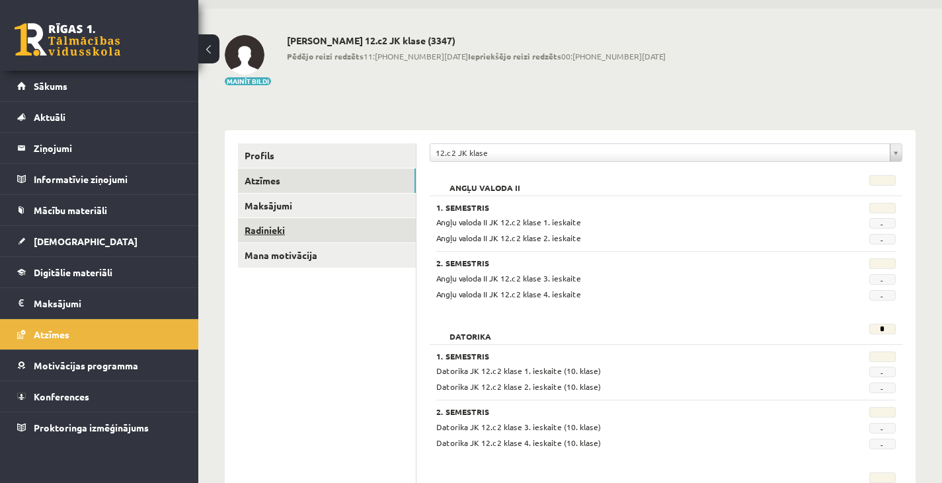
scroll to position [42, 0]
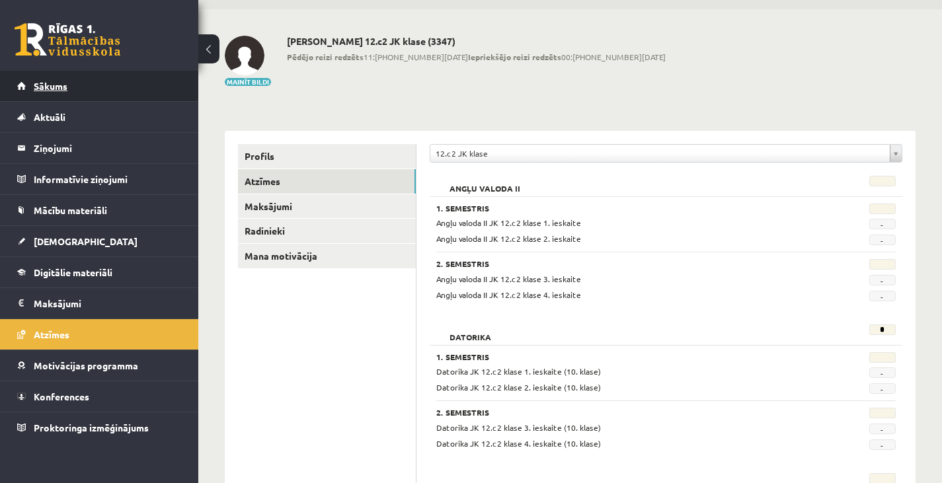
click at [52, 84] on span "Sākums" at bounding box center [51, 86] width 34 height 12
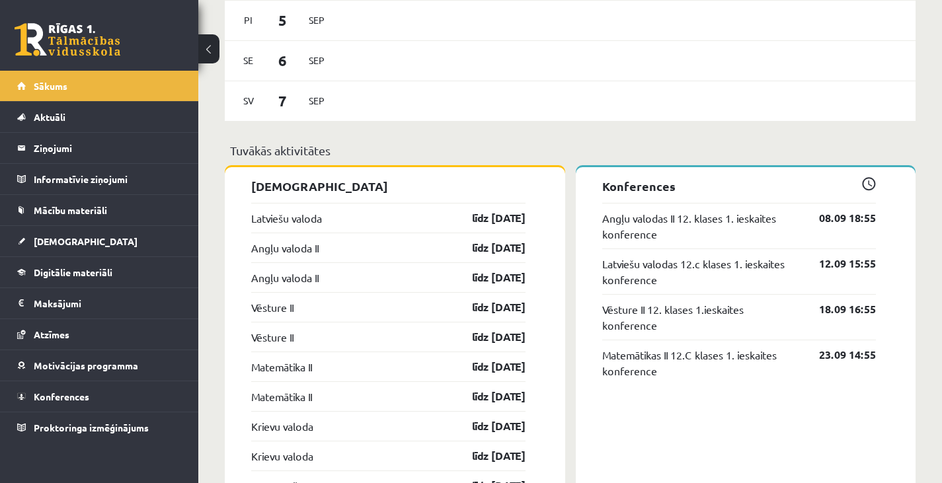
scroll to position [932, 0]
click at [107, 203] on link "Mācību materiāli" at bounding box center [99, 210] width 165 height 30
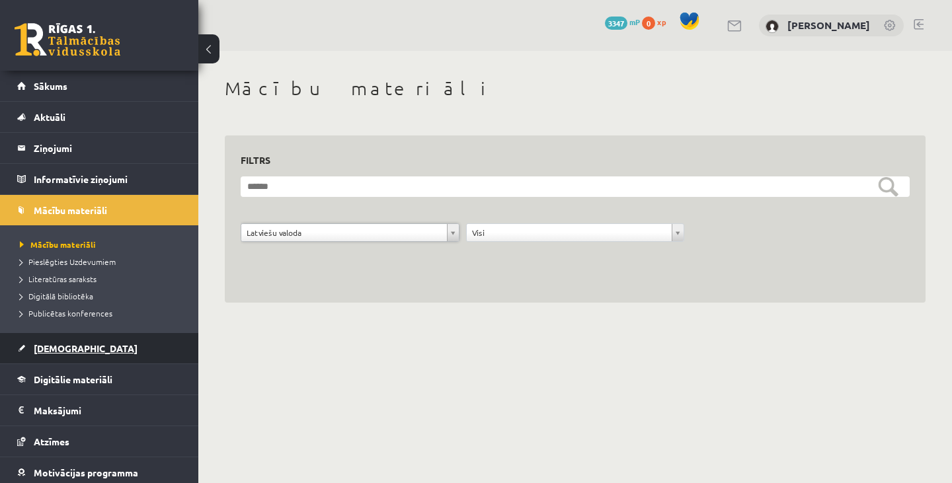
click at [107, 342] on link "[DEMOGRAPHIC_DATA]" at bounding box center [99, 348] width 165 height 30
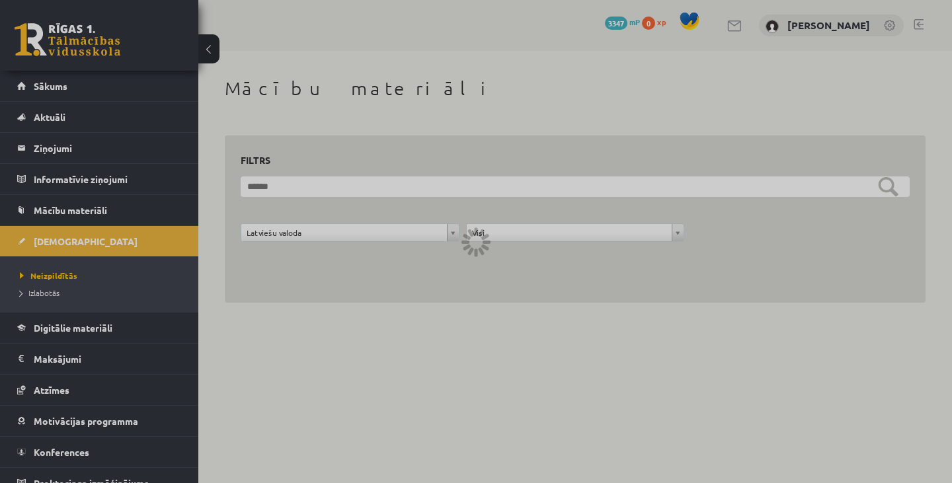
click at [52, 293] on div at bounding box center [476, 241] width 952 height 483
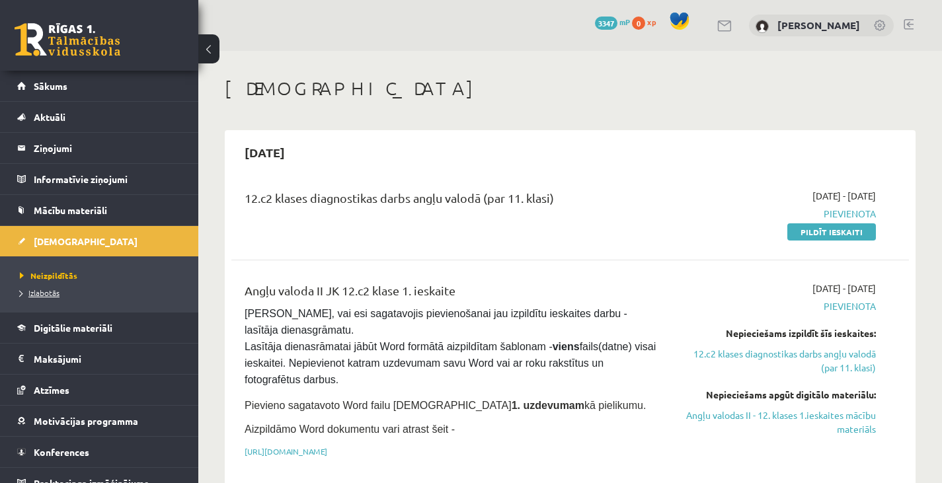
click at [36, 291] on span "Izlabotās" at bounding box center [40, 292] width 40 height 11
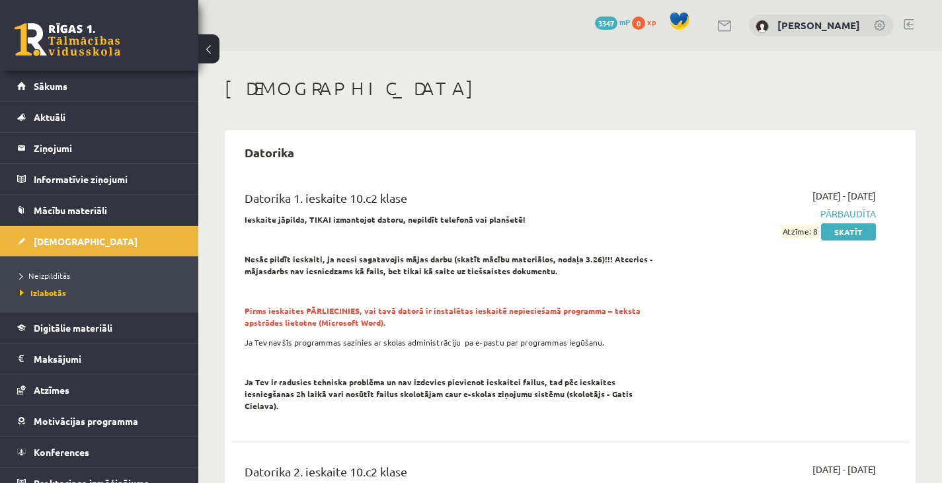
drag, startPoint x: 951, startPoint y: 114, endPoint x: 540, endPoint y: 85, distance: 412.2
click at [540, 85] on h1 "[DEMOGRAPHIC_DATA]" at bounding box center [570, 88] width 691 height 22
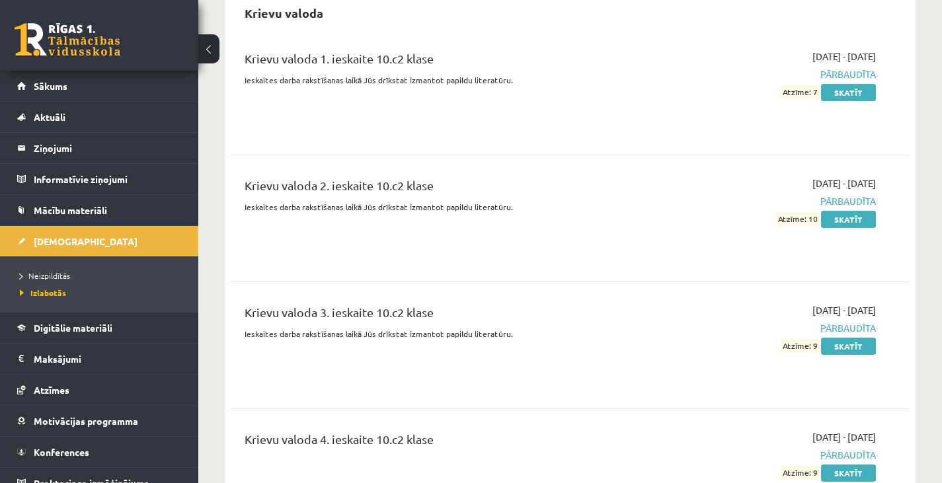
scroll to position [1098, 0]
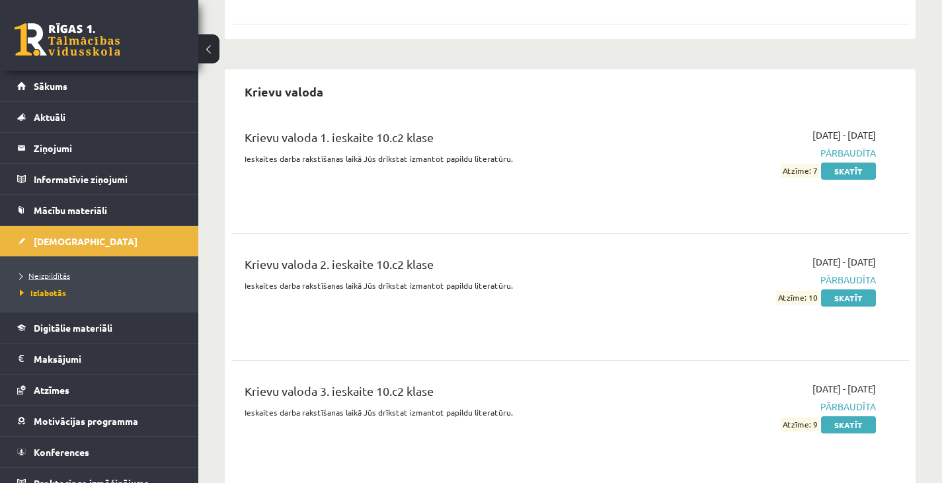
click at [48, 270] on link "Neizpildītās" at bounding box center [102, 276] width 165 height 12
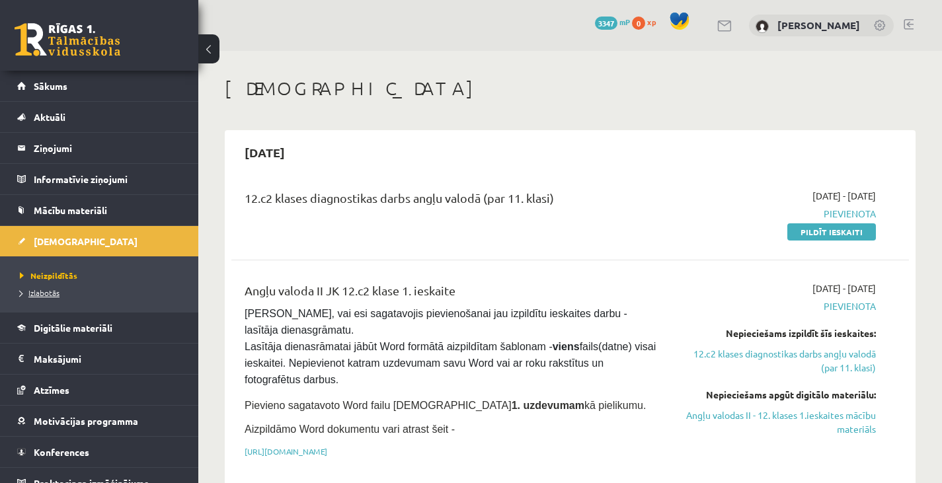
click at [62, 295] on link "Izlabotās" at bounding box center [102, 293] width 165 height 12
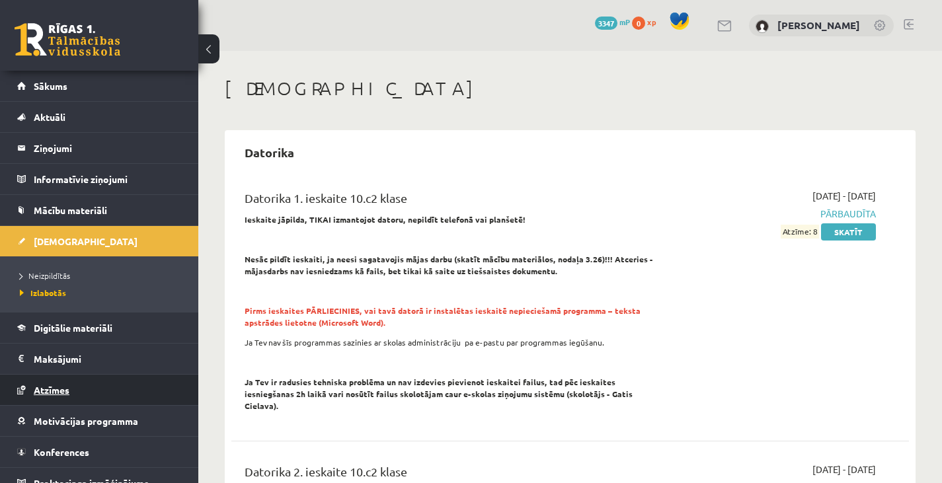
click at [71, 392] on link "Atzīmes" at bounding box center [99, 390] width 165 height 30
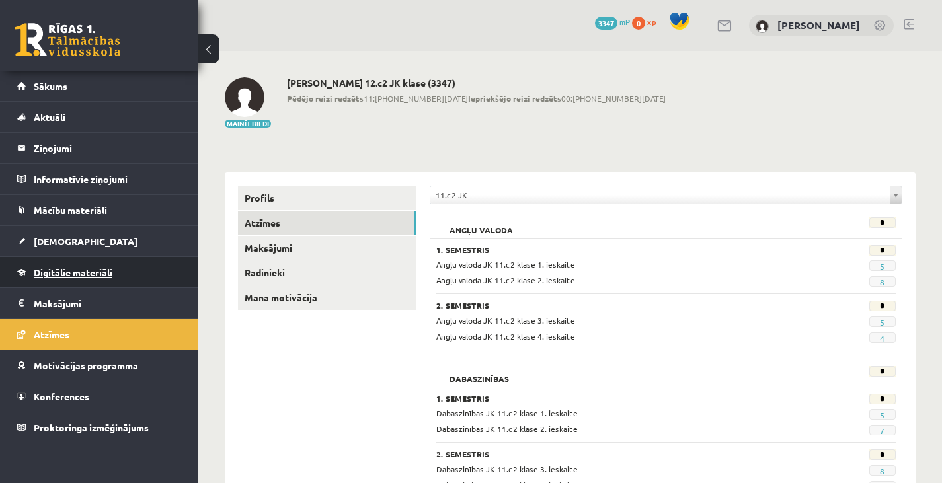
click at [98, 271] on span "Digitālie materiāli" at bounding box center [73, 272] width 79 height 12
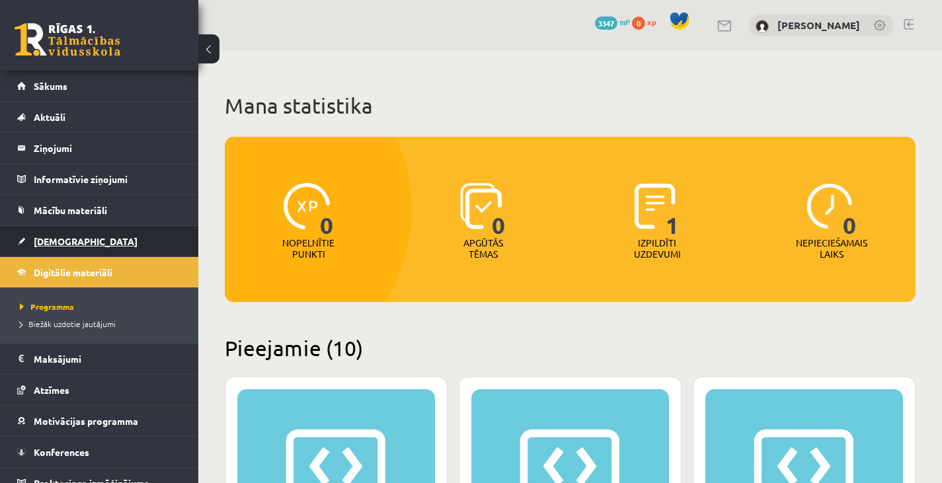
click at [91, 245] on link "[DEMOGRAPHIC_DATA]" at bounding box center [99, 241] width 165 height 30
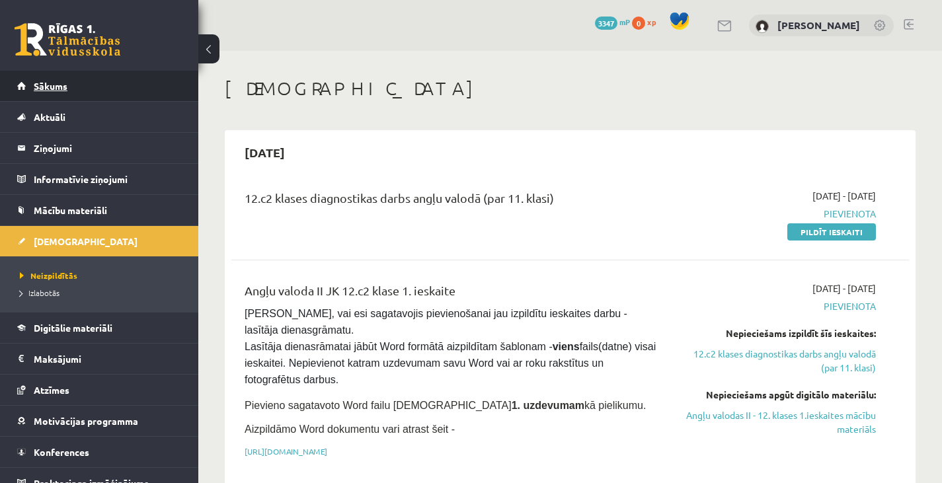
click at [147, 79] on link "Sākums" at bounding box center [99, 86] width 165 height 30
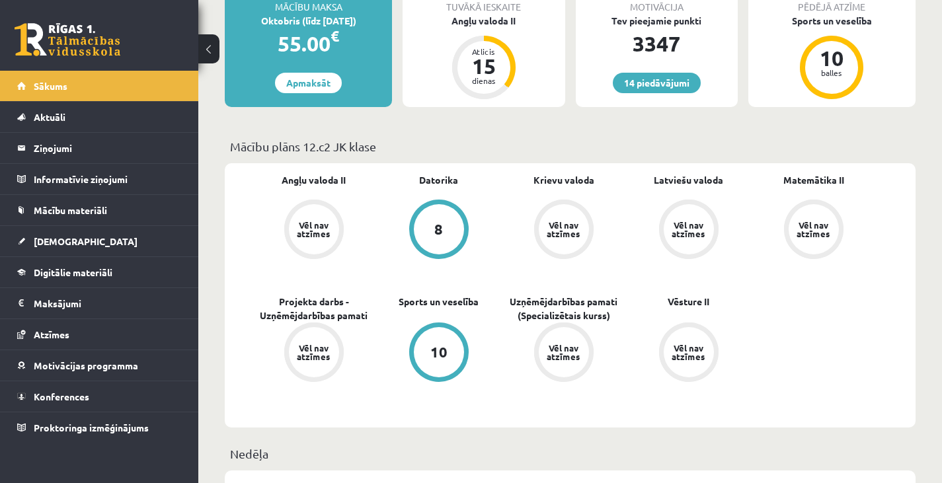
scroll to position [265, 0]
click at [122, 369] on span "Motivācijas programma" at bounding box center [86, 366] width 104 height 12
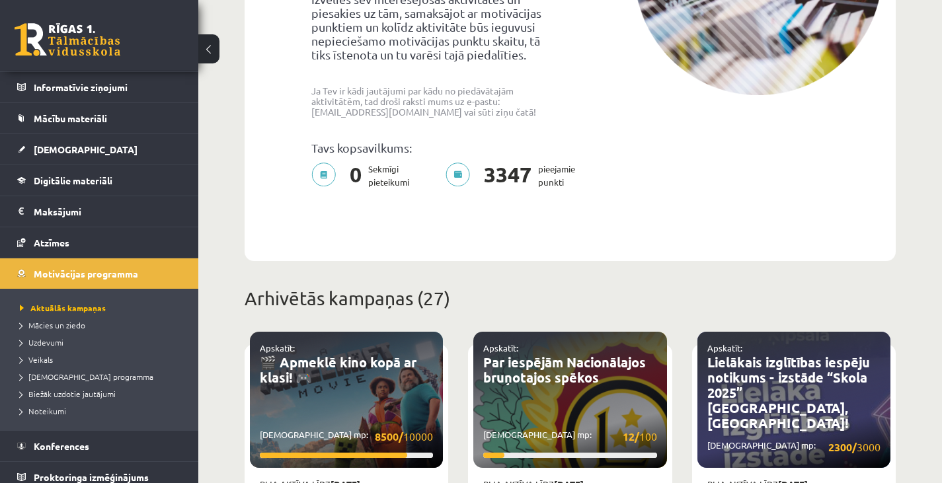
scroll to position [93, 0]
click at [126, 75] on legend "Informatīvie ziņojumi 0" at bounding box center [108, 86] width 148 height 30
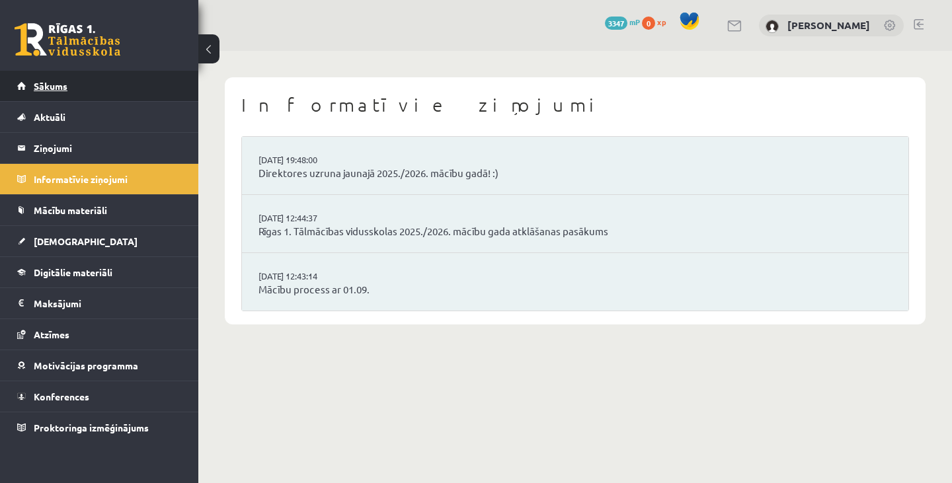
click at [65, 79] on link "Sākums" at bounding box center [99, 86] width 165 height 30
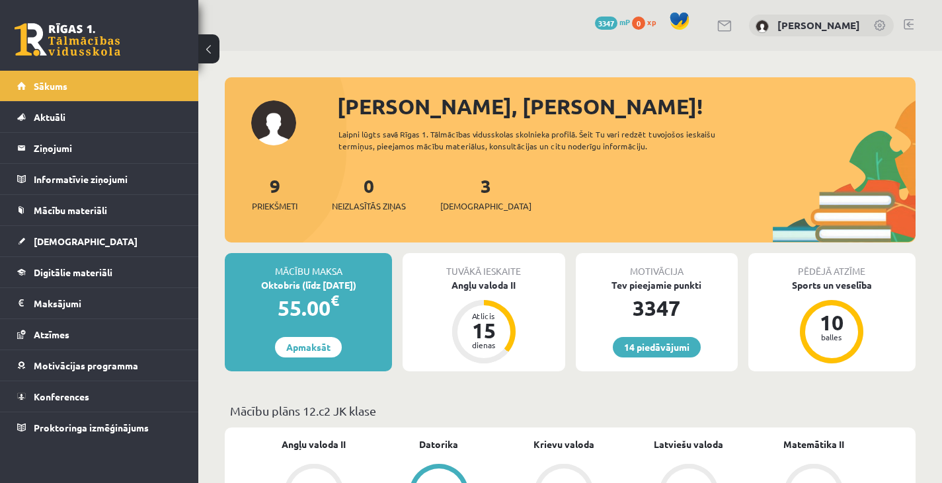
click at [652, 295] on div "3347" at bounding box center [657, 308] width 162 height 32
click at [675, 350] on link "14 piedāvājumi" at bounding box center [657, 347] width 88 height 20
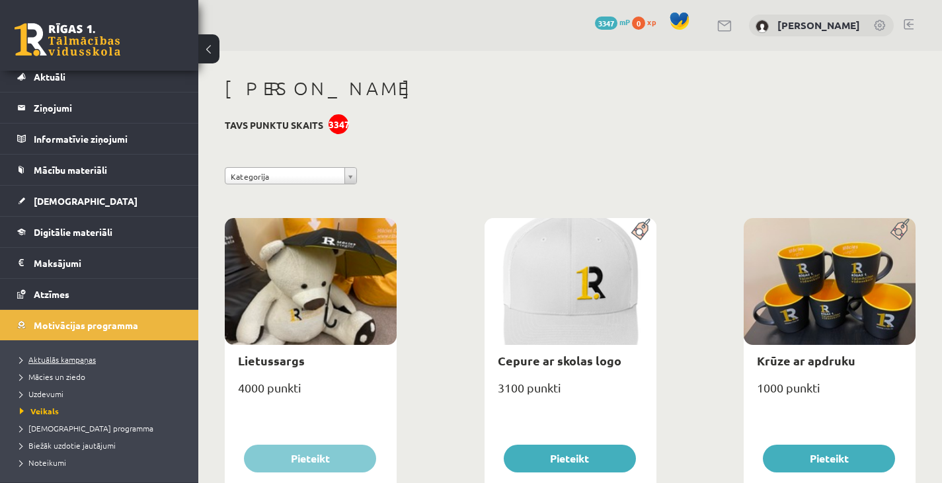
scroll to position [64, 0]
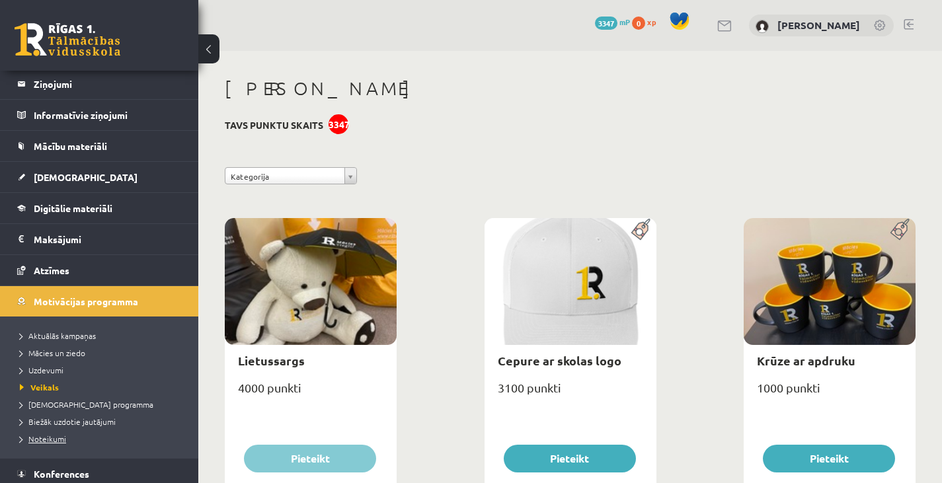
click at [64, 434] on span "Noteikumi" at bounding box center [43, 439] width 46 height 11
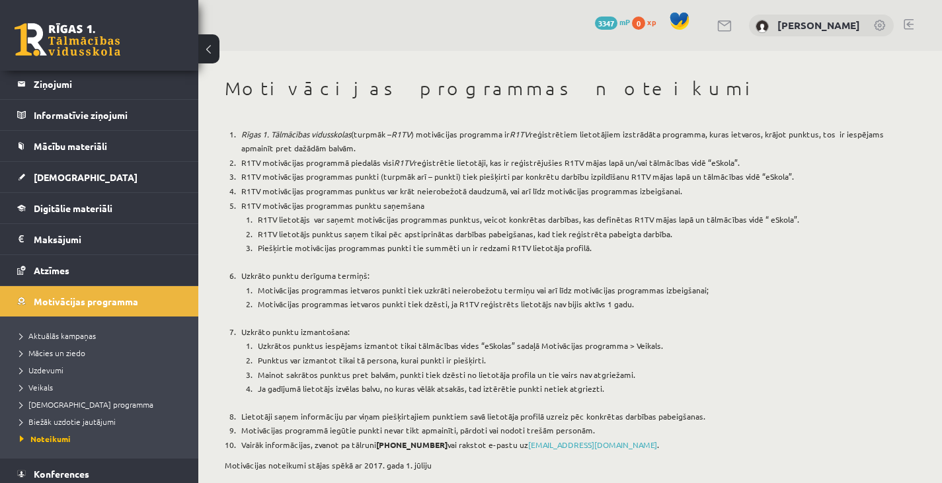
click at [107, 417] on span "Biežāk uzdotie jautājumi" at bounding box center [68, 421] width 96 height 11
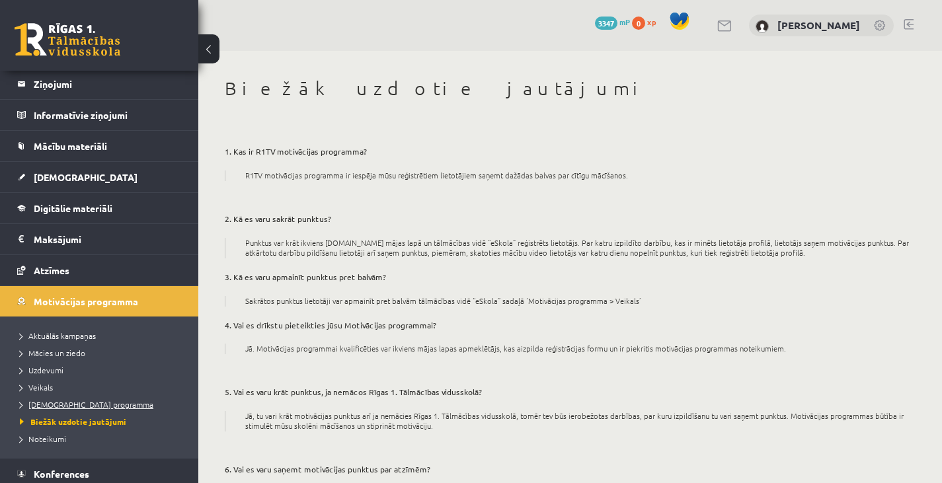
click at [85, 401] on span "[DEMOGRAPHIC_DATA] programma" at bounding box center [87, 404] width 134 height 11
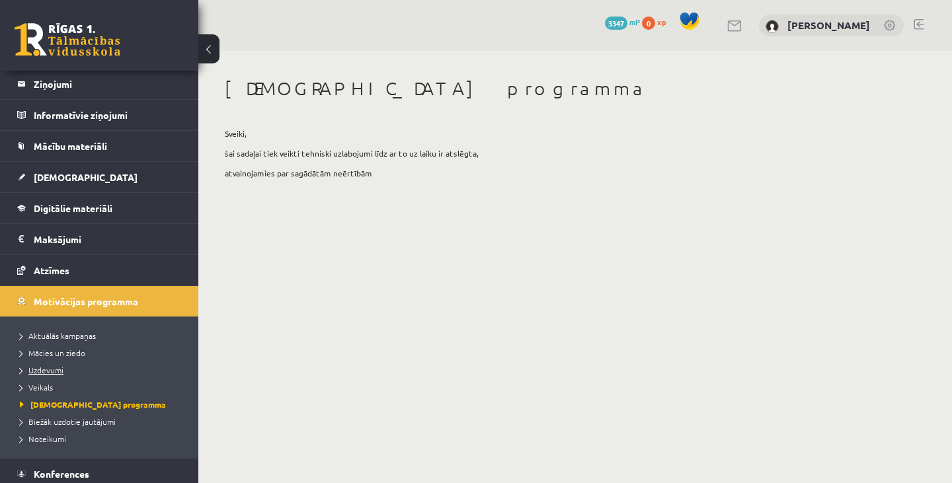
click at [42, 366] on span "Uzdevumi" at bounding box center [42, 370] width 44 height 11
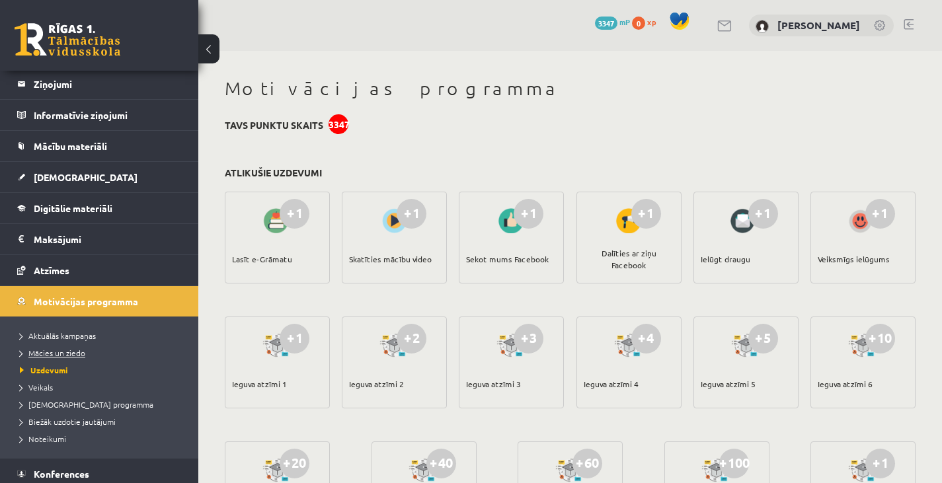
click at [65, 352] on span "Mācies un ziedo" at bounding box center [52, 353] width 65 height 11
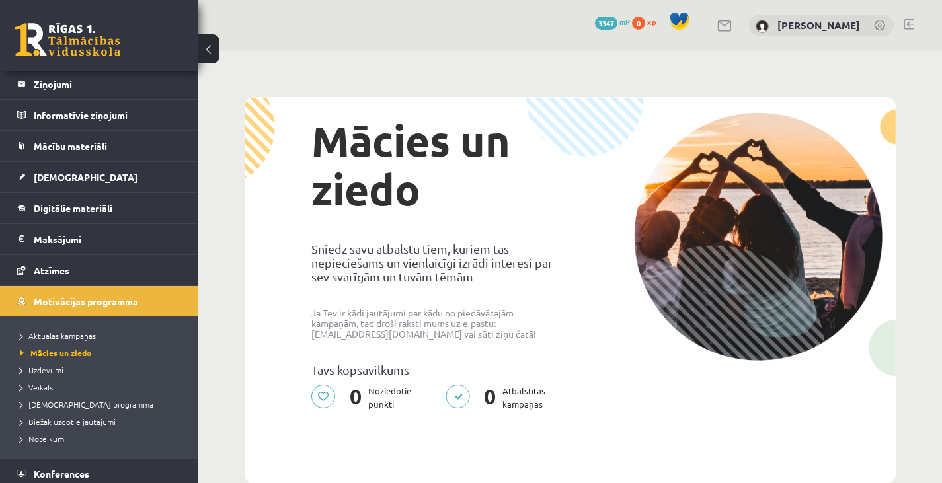
click at [67, 338] on span "Aktuālās kampaņas" at bounding box center [58, 335] width 76 height 11
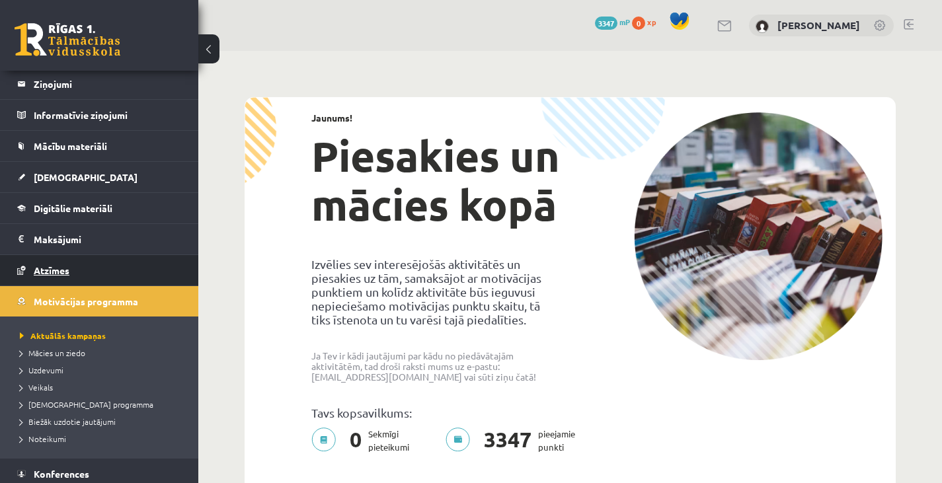
click at [60, 265] on span "Atzīmes" at bounding box center [52, 270] width 36 height 12
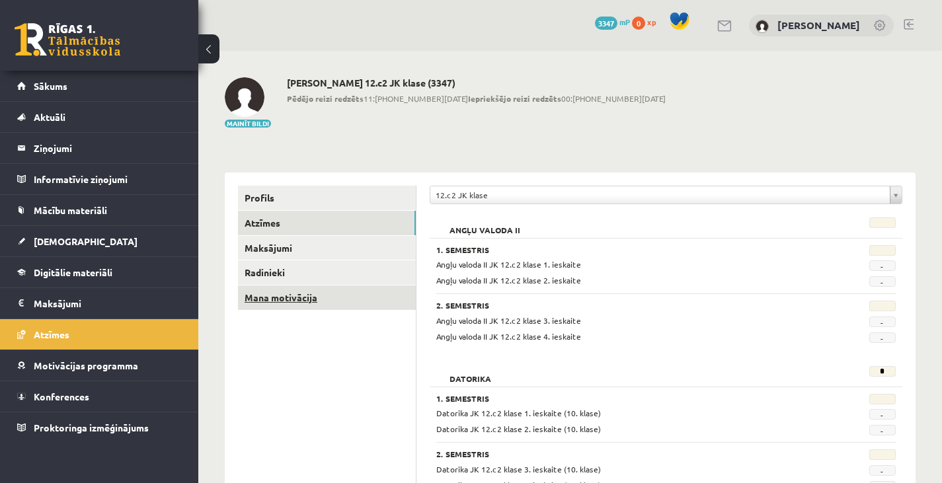
click at [311, 299] on link "Mana motivācija" at bounding box center [327, 298] width 178 height 24
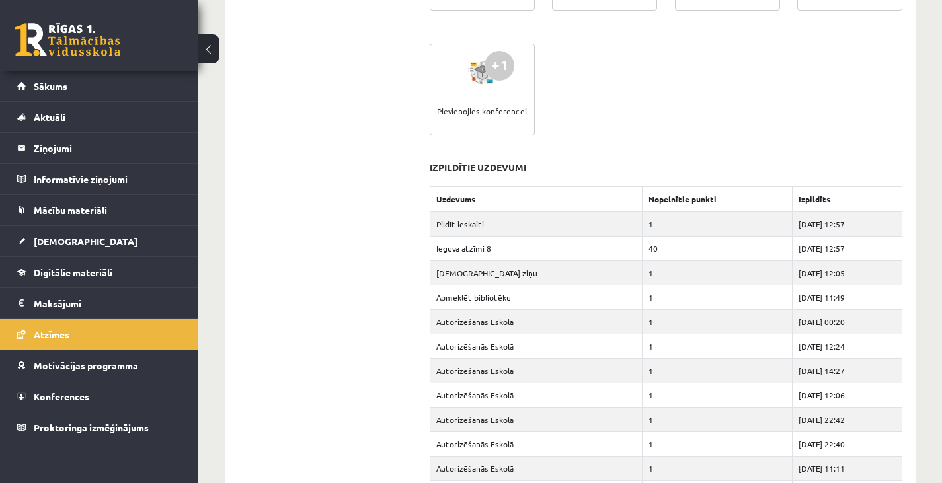
scroll to position [685, 0]
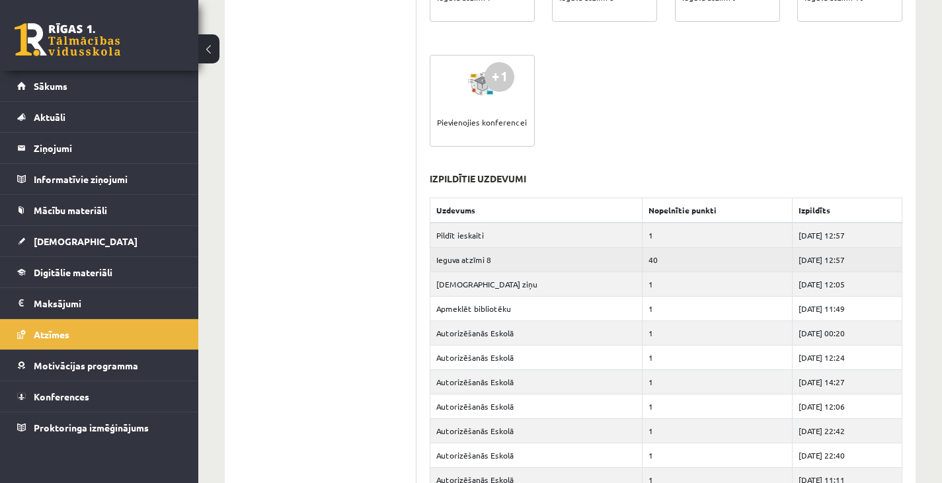
click at [684, 258] on td "40" at bounding box center [717, 259] width 150 height 24
click at [531, 260] on td "Ieguva atzīmi 8" at bounding box center [536, 259] width 212 height 24
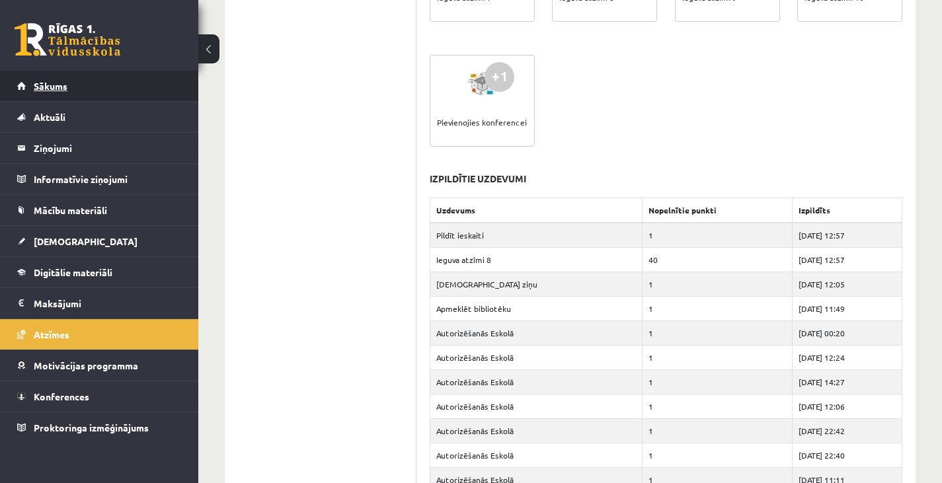
click at [99, 87] on link "Sākums" at bounding box center [99, 86] width 165 height 30
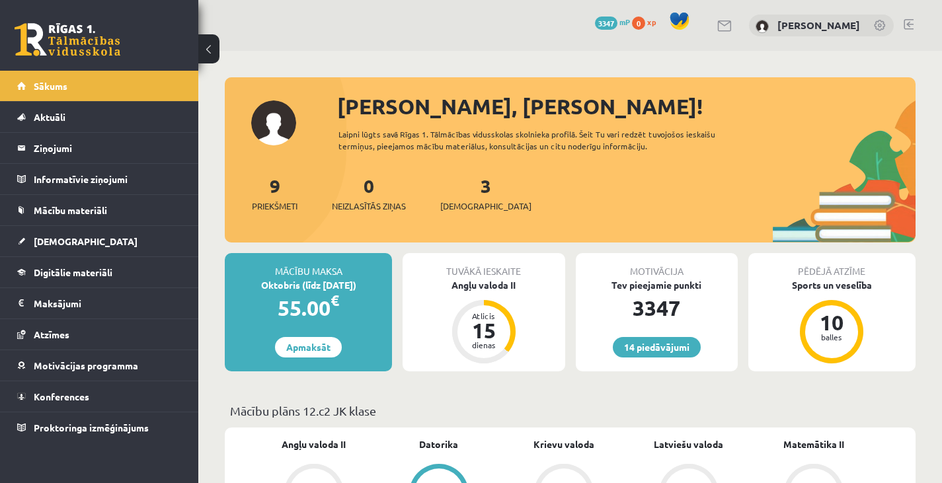
click at [246, 153] on div "Sveika, Nikoletta! Laipni lūgts savā Rīgas 1. Tālmācības vidusskolas skolnieka …" at bounding box center [570, 167] width 691 height 152
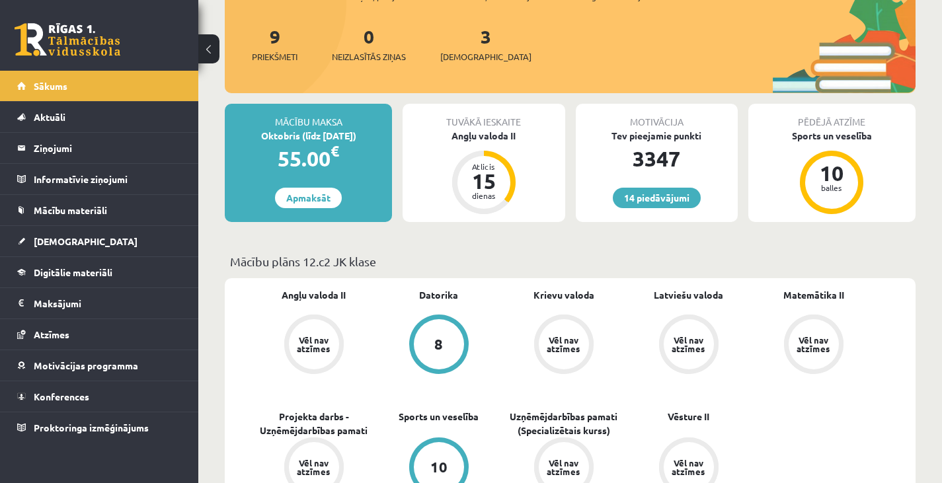
scroll to position [150, 0]
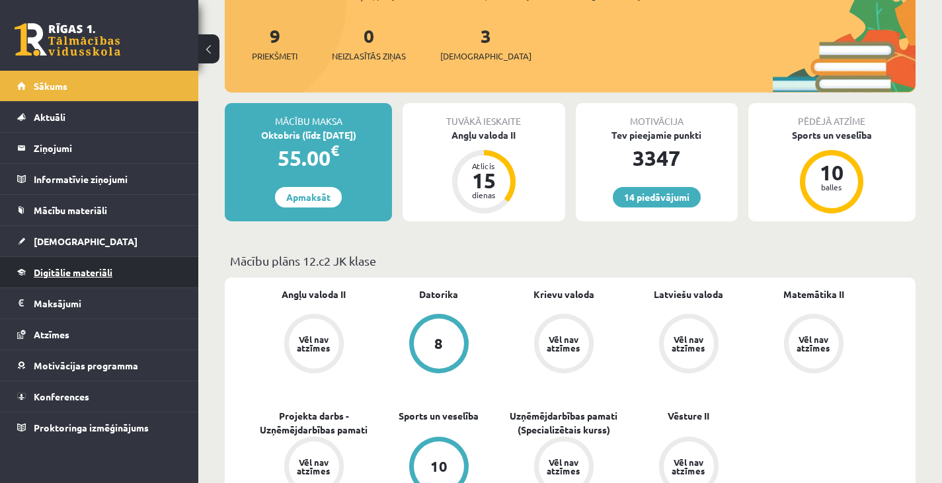
click at [79, 264] on link "Digitālie materiāli" at bounding box center [99, 272] width 165 height 30
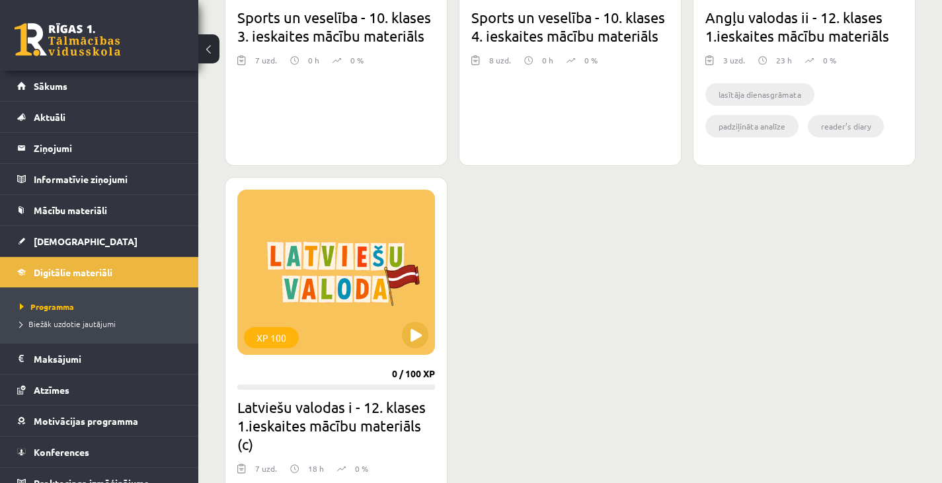
scroll to position [1428, 0]
click at [420, 328] on button at bounding box center [415, 334] width 26 height 26
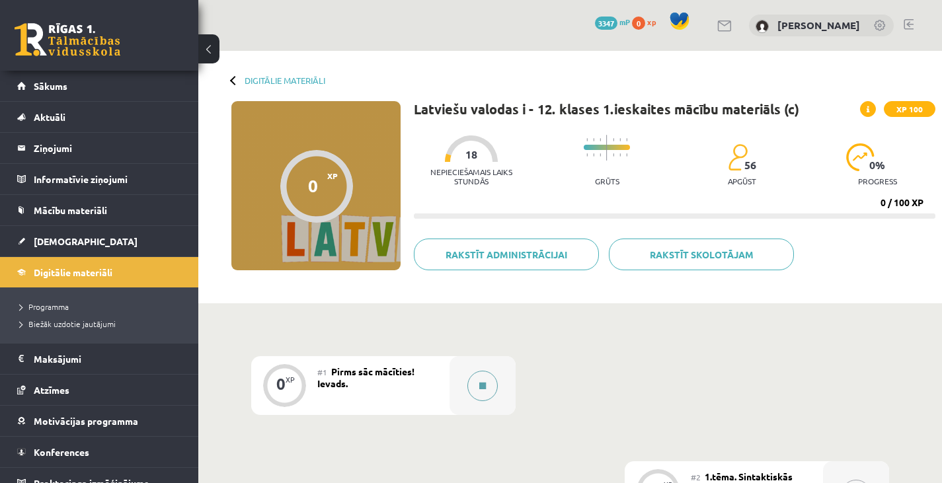
click at [490, 383] on button at bounding box center [482, 386] width 30 height 30
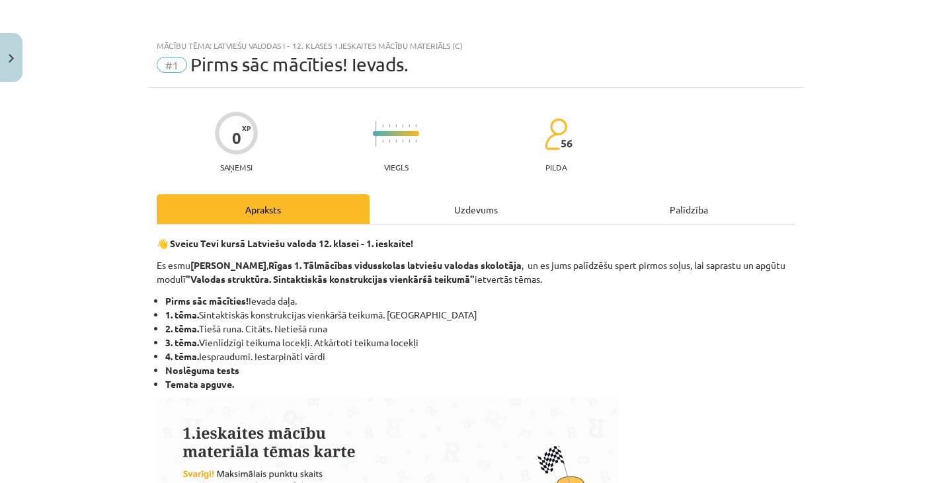
click at [472, 201] on div "Uzdevums" at bounding box center [475, 209] width 213 height 30
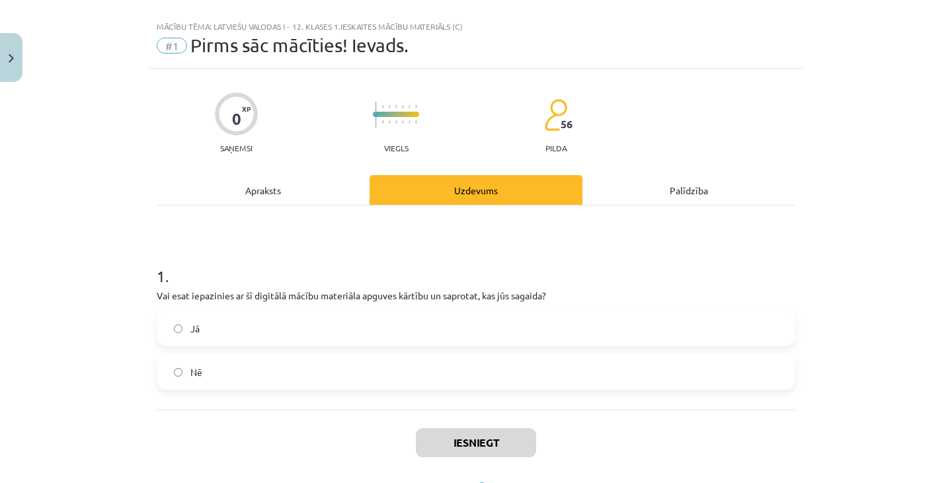
scroll to position [33, 0]
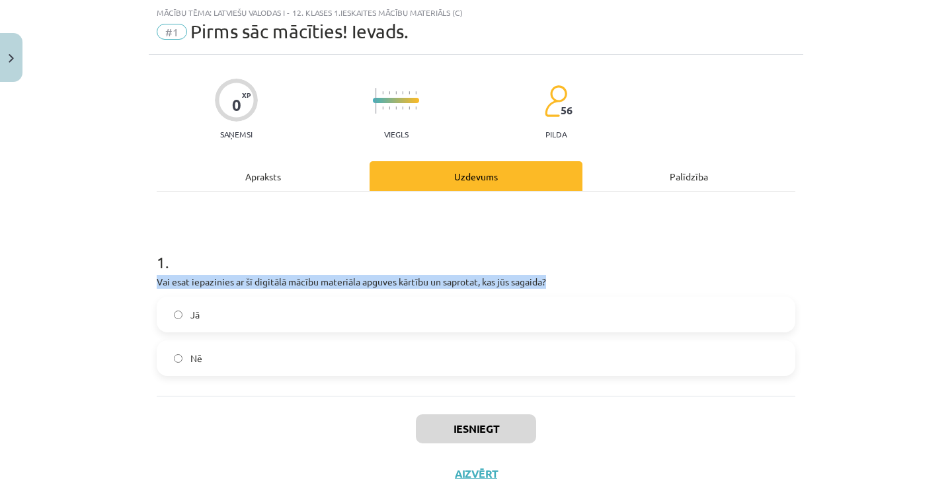
drag, startPoint x: 139, startPoint y: 284, endPoint x: 576, endPoint y: 277, distance: 436.3
click at [576, 277] on div "Mācību tēma: Latviešu valodas i - 12. klases 1.ieskaites mācību materiāls (c) #…" at bounding box center [476, 241] width 952 height 483
copy p "Vai esat iepazinies ar šī digitālā mācību materiāla apguves kārtību un saprotat…"
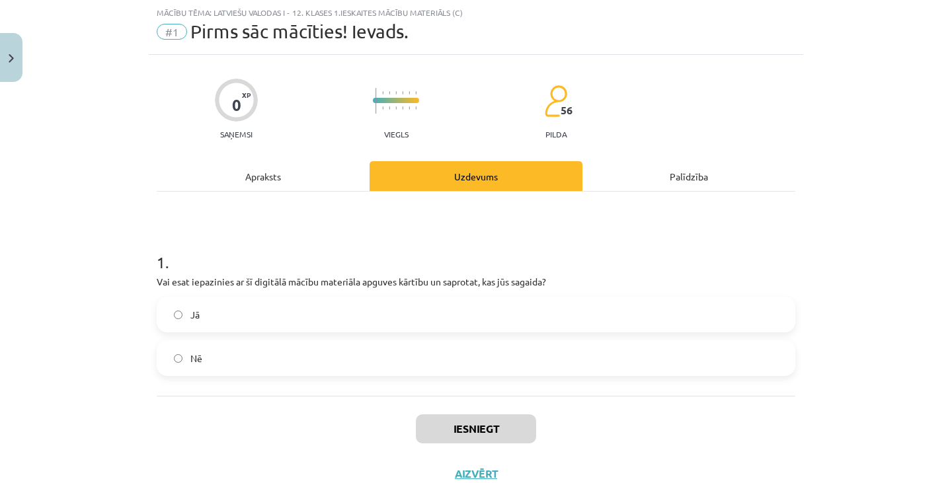
click at [278, 346] on label "Nē" at bounding box center [476, 358] width 636 height 33
click at [506, 422] on button "Iesniegt" at bounding box center [476, 428] width 120 height 29
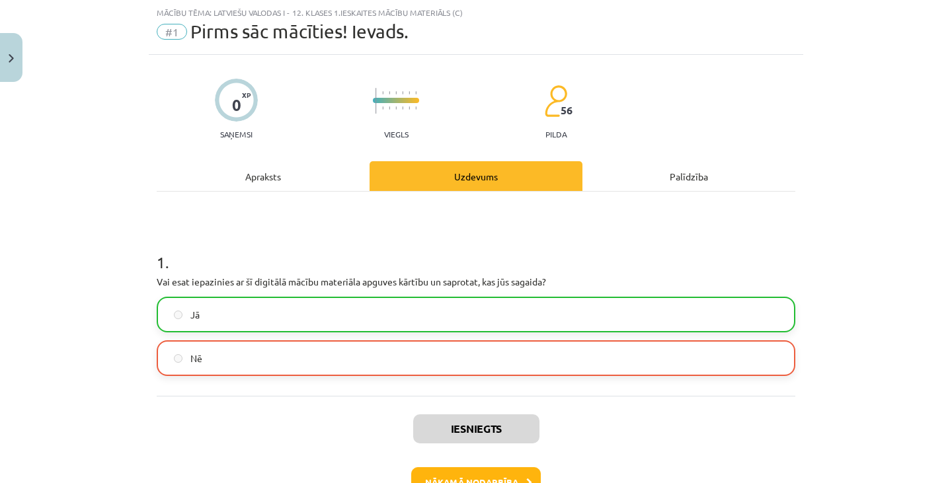
scroll to position [121, 0]
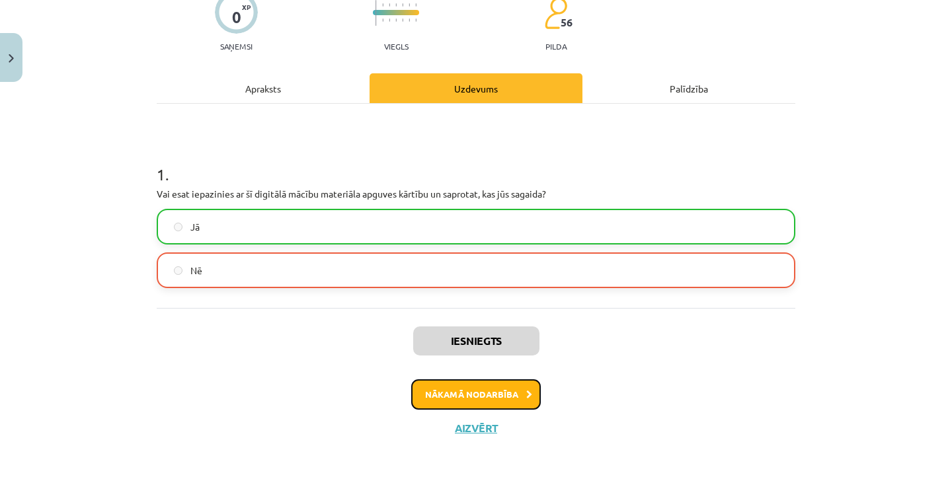
click at [519, 385] on button "Nākamā nodarbība" at bounding box center [476, 394] width 130 height 30
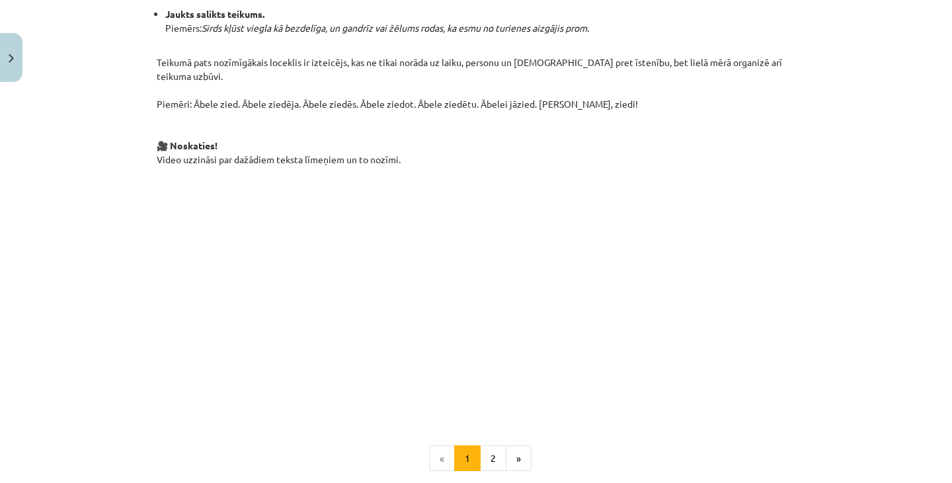
scroll to position [846, 0]
click at [710, 259] on p at bounding box center [476, 294] width 638 height 241
click at [137, 278] on div "Mācību tēma: Latviešu valodas i - 12. klases 1.ieskaites mācību materiāls (c) #…" at bounding box center [476, 241] width 952 height 483
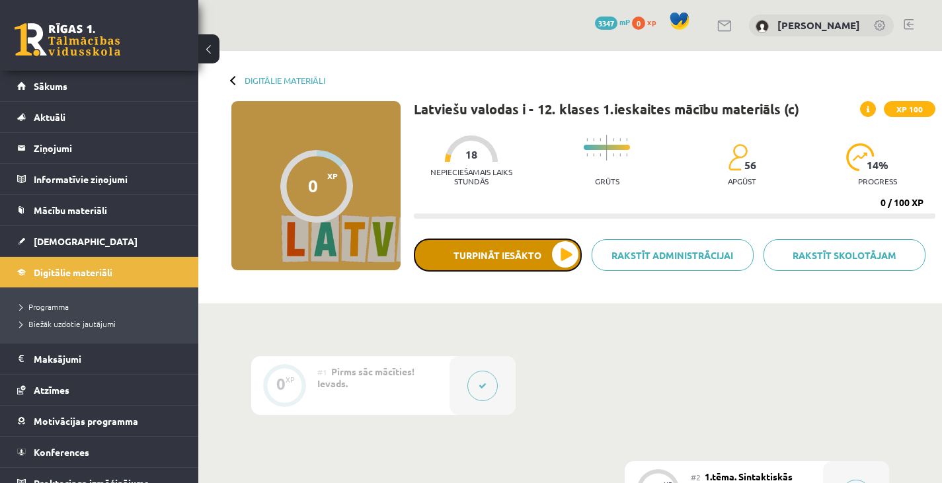
click at [444, 257] on button "Turpināt iesākto" at bounding box center [498, 255] width 168 height 33
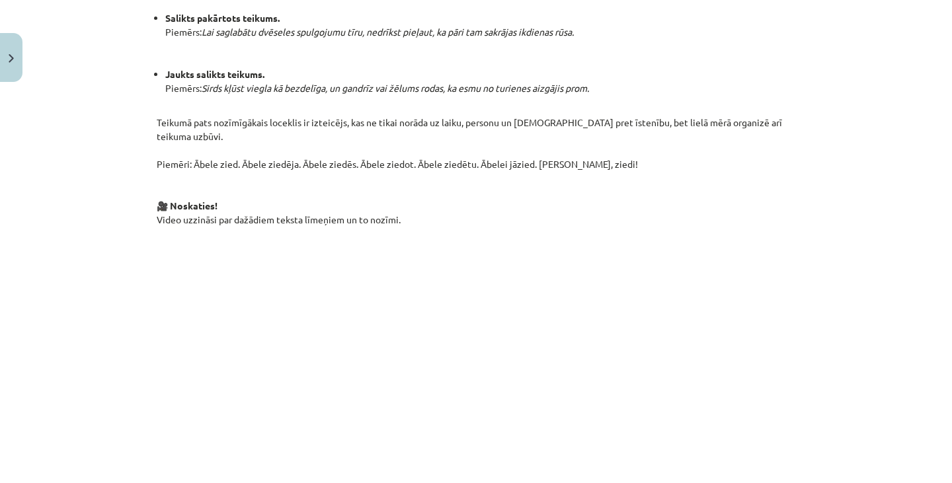
scroll to position [785, 0]
drag, startPoint x: 271, startPoint y: 184, endPoint x: 391, endPoint y: 186, distance: 119.6
click at [391, 186] on p "Teikumā pats nozīmīgākais loceklis ir izteicējs, kas ne tikai norāda uz laiku, …" at bounding box center [476, 164] width 638 height 125
copy p "teksta līmeņiem un to nozīm"
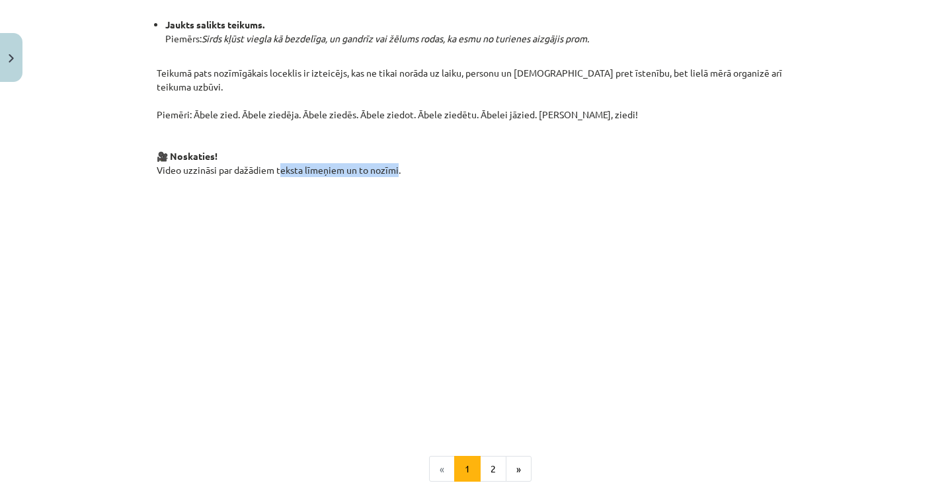
scroll to position [882, 0]
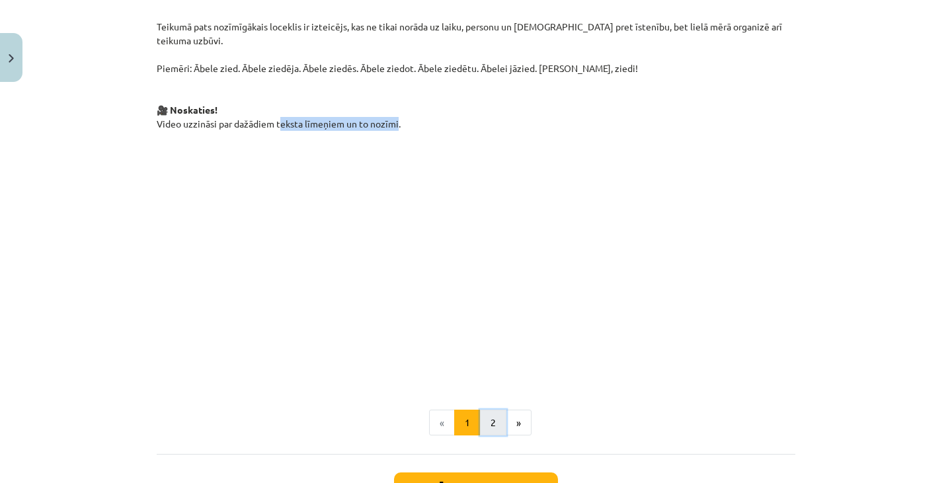
click at [490, 410] on button "2" at bounding box center [493, 423] width 26 height 26
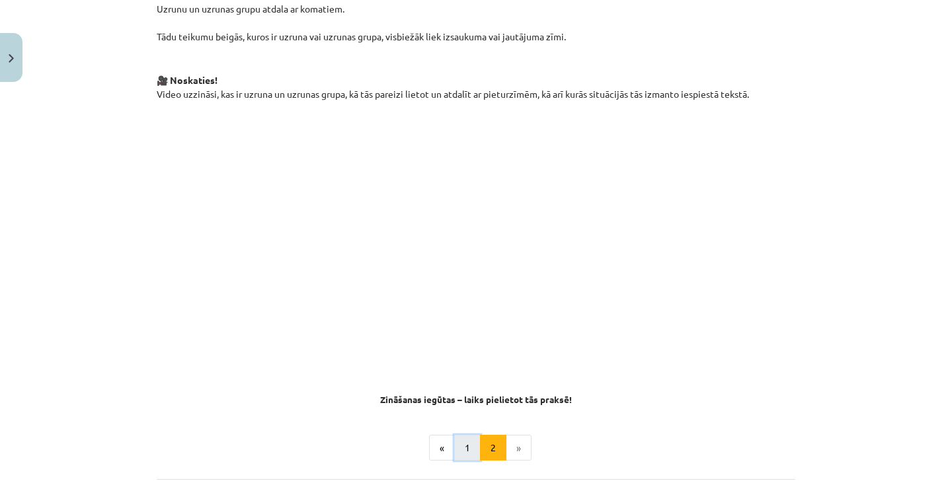
click at [459, 435] on button "1" at bounding box center [467, 448] width 26 height 26
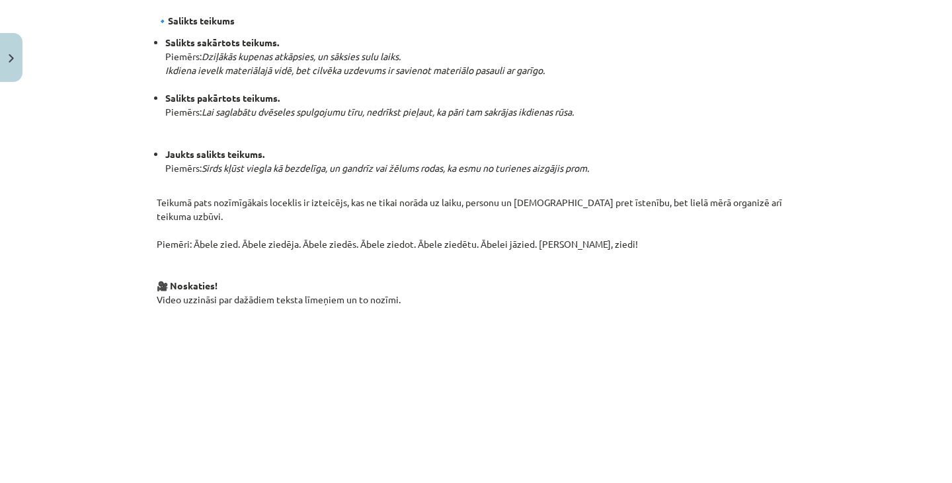
scroll to position [950, 0]
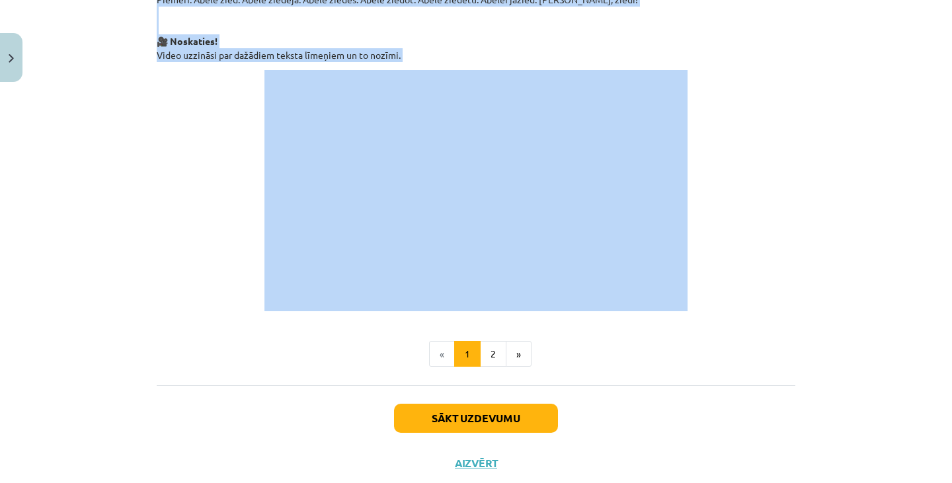
drag, startPoint x: 315, startPoint y: 65, endPoint x: 410, endPoint y: 268, distance: 223.5
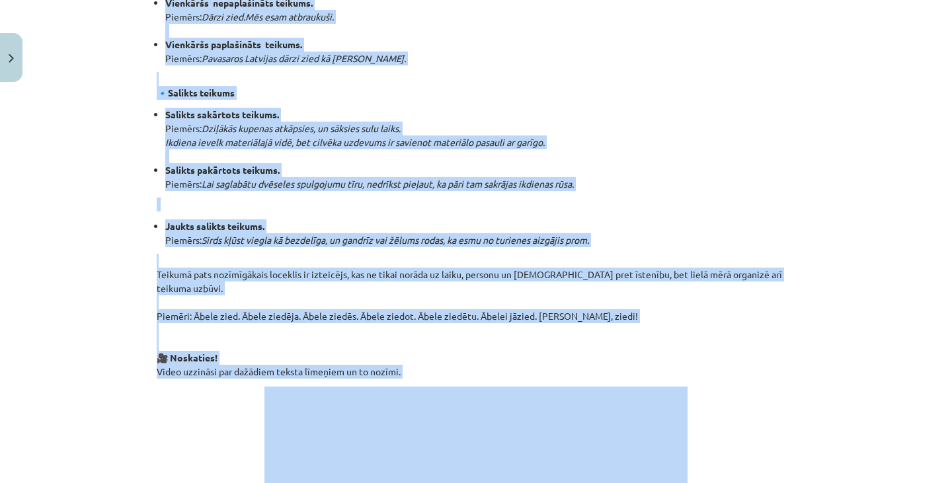
scroll to position [622, 0]
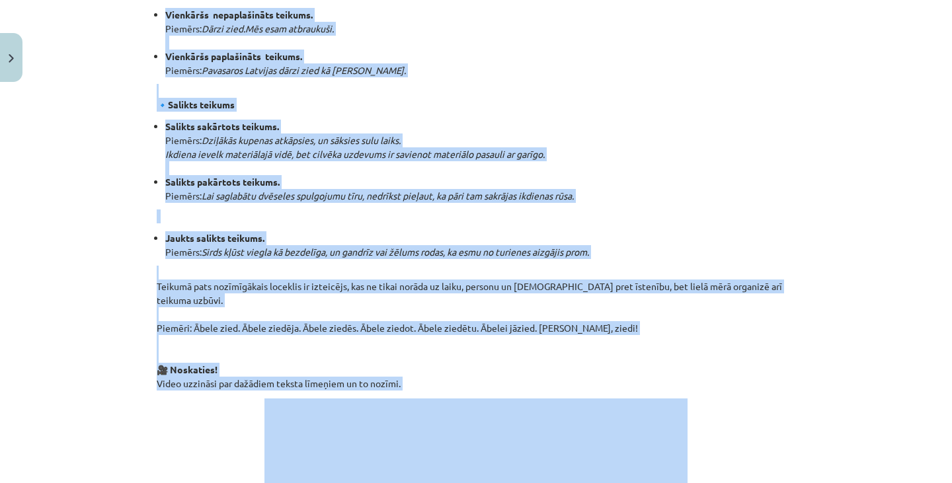
copy div "Sintaktiskās konstrukcijas vienkāršā teikumā Sintakses līmenim ir trīs apakšlīm…"
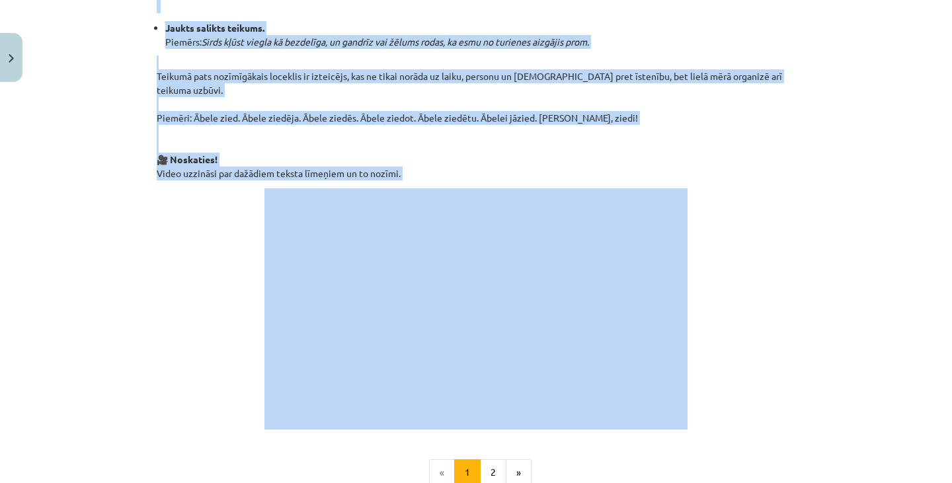
scroll to position [950, 0]
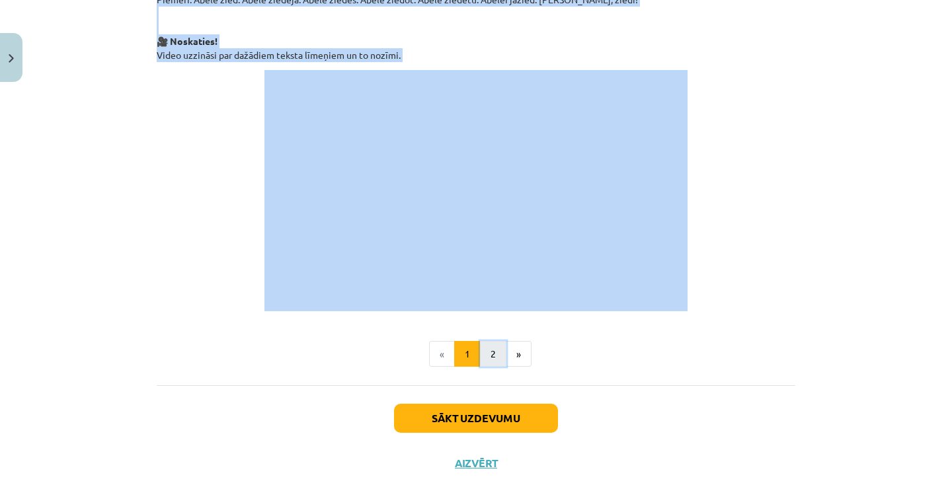
click at [491, 341] on button "2" at bounding box center [493, 354] width 26 height 26
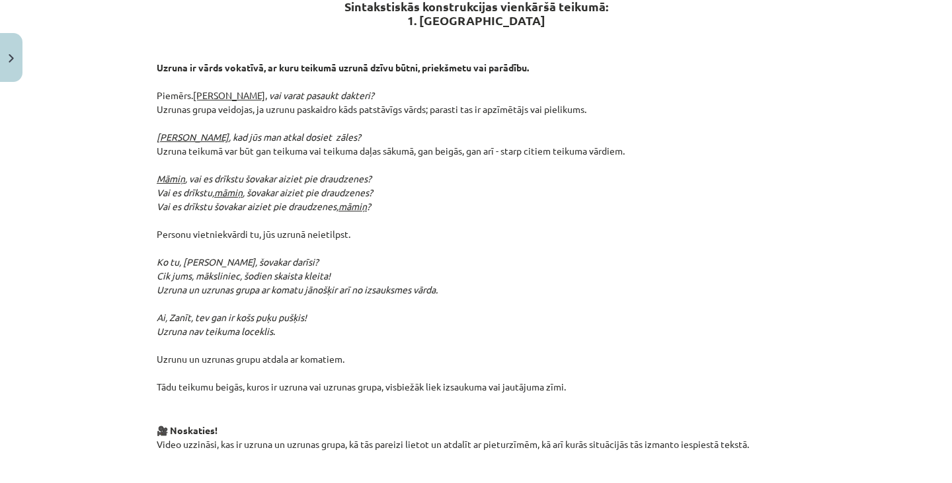
scroll to position [237, 0]
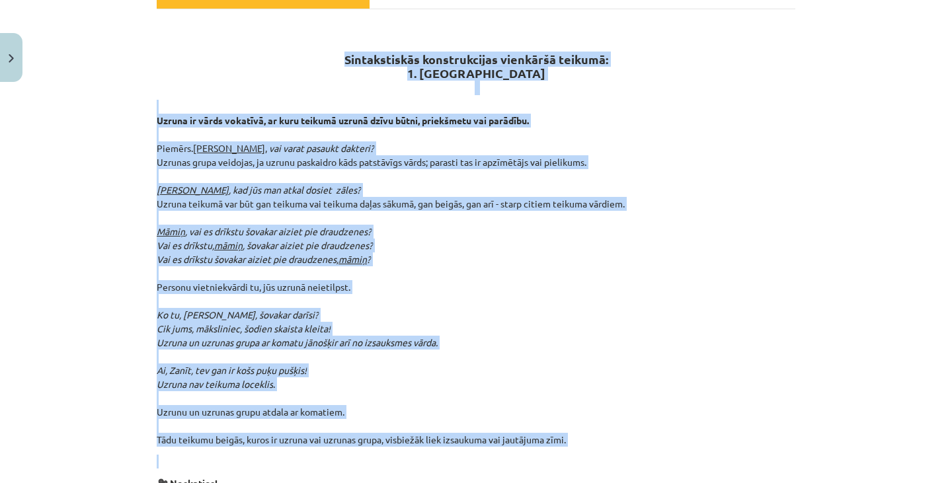
drag, startPoint x: 334, startPoint y: 34, endPoint x: 572, endPoint y: 435, distance: 465.5
click at [572, 435] on div "Sintakstiskās konstrukcijas vienkāršā teikumā: 1. Uzruna Uzruna ir vārds vokatī…" at bounding box center [476, 414] width 638 height 787
copy div "Sintakstiskās konstrukcijas vienkāršā teikumā: 1. Uzruna Uzruna ir vārds vokatī…"
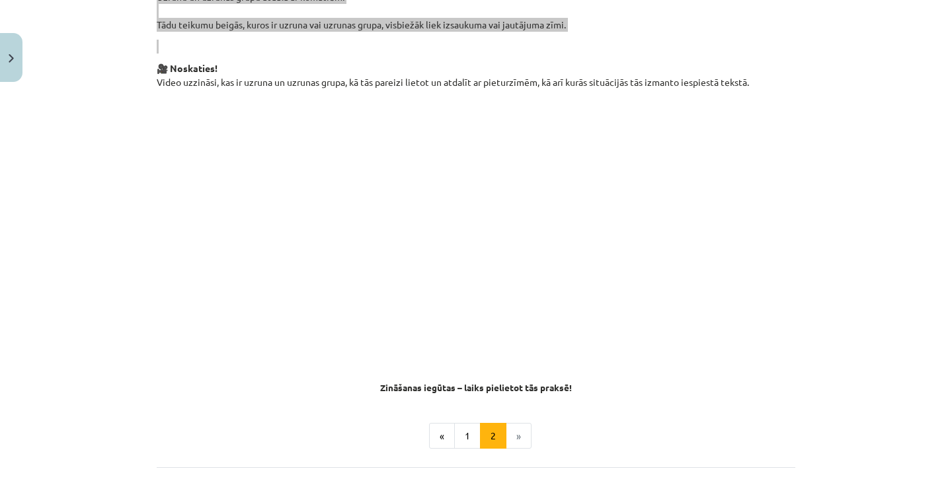
scroll to position [650, 0]
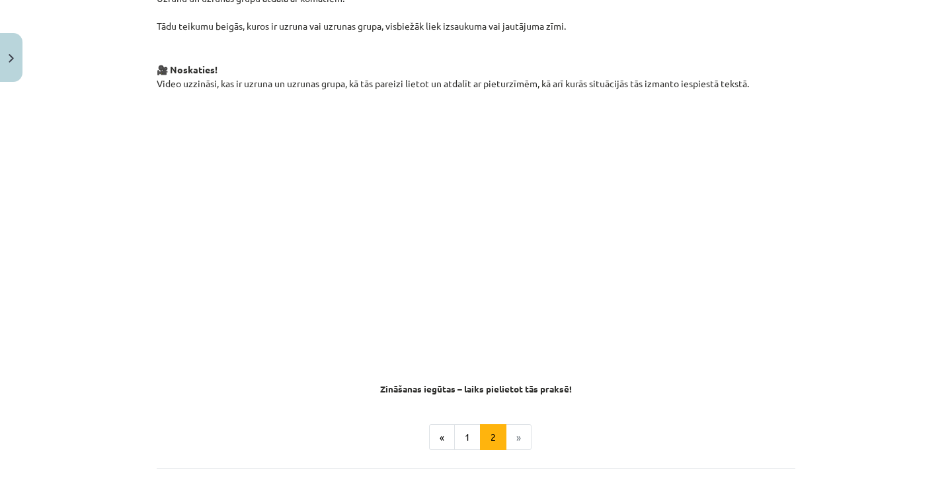
click at [779, 237] on p at bounding box center [476, 218] width 638 height 241
click at [461, 424] on button "1" at bounding box center [467, 437] width 26 height 26
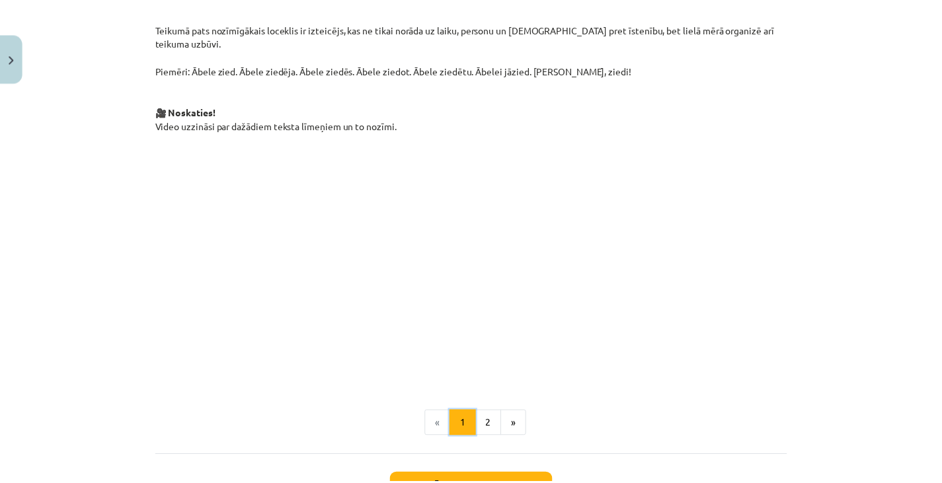
scroll to position [882, 0]
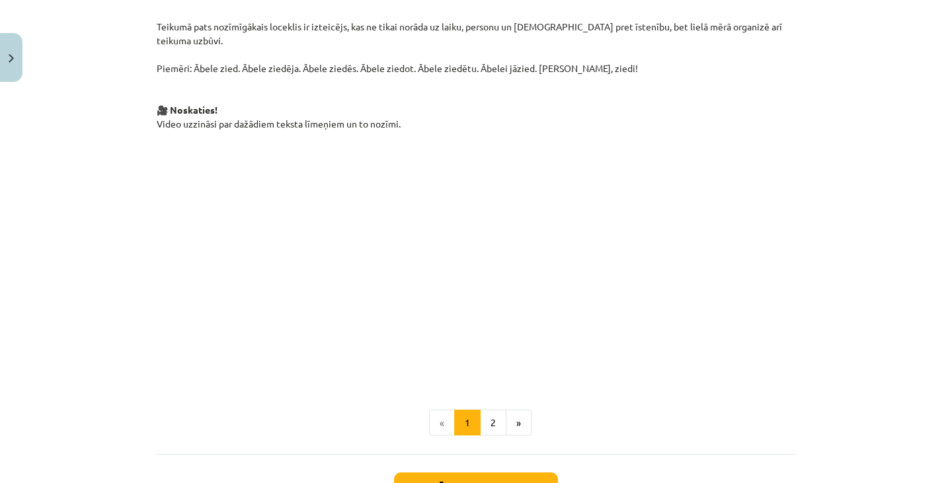
click at [0, 27] on div "Mācību tēma: Latviešu valodas i - 12. klases 1.ieskaites mācību materiāls (c) #…" at bounding box center [476, 241] width 952 height 483
click at [7, 74] on button "Close" at bounding box center [11, 57] width 22 height 49
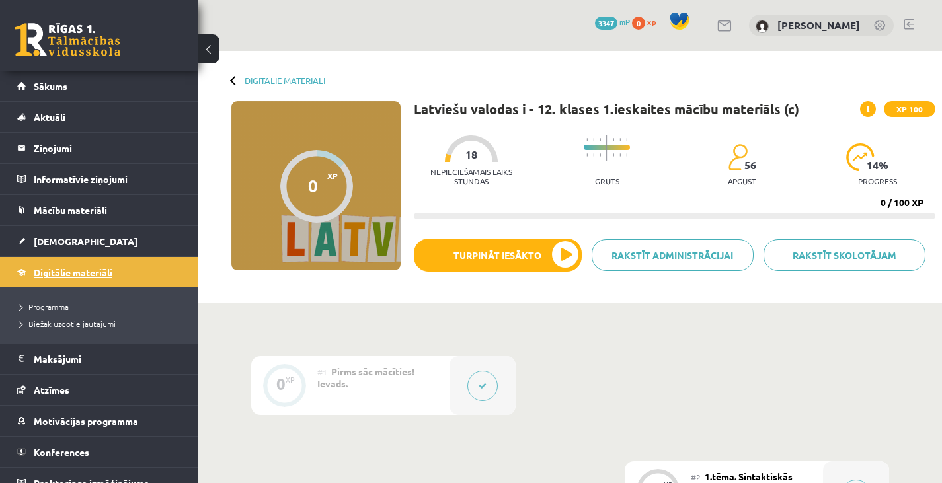
click at [94, 274] on span "Digitālie materiāli" at bounding box center [73, 272] width 79 height 12
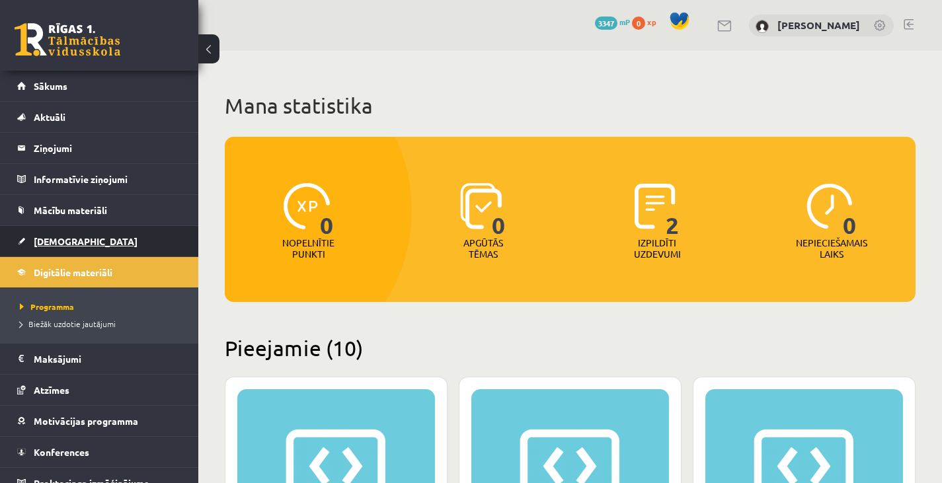
click at [87, 250] on link "[DEMOGRAPHIC_DATA]" at bounding box center [99, 241] width 165 height 30
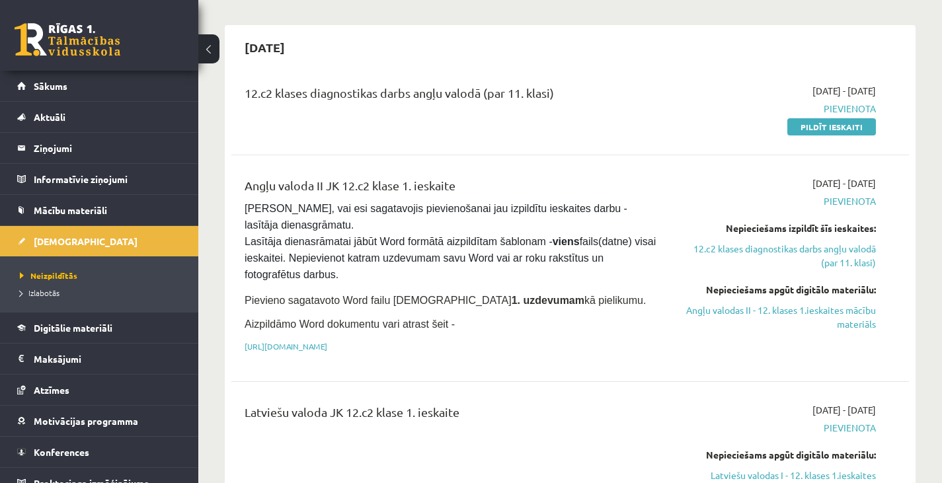
scroll to position [104, 0]
click at [830, 130] on link "Pildīt ieskaiti" at bounding box center [831, 128] width 89 height 17
click at [812, 139] on div "12.c2 klases diagnostikas darbs angļu valodā (par 11. klasi) 2025-09-01 - 2025-…" at bounding box center [569, 110] width 677 height 76
click at [817, 117] on div "2025-09-01 - 2025-09-15 Pievienota Pildīt ieskaiti" at bounding box center [777, 110] width 217 height 50
click at [814, 133] on link "Pildīt ieskaiti" at bounding box center [831, 128] width 89 height 17
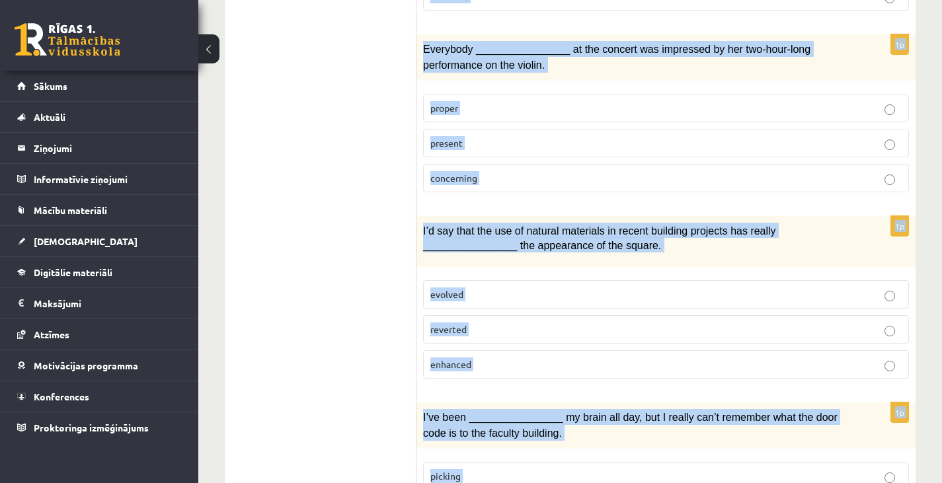
scroll to position [2067, 0]
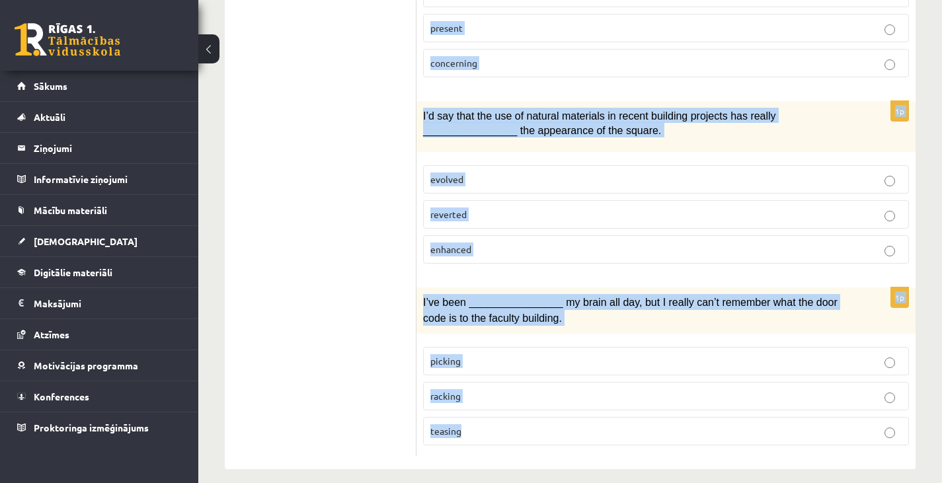
drag, startPoint x: 425, startPoint y: 59, endPoint x: 711, endPoint y: 485, distance: 512.9
copy form "Loremi dol sitamet consect. 2a E seddo eiusmo temporinc utl etdolo magn ali eni…"
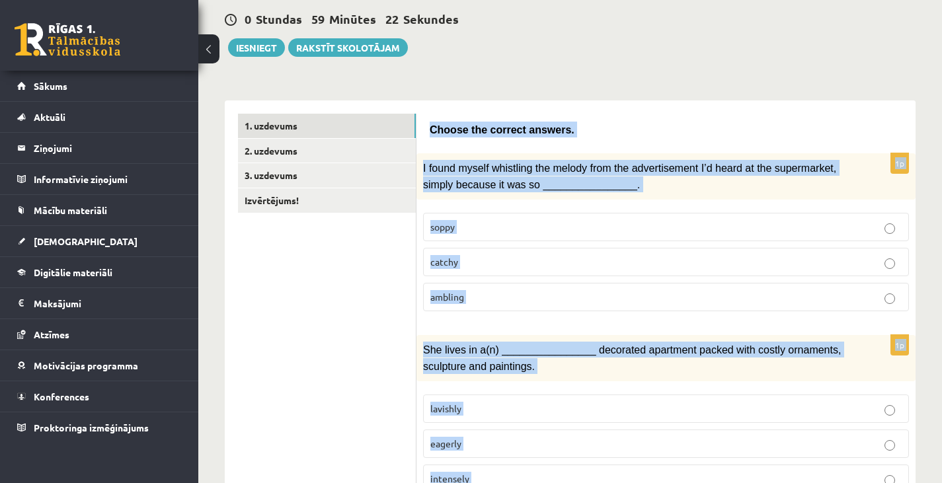
scroll to position [0, 0]
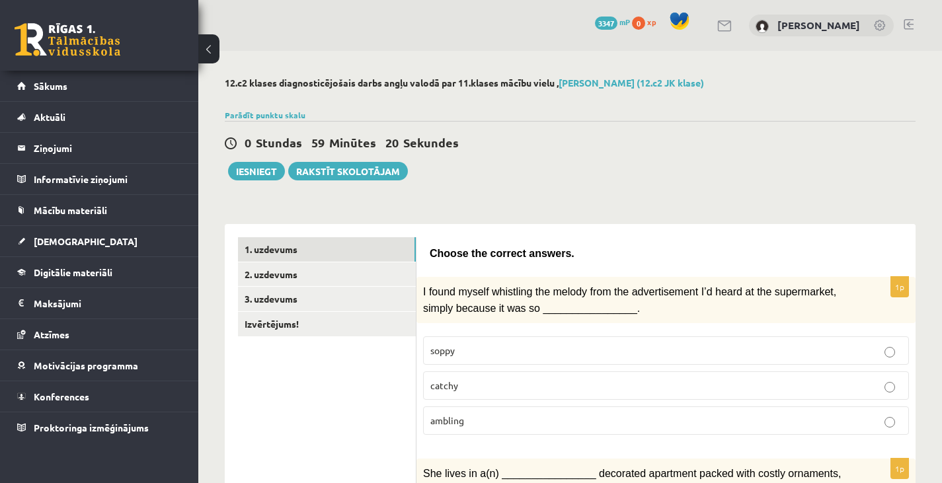
click at [496, 390] on p "catchy" at bounding box center [665, 386] width 471 height 14
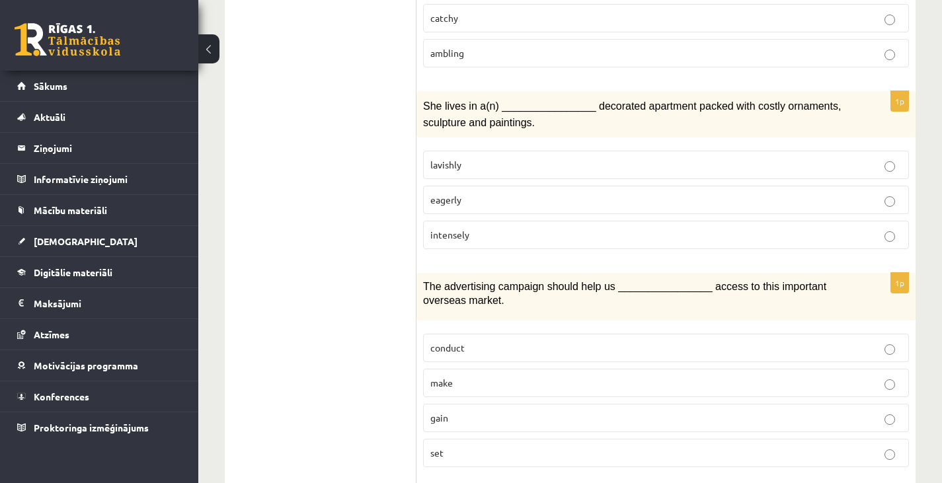
scroll to position [369, 0]
click at [506, 151] on label "lavishly" at bounding box center [666, 163] width 486 height 28
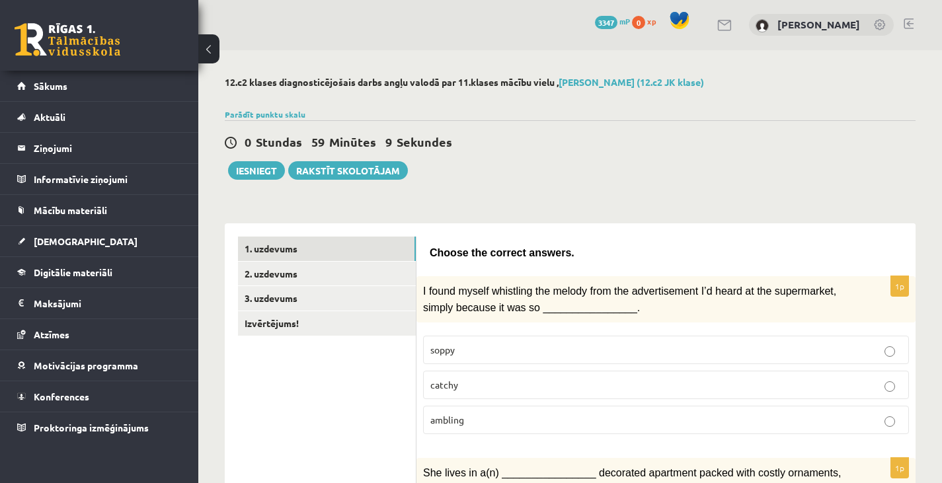
scroll to position [0, 0]
click at [375, 272] on link "2. uzdevums" at bounding box center [327, 274] width 178 height 24
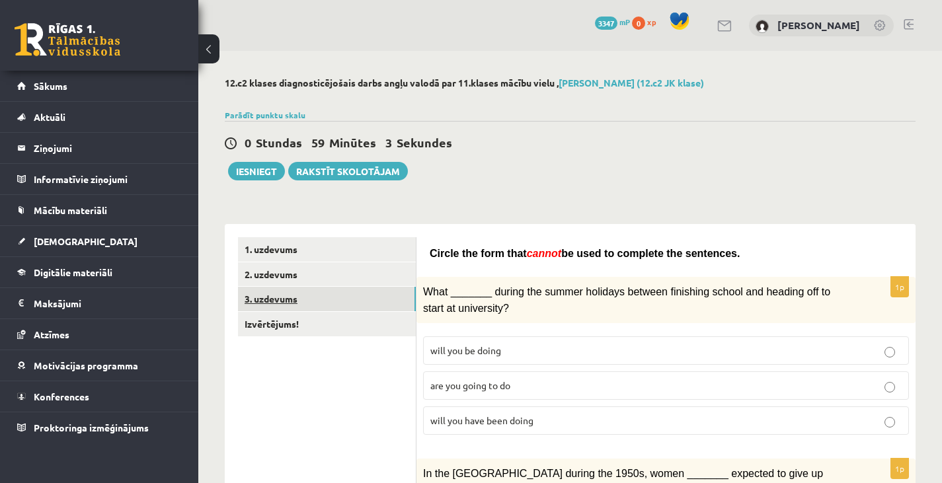
click at [352, 307] on link "3. uzdevums" at bounding box center [327, 299] width 178 height 24
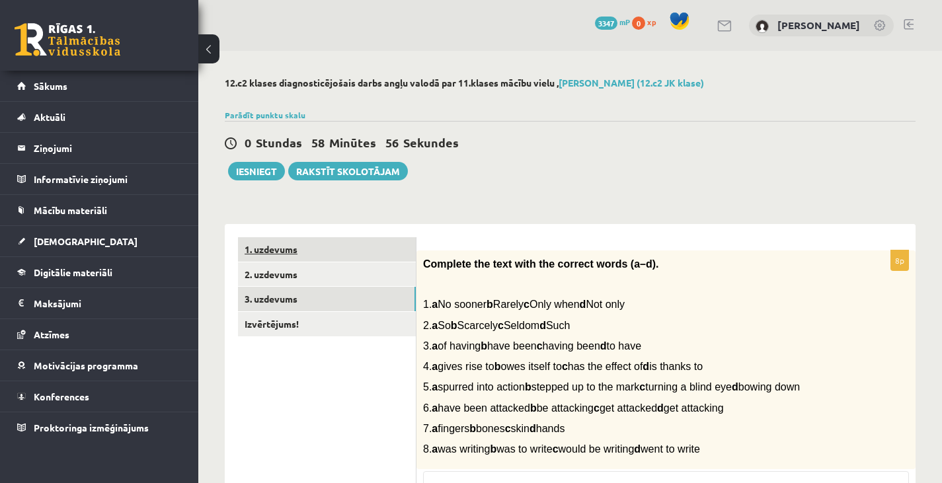
click at [293, 242] on link "1. uzdevums" at bounding box center [327, 249] width 178 height 24
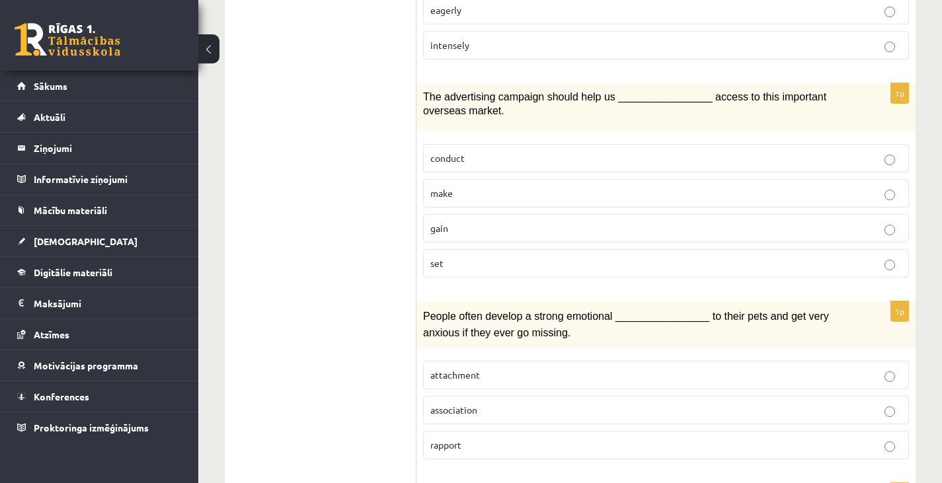
scroll to position [555, 0]
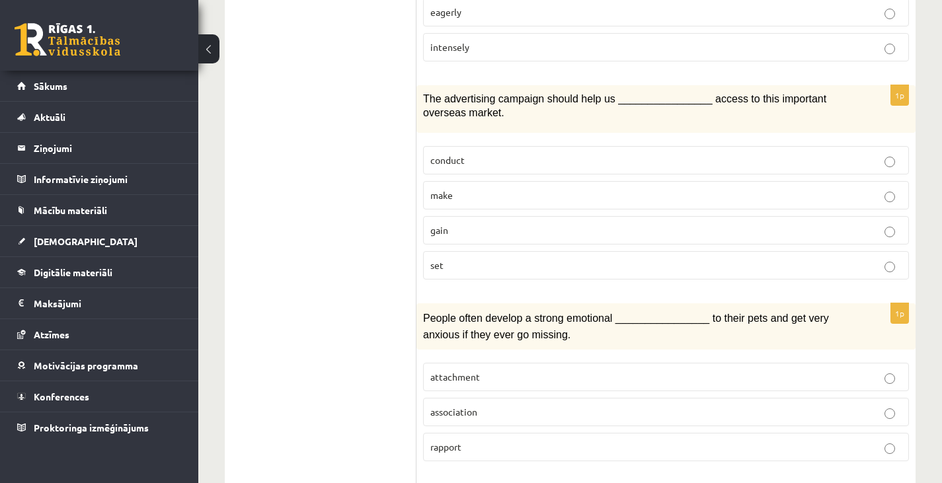
click at [500, 230] on p "gain" at bounding box center [665, 230] width 471 height 14
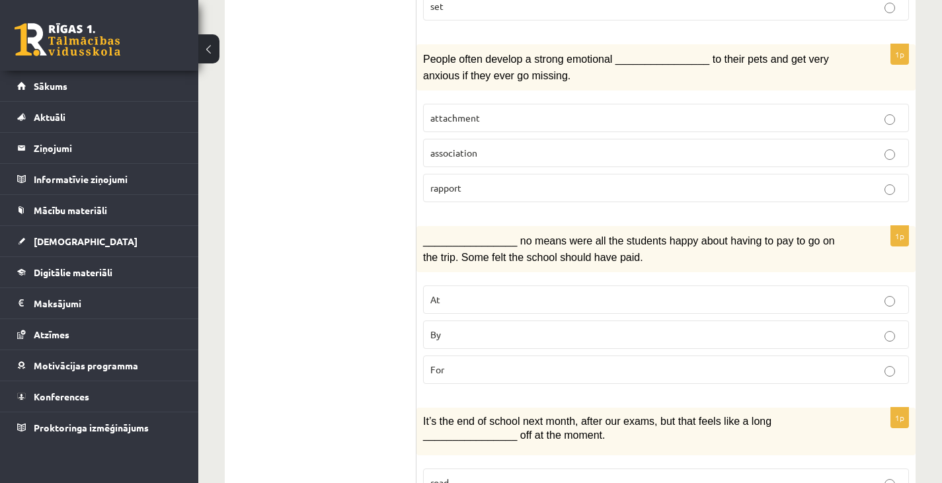
scroll to position [839, 0]
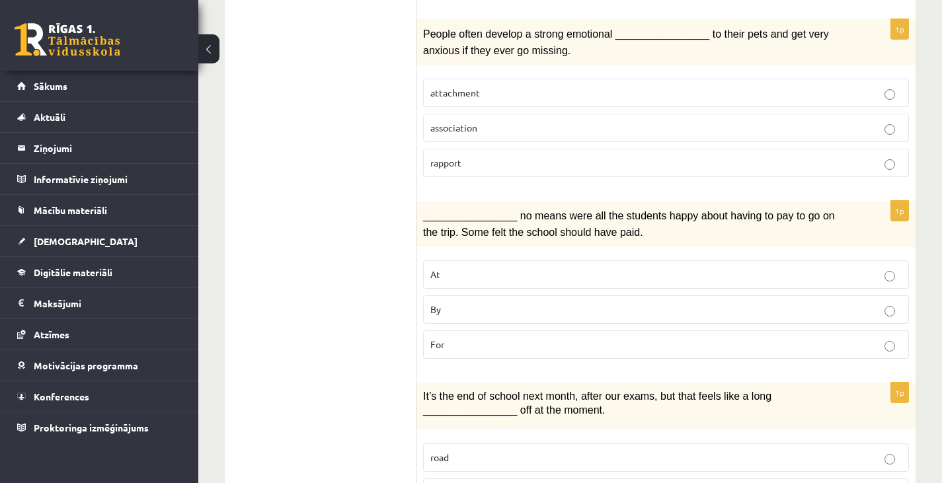
click at [517, 87] on p "attachment" at bounding box center [665, 93] width 471 height 14
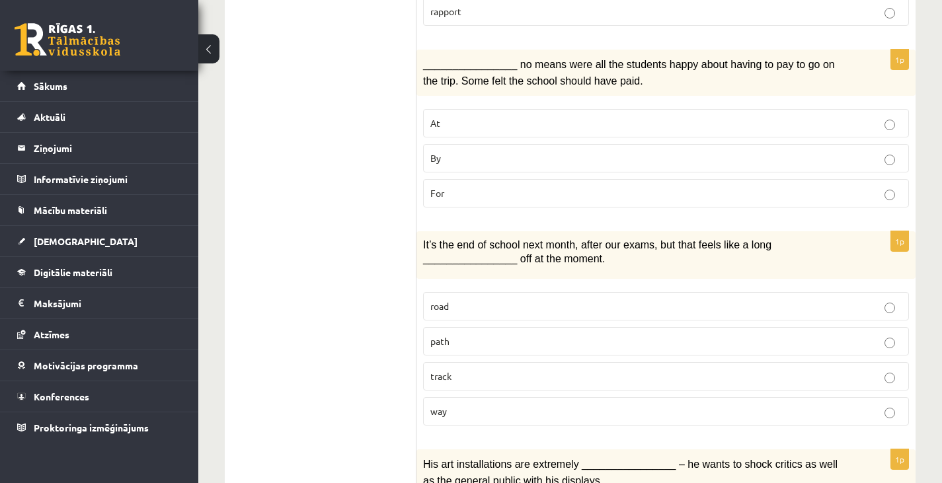
scroll to position [998, 0]
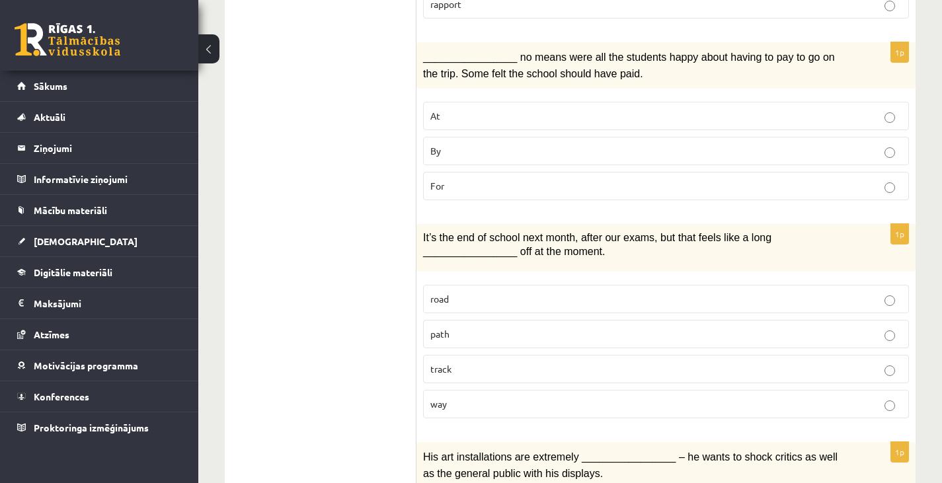
click at [435, 137] on label "By" at bounding box center [666, 151] width 486 height 28
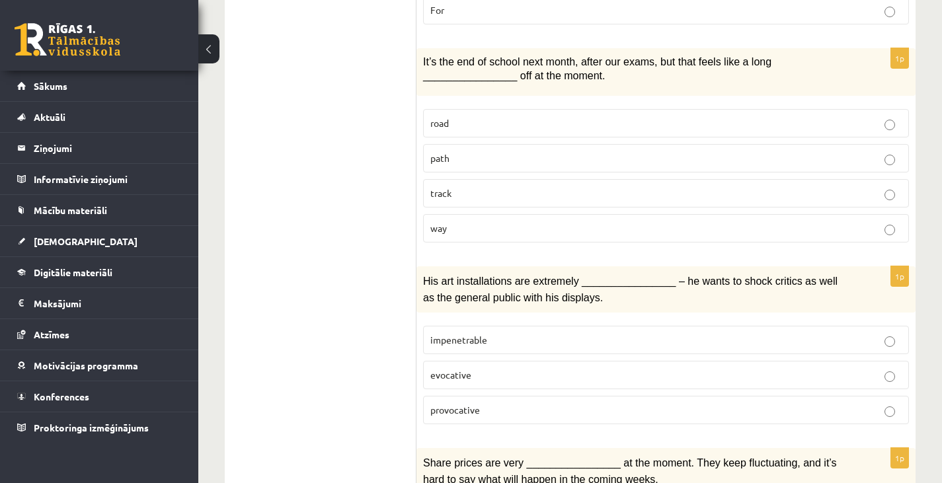
scroll to position [1178, 0]
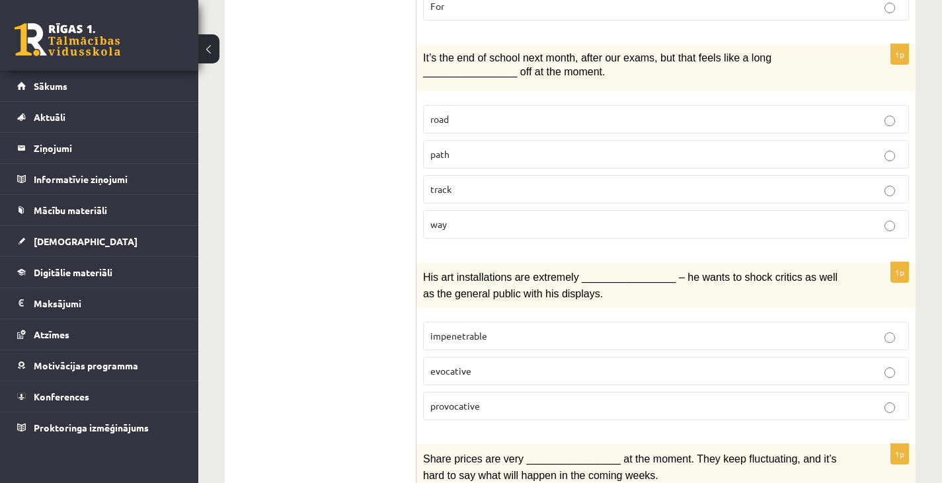
click at [628, 217] on p "way" at bounding box center [665, 224] width 471 height 14
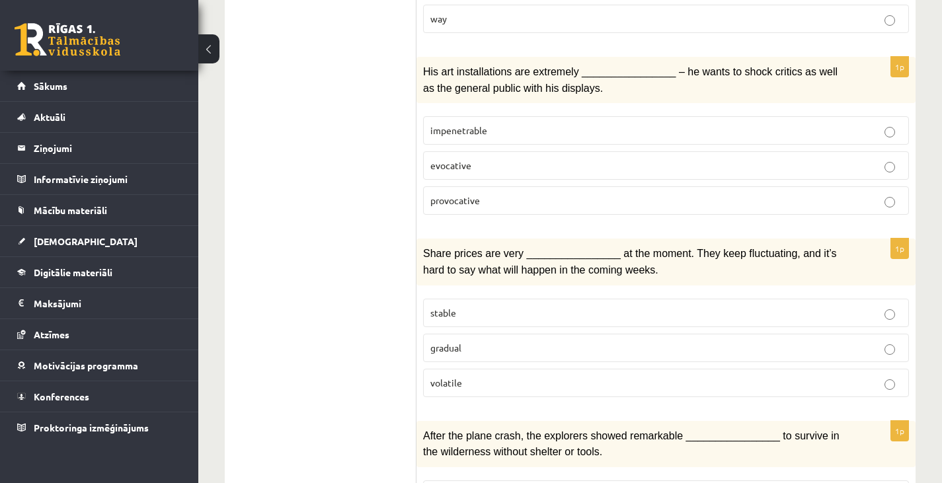
scroll to position [1395, 0]
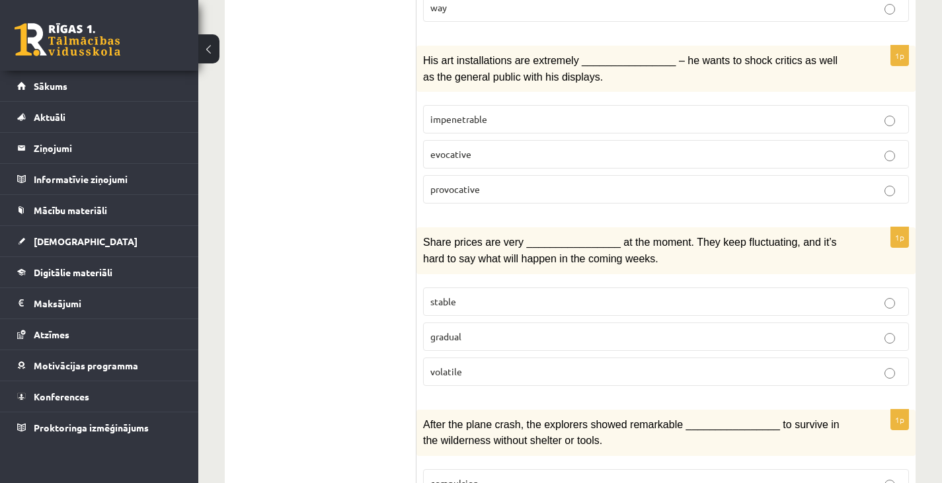
click at [594, 188] on p "provocative" at bounding box center [665, 189] width 471 height 14
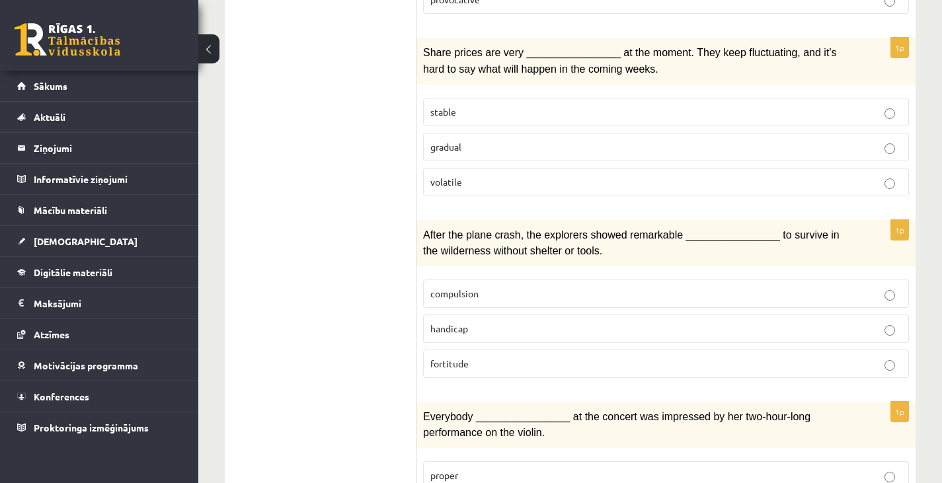
scroll to position [1584, 0]
click at [567, 175] on p "volatile" at bounding box center [665, 182] width 471 height 14
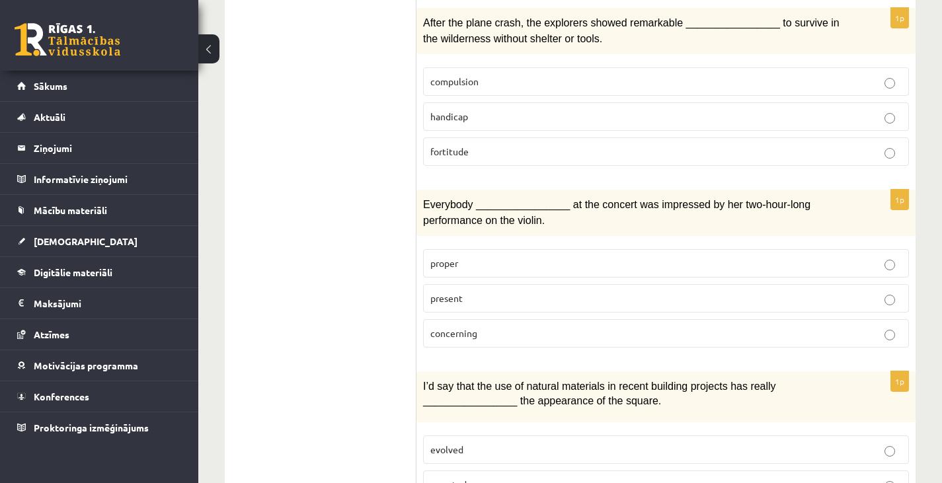
scroll to position [1797, 0]
click at [588, 144] on p "fortitude" at bounding box center [665, 151] width 471 height 14
click at [479, 284] on label "present" at bounding box center [666, 298] width 486 height 28
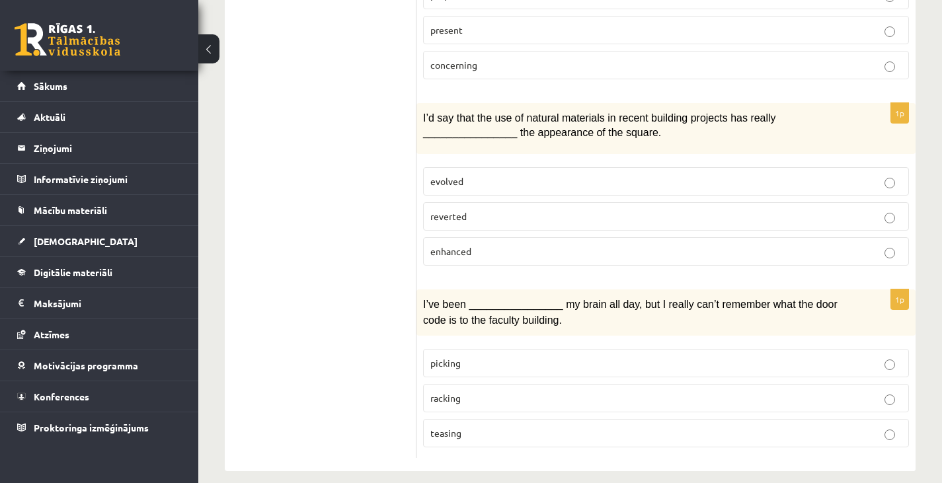
scroll to position [2067, 0]
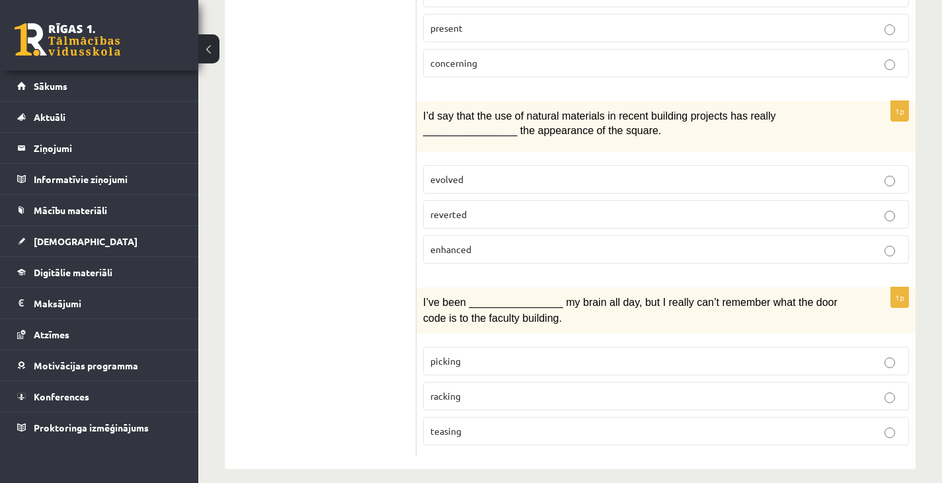
click at [479, 249] on label "enhanced" at bounding box center [666, 249] width 486 height 28
click at [506, 389] on p "racking" at bounding box center [665, 396] width 471 height 14
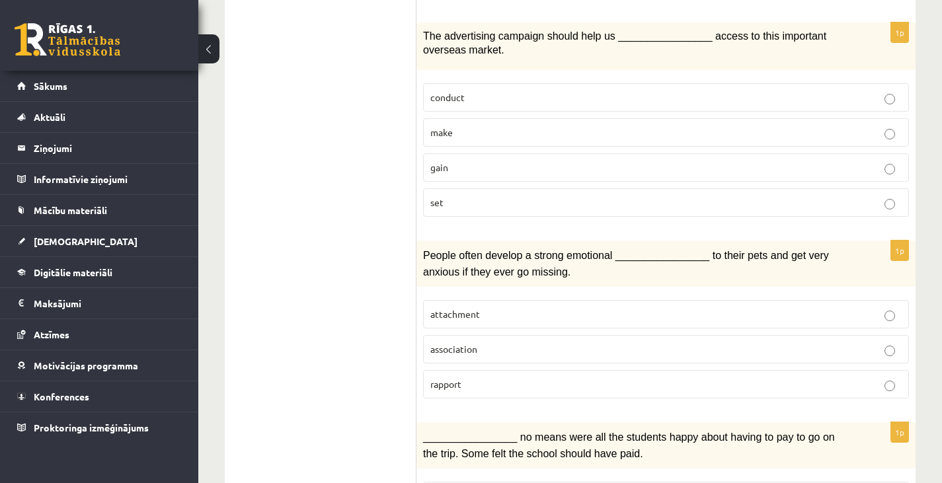
scroll to position [0, 0]
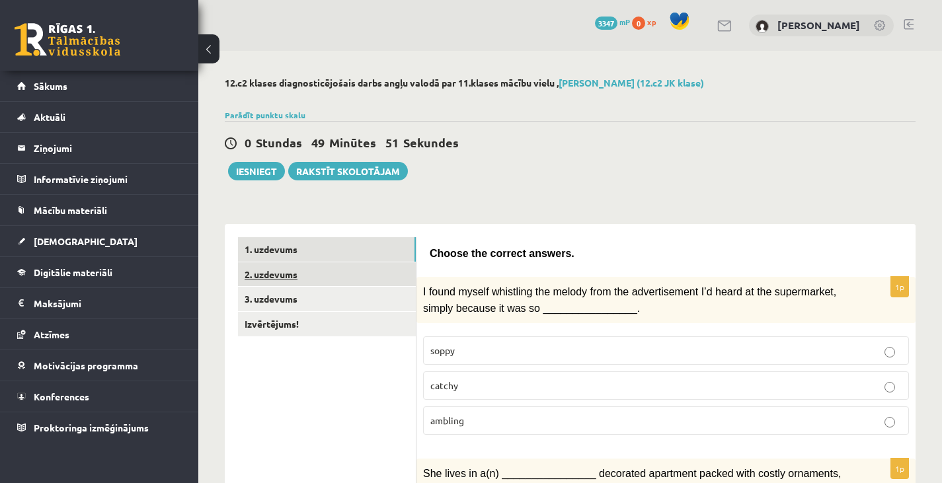
click at [298, 277] on link "2. uzdevums" at bounding box center [327, 274] width 178 height 24
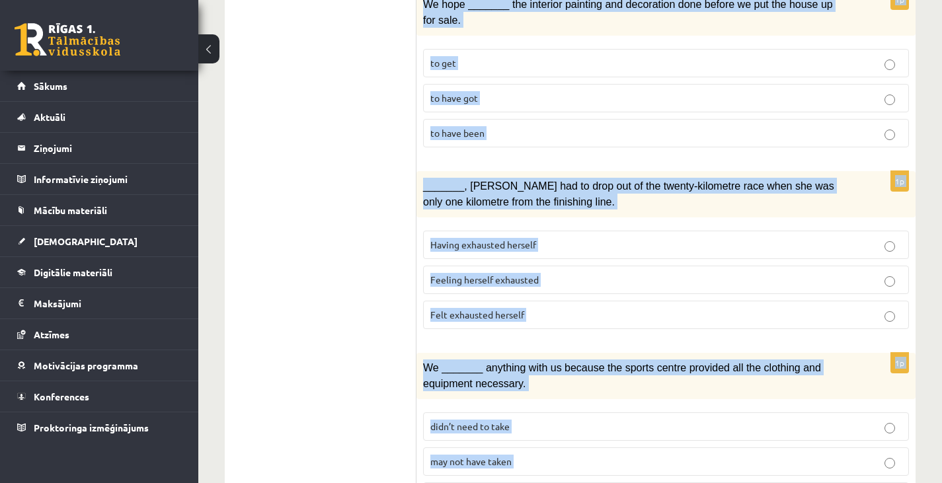
scroll to position [1594, 0]
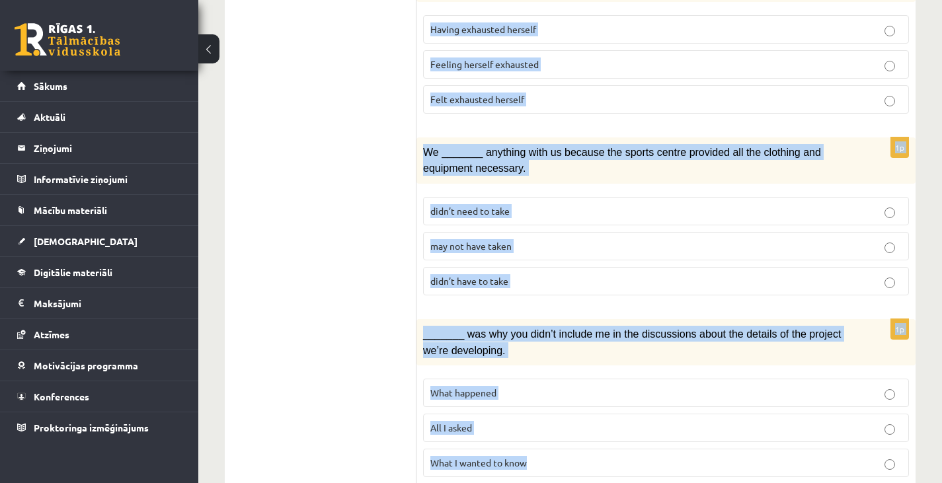
drag, startPoint x: 430, startPoint y: 254, endPoint x: 628, endPoint y: 514, distance: 326.4
copy form "Circle the form that cannot be used to complete the sentences. 1p What _______ …"
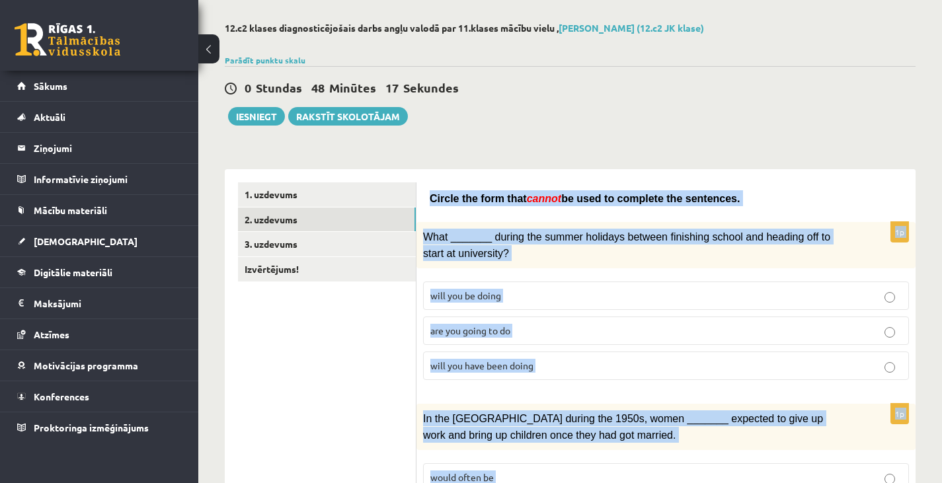
scroll to position [0, 0]
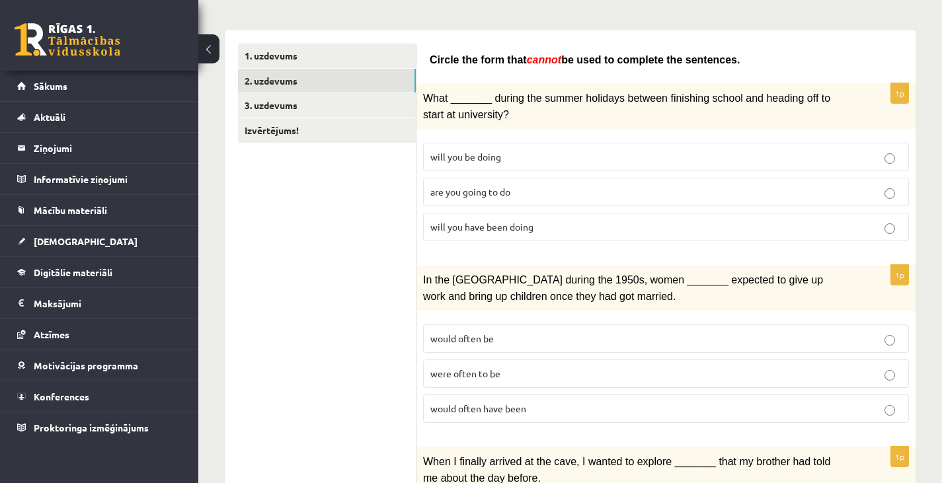
scroll to position [194, 0]
click at [558, 231] on p "will you have been doing" at bounding box center [665, 226] width 471 height 14
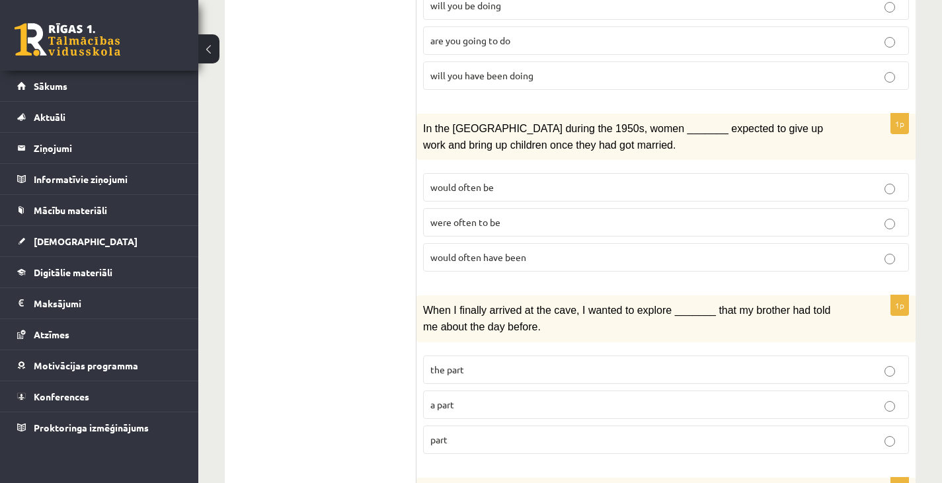
scroll to position [346, 0]
click at [519, 258] on span "would often have been" at bounding box center [478, 256] width 96 height 12
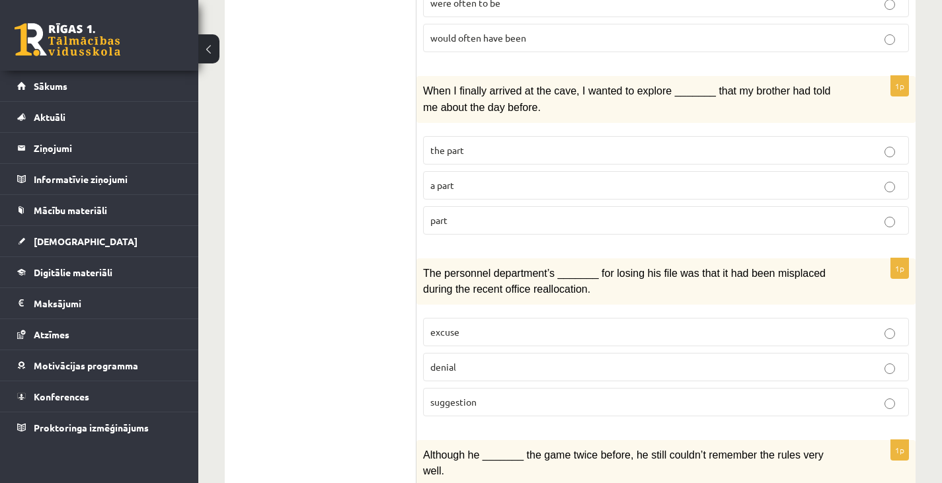
scroll to position [562, 0]
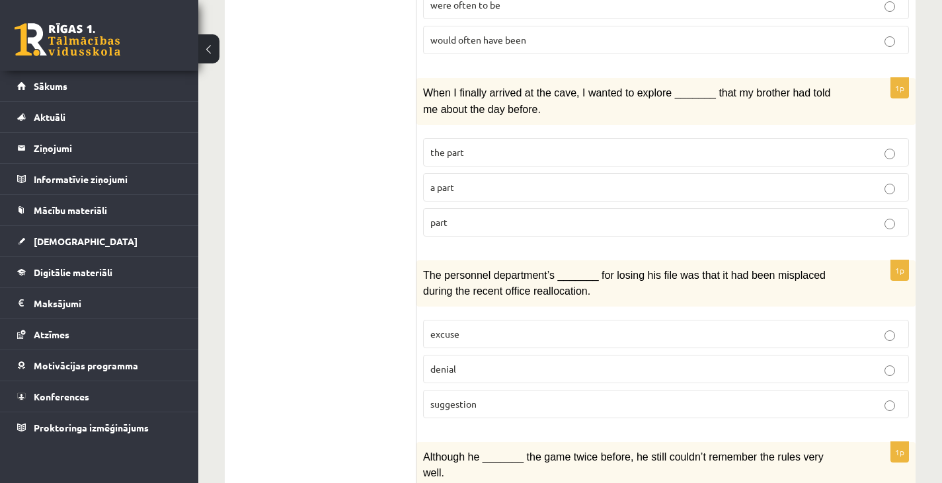
click at [577, 215] on p "part" at bounding box center [665, 222] width 471 height 14
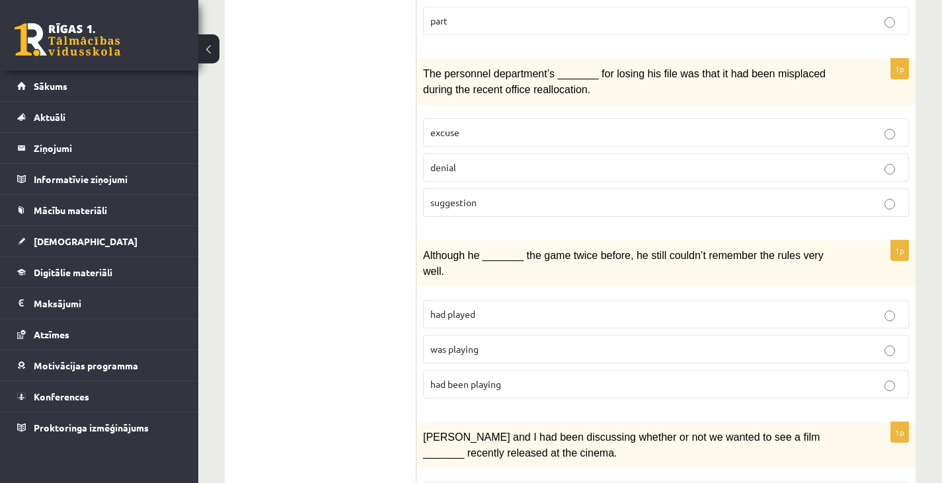
scroll to position [767, 0]
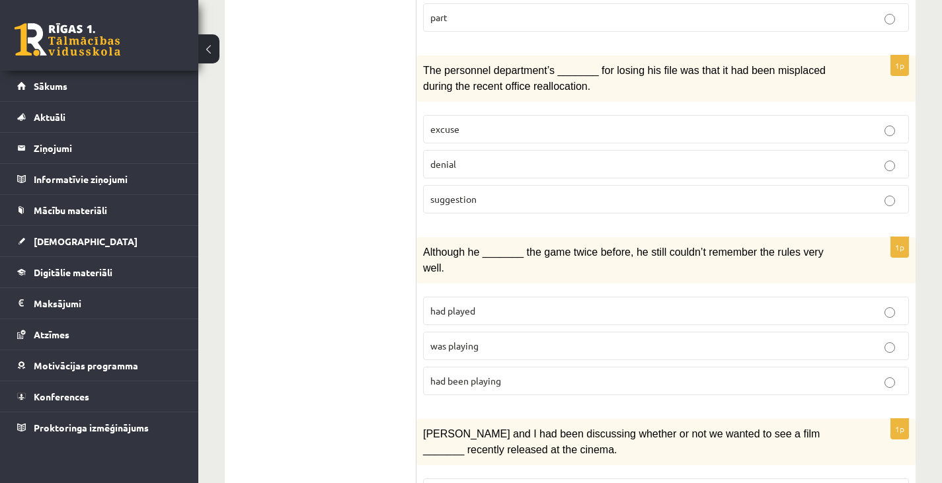
click at [504, 157] on p "denial" at bounding box center [665, 164] width 471 height 14
click at [540, 339] on p "was playing" at bounding box center [665, 346] width 471 height 14
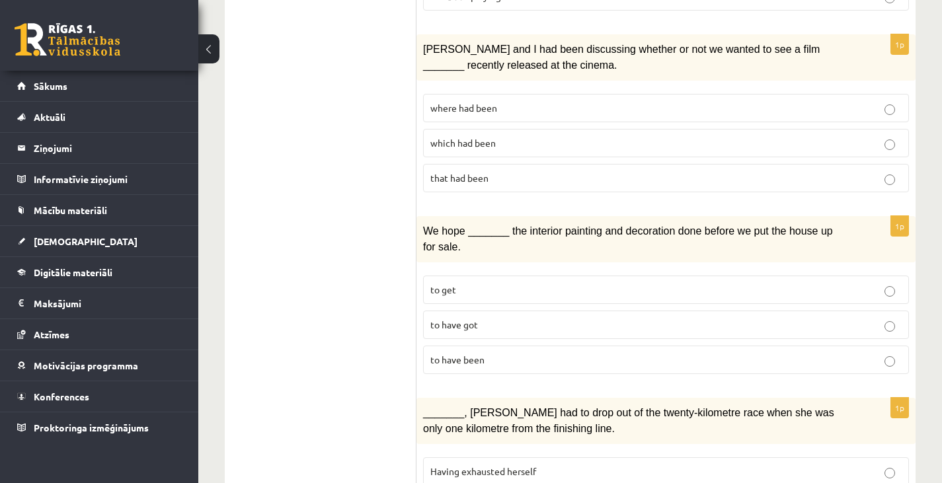
scroll to position [1153, 0]
click at [475, 101] on span "where had been" at bounding box center [463, 107] width 67 height 12
click at [549, 352] on p "to have been" at bounding box center [665, 359] width 471 height 14
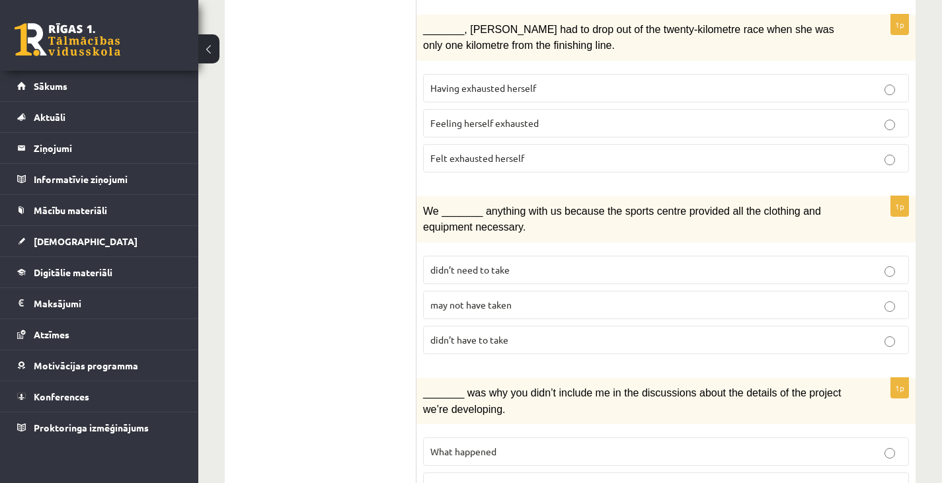
scroll to position [1479, 0]
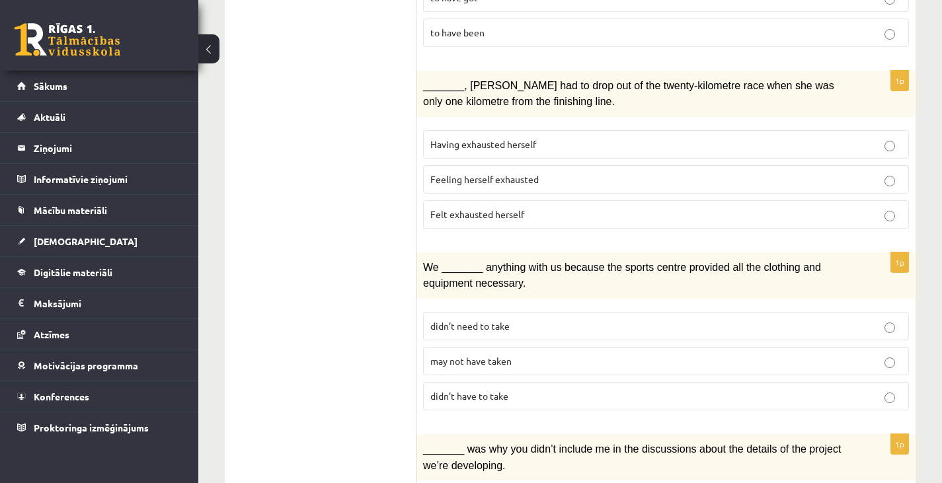
click at [543, 208] on p "Felt exhausted herself" at bounding box center [665, 215] width 471 height 14
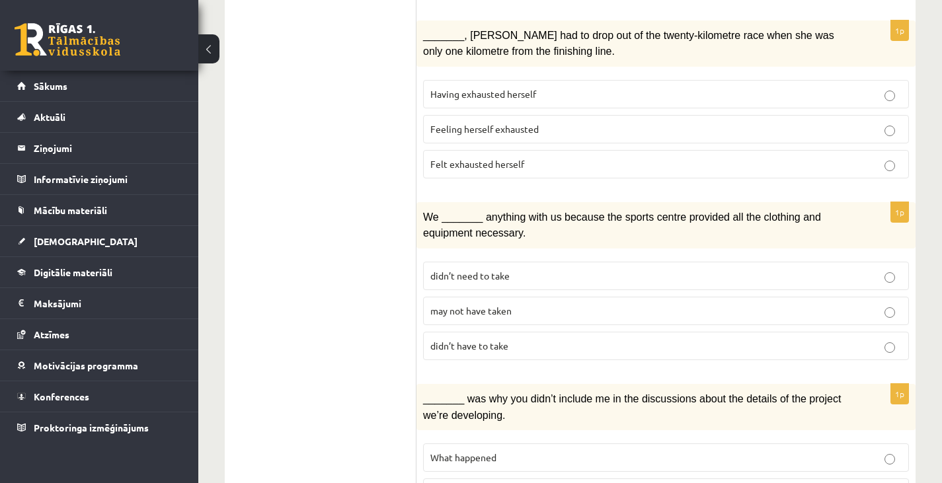
scroll to position [1594, 0]
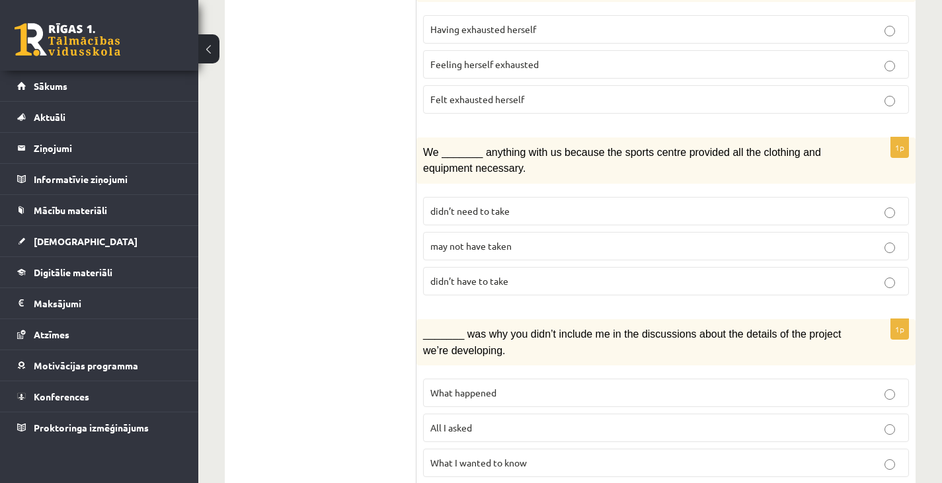
click at [533, 232] on label "may not have taken" at bounding box center [666, 246] width 486 height 28
click at [493, 421] on p "All I asked" at bounding box center [665, 428] width 471 height 14
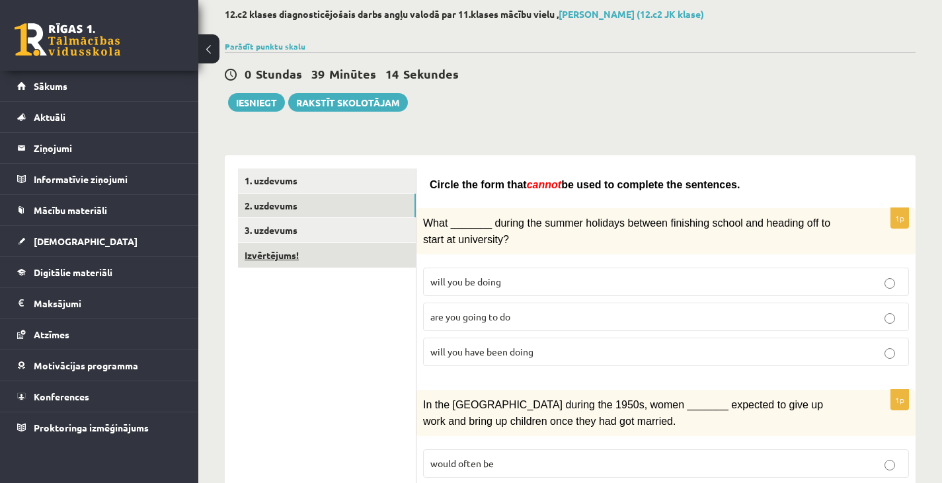
scroll to position [67, 0]
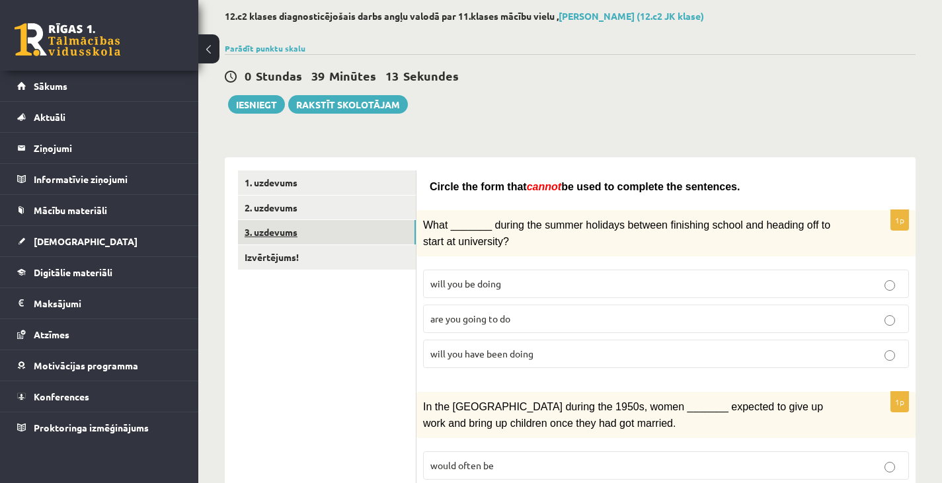
click at [341, 229] on link "3. uzdevums" at bounding box center [327, 232] width 178 height 24
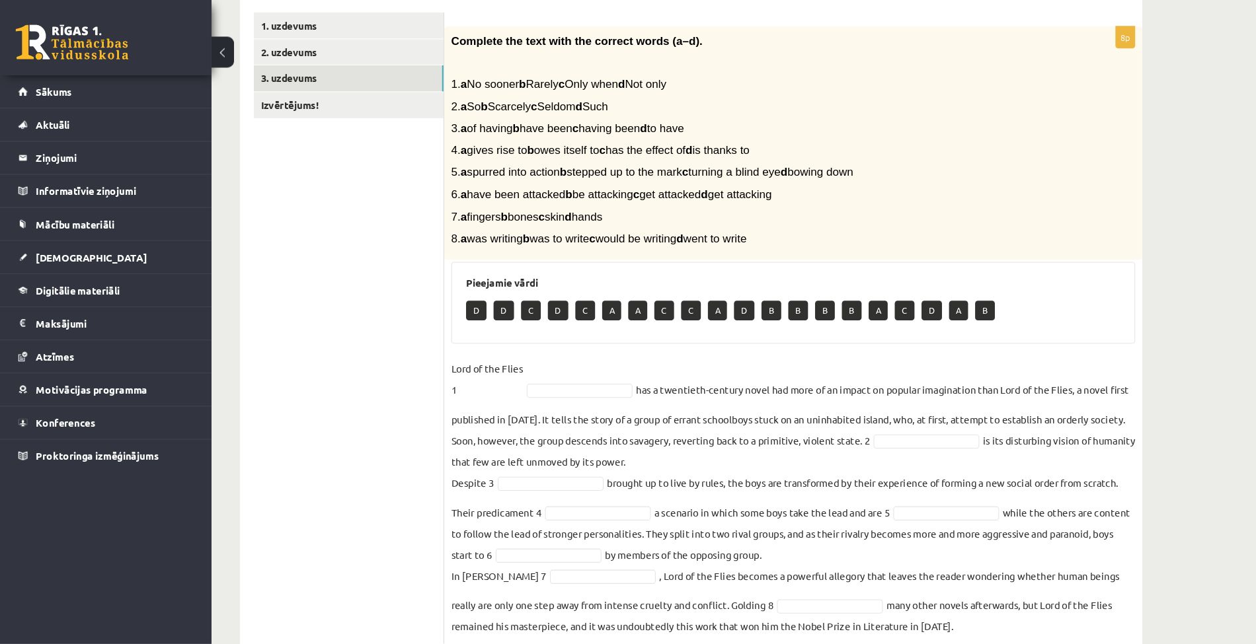
scroll to position [223, 0]
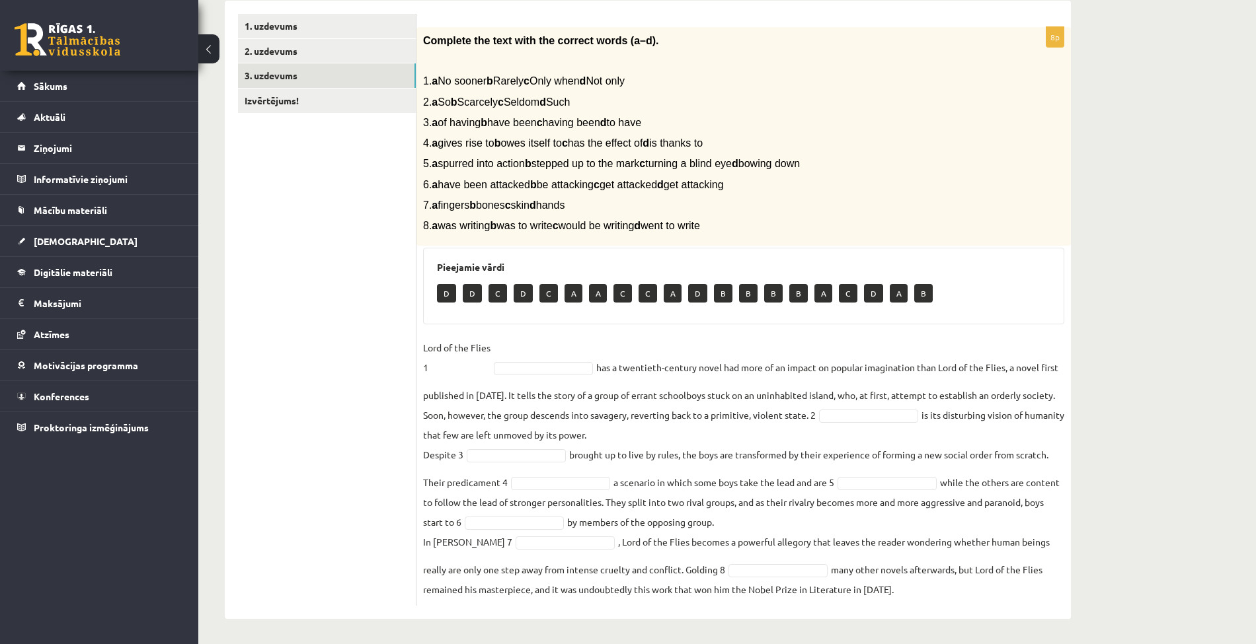
drag, startPoint x: 853, startPoint y: 3, endPoint x: 834, endPoint y: 236, distance: 233.4
click at [834, 236] on div "Complete the text with the correct words (a–d). 1. a No sooner b Rarely c Only …" at bounding box center [743, 136] width 654 height 219
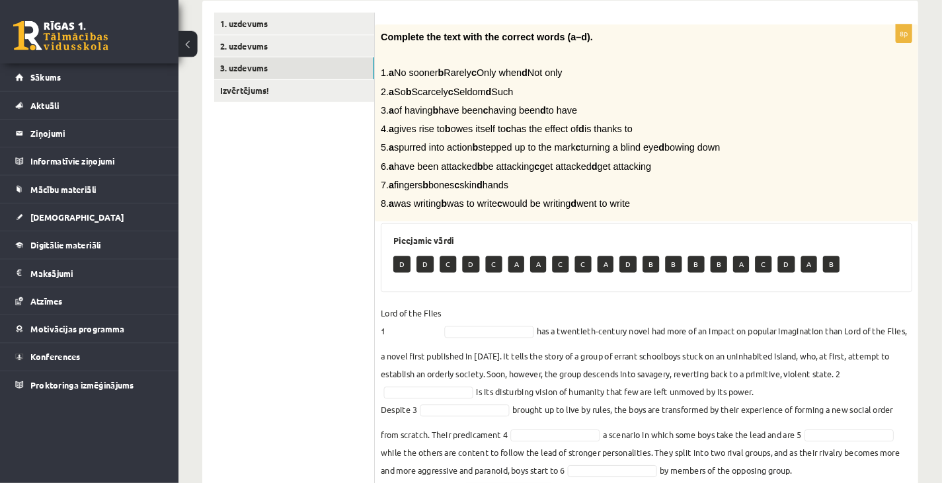
scroll to position [224, 0]
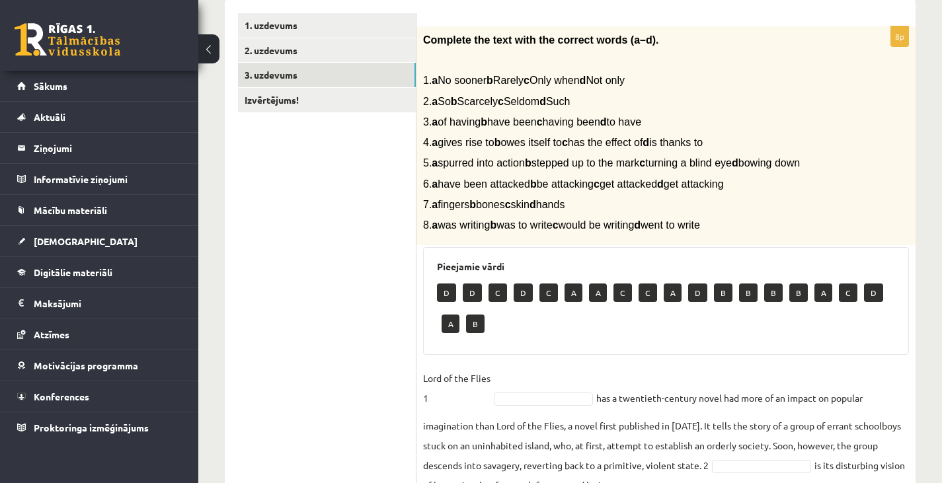
drag, startPoint x: 1252, startPoint y: 5, endPoint x: 551, endPoint y: 166, distance: 719.4
click at [551, 166] on span "5. a spurred into action b stepped up to the mark c turning a blind eye d bowin…" at bounding box center [611, 162] width 377 height 11
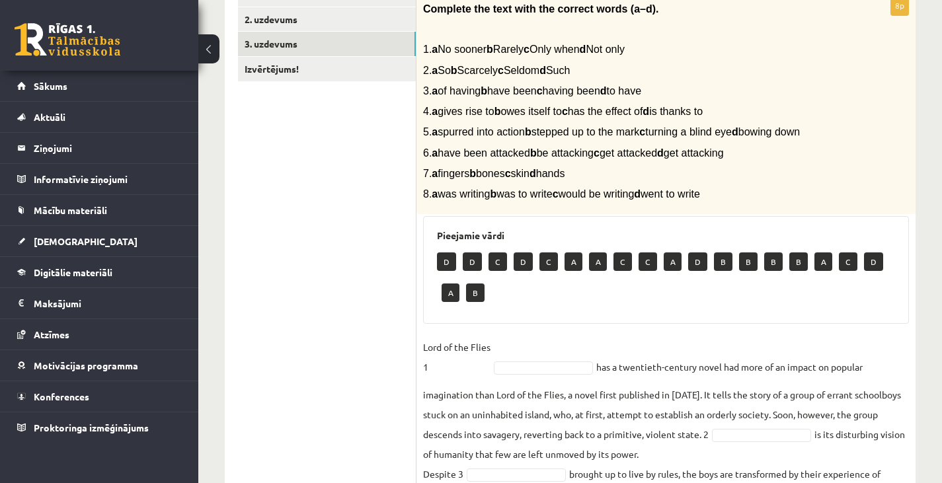
scroll to position [256, 0]
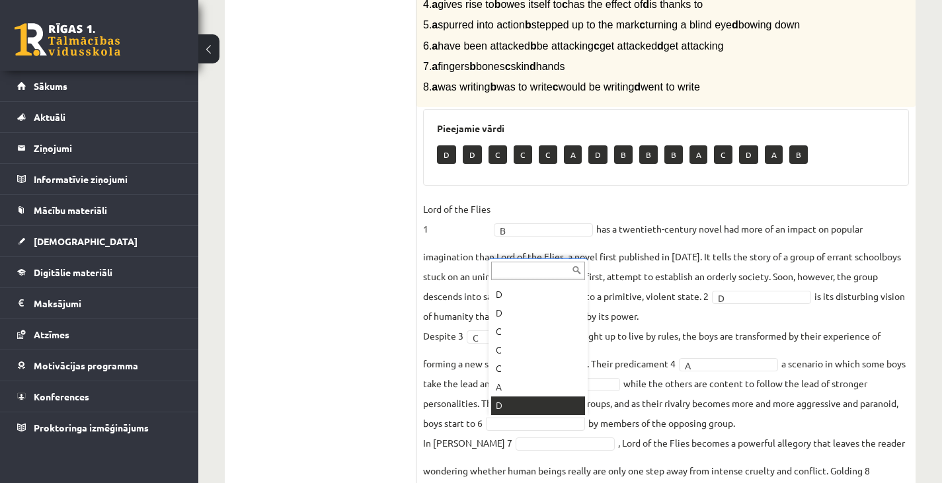
scroll to position [164, 0]
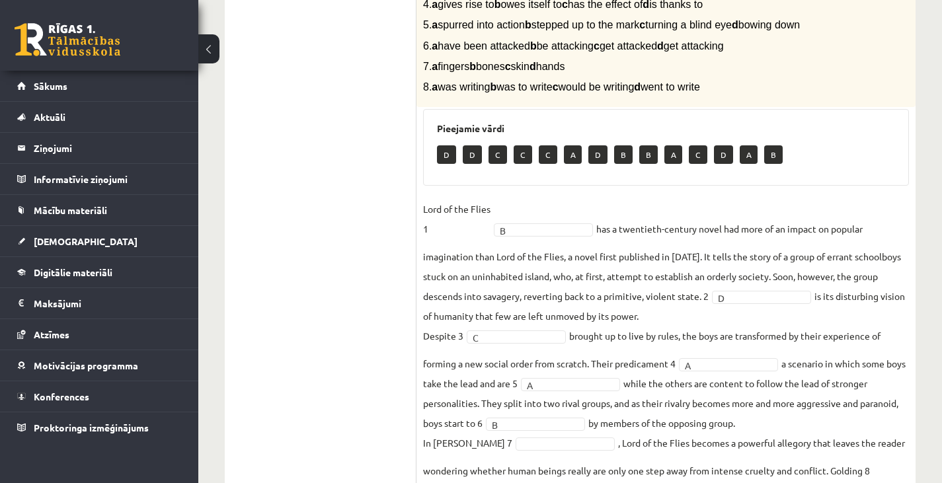
click at [629, 59] on p "7. a fingers b bones c skin d hands" at bounding box center [633, 66] width 420 height 14
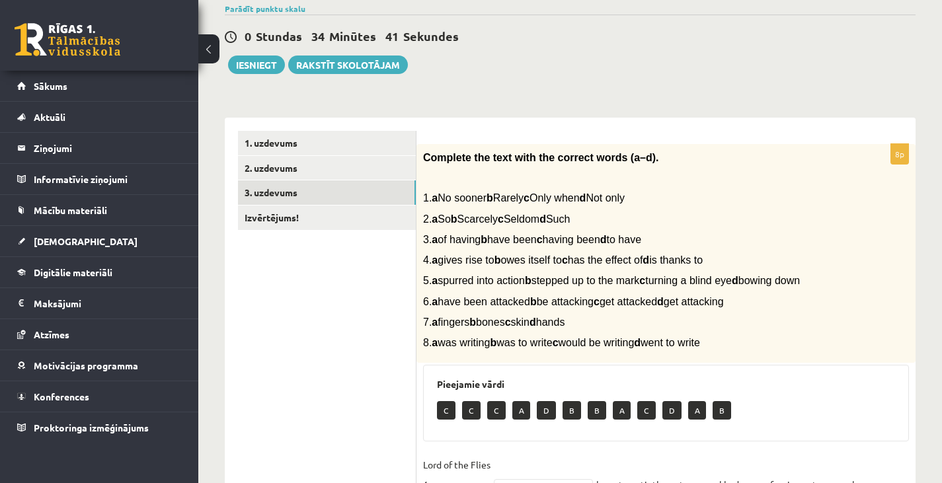
scroll to position [0, 0]
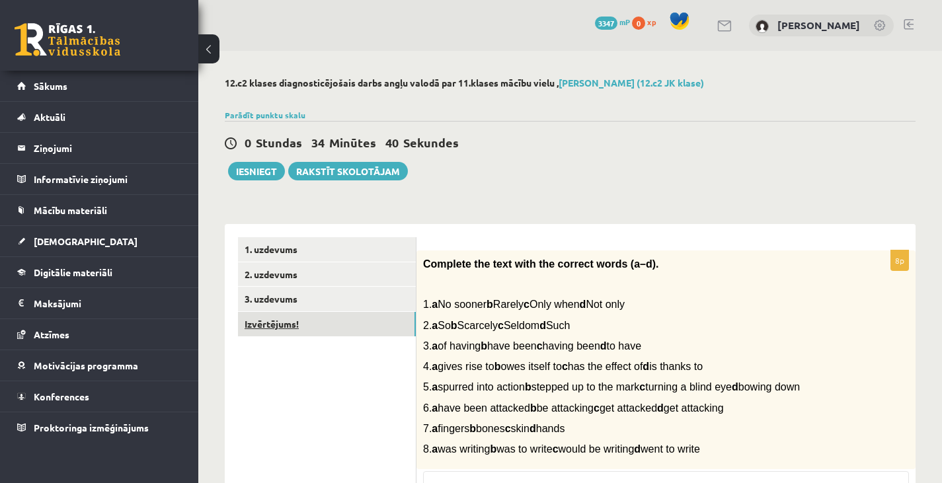
click at [356, 319] on link "Izvērtējums!" at bounding box center [327, 324] width 178 height 24
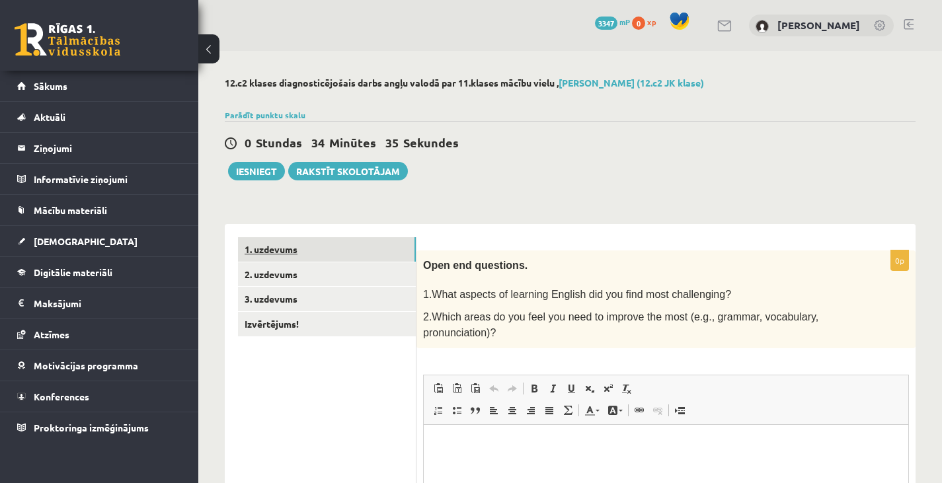
click at [290, 256] on link "1. uzdevums" at bounding box center [327, 249] width 178 height 24
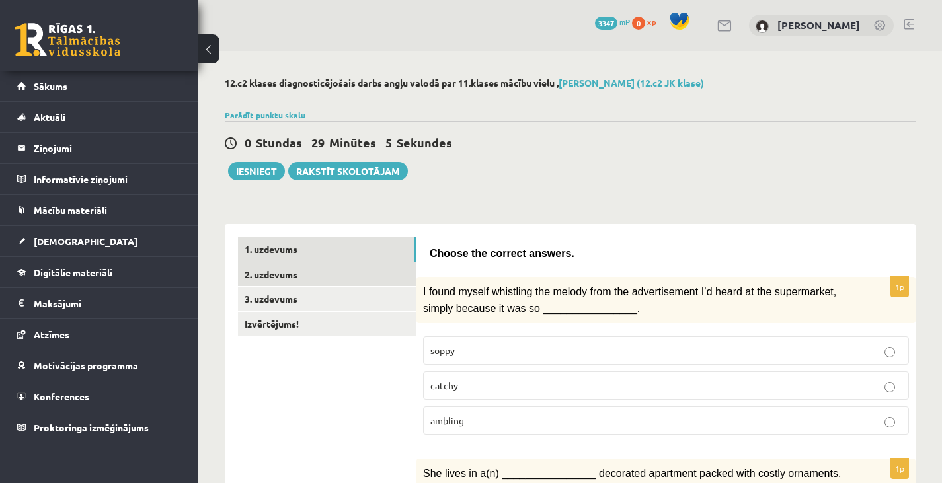
click at [347, 280] on link "2. uzdevums" at bounding box center [327, 274] width 178 height 24
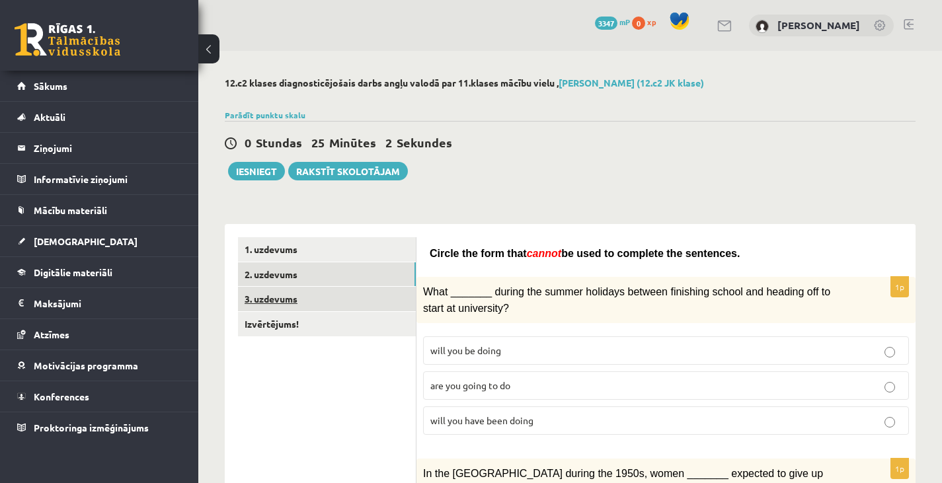
click at [360, 299] on link "3. uzdevums" at bounding box center [327, 299] width 178 height 24
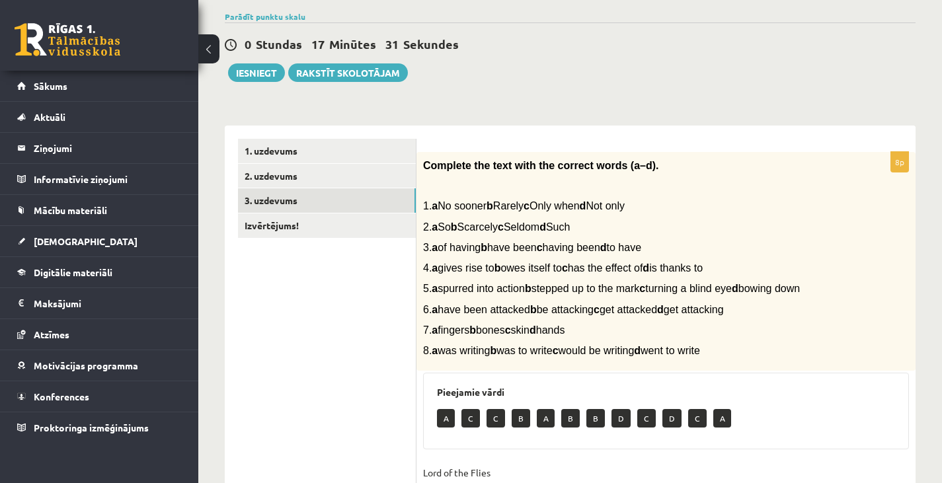
scroll to position [94, 0]
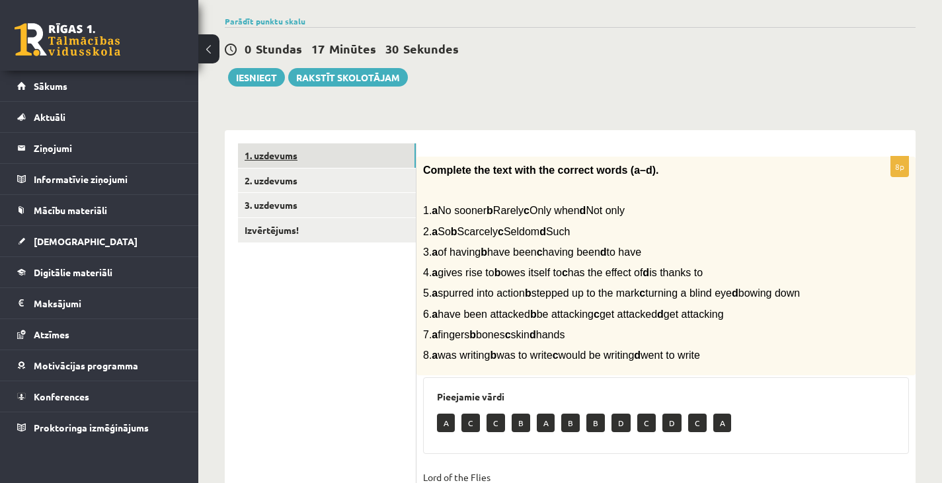
click at [345, 167] on link "1. uzdevums" at bounding box center [327, 155] width 178 height 24
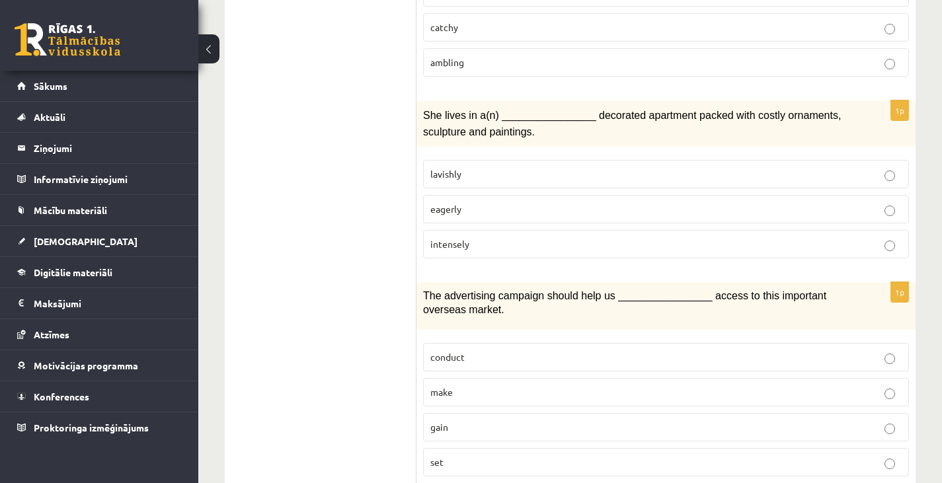
scroll to position [0, 0]
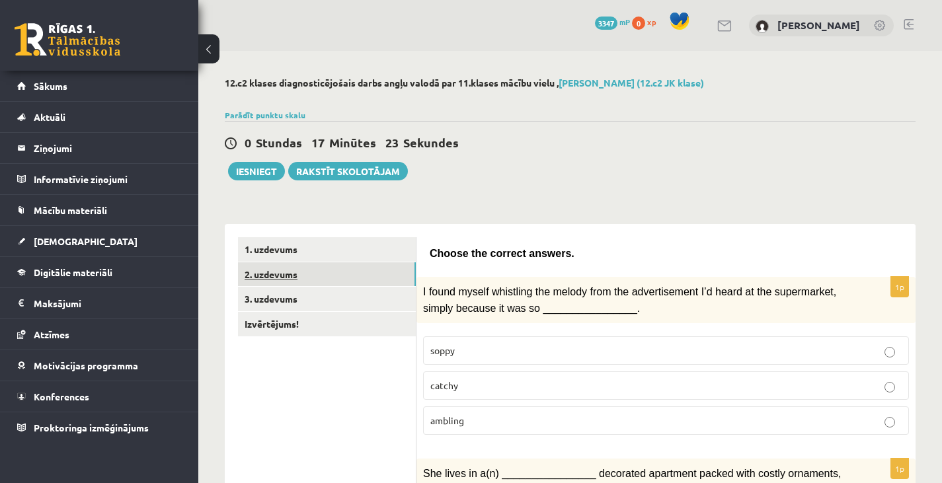
click at [289, 279] on link "2. uzdevums" at bounding box center [327, 274] width 178 height 24
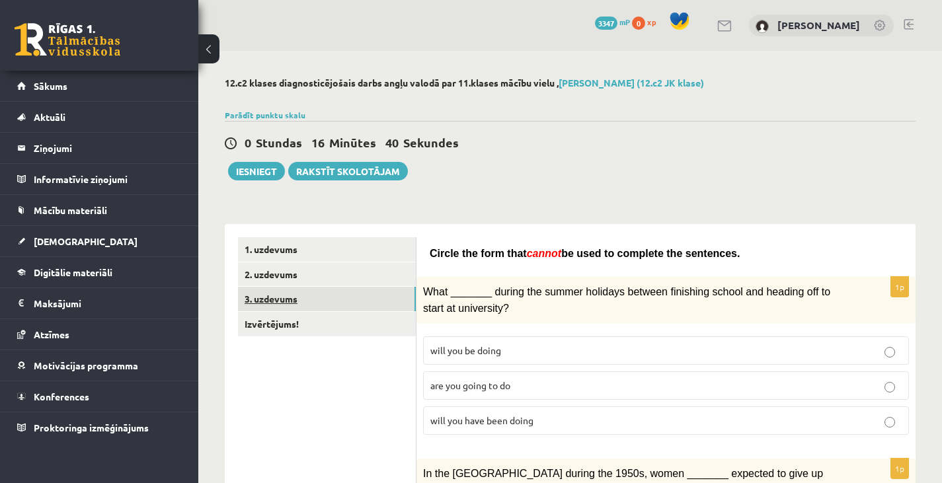
click at [264, 295] on link "3. uzdevums" at bounding box center [327, 299] width 178 height 24
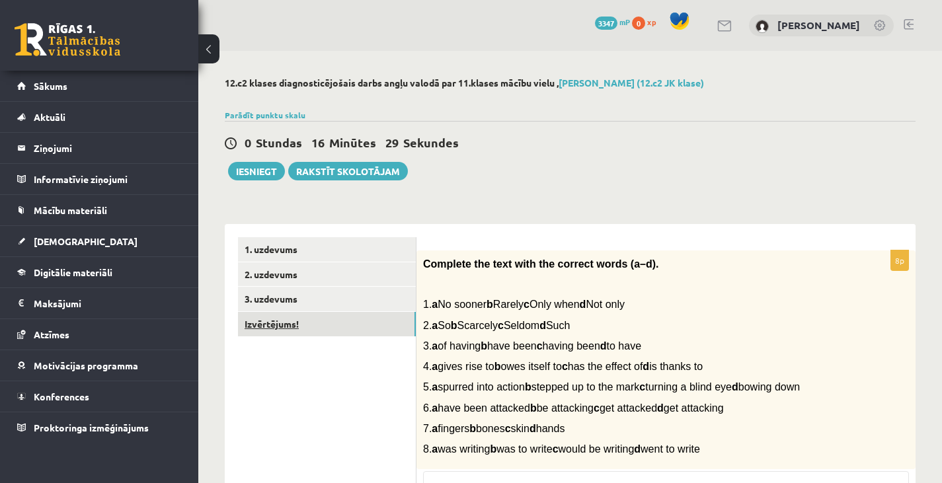
click at [274, 317] on link "Izvērtējums!" at bounding box center [327, 324] width 178 height 24
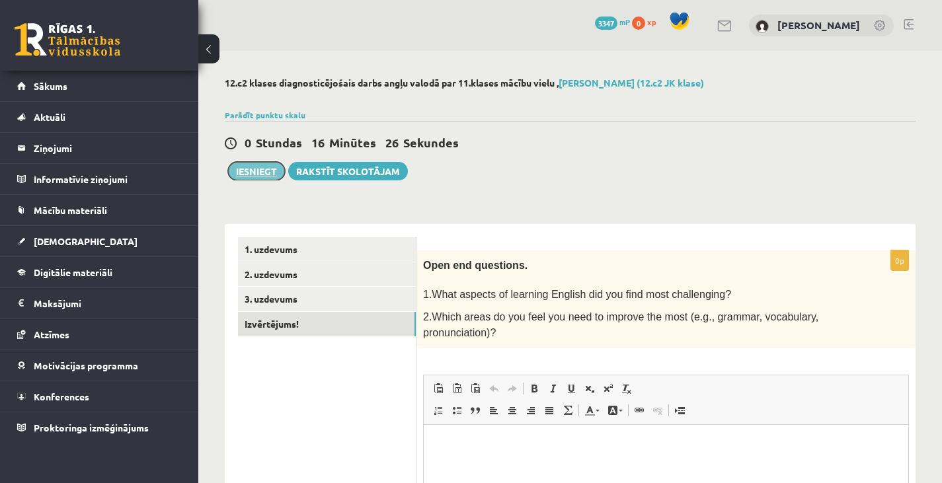
click at [262, 172] on button "Iesniegt" at bounding box center [256, 171] width 57 height 19
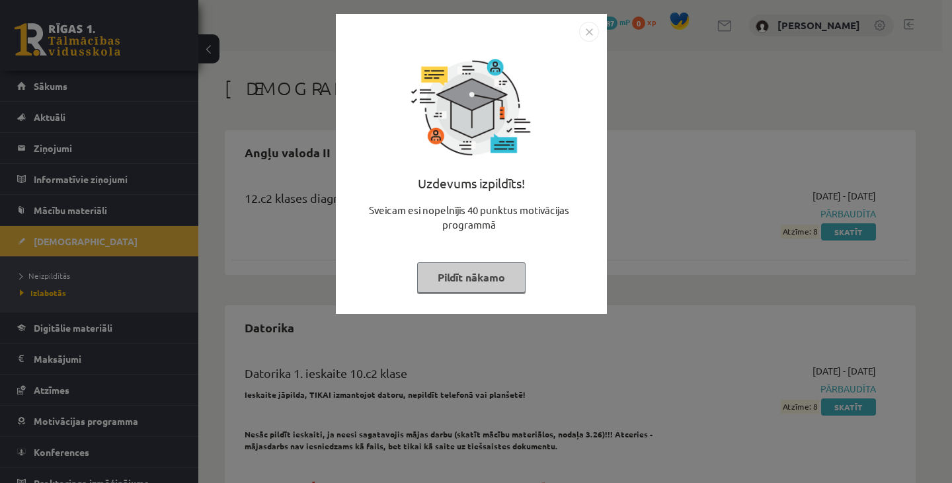
click at [590, 24] on img "Close" at bounding box center [589, 32] width 20 height 20
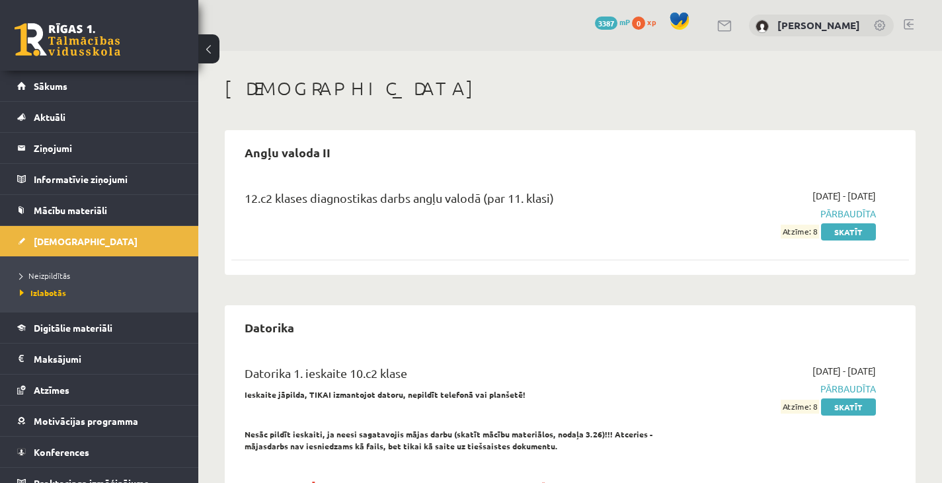
click at [595, 19] on span "3387" at bounding box center [606, 23] width 22 height 13
